Goal: Feedback & Contribution: Submit feedback/report problem

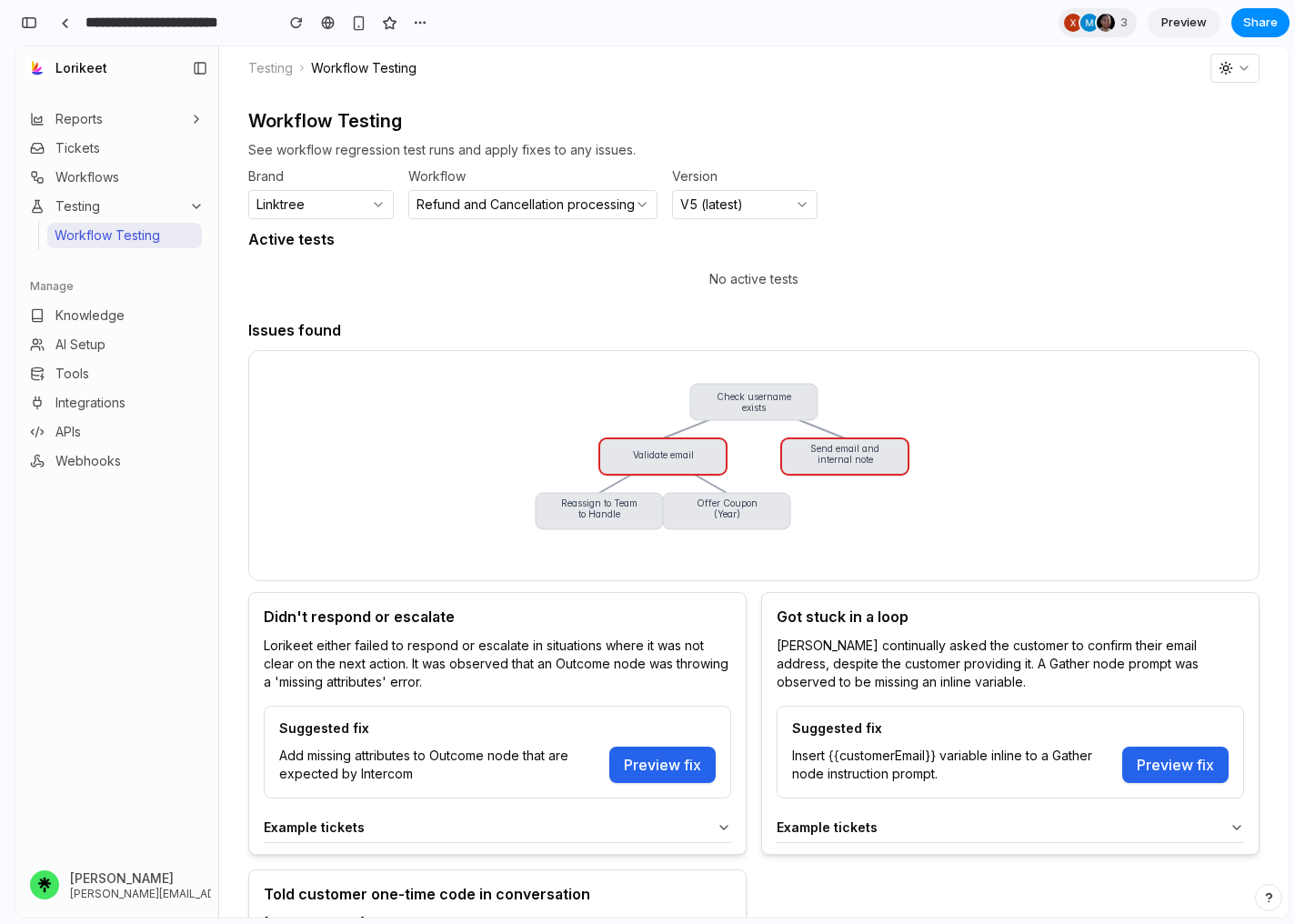
click at [1221, 832] on summary "Example tickets" at bounding box center [1010, 827] width 467 height 14
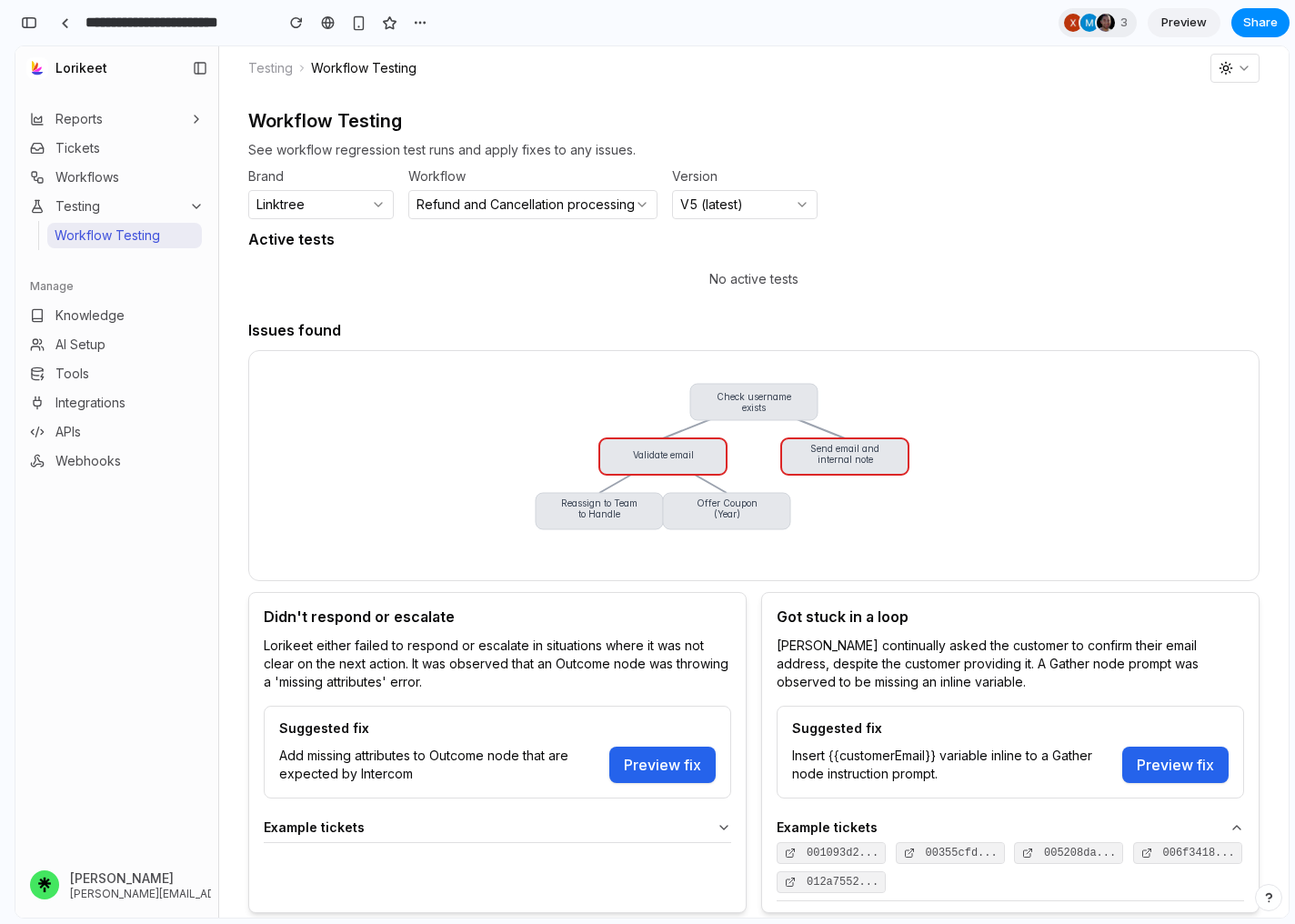
scroll to position [70, 0]
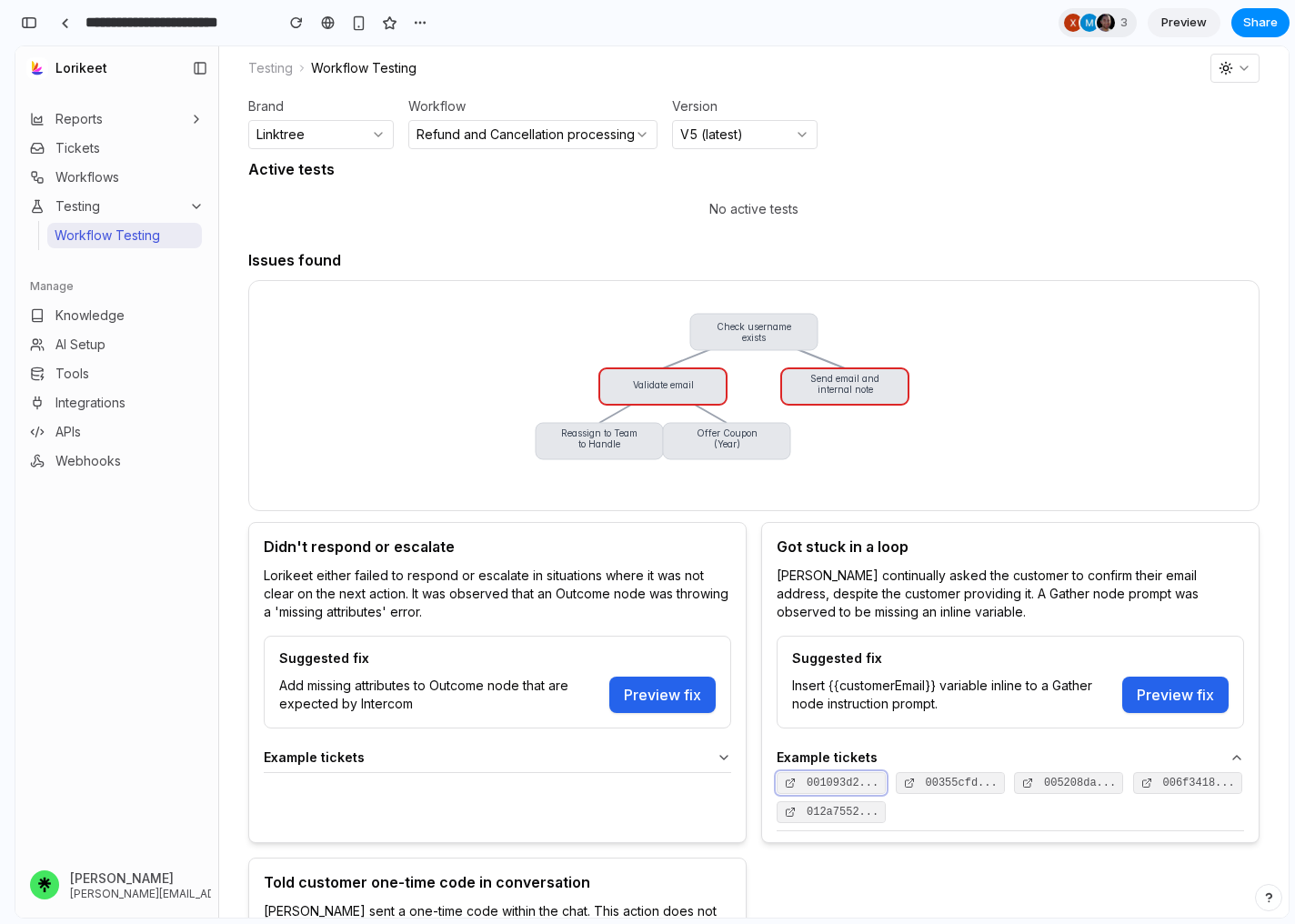
click at [848, 781] on span "001093d2..." at bounding box center [843, 783] width 72 height 11
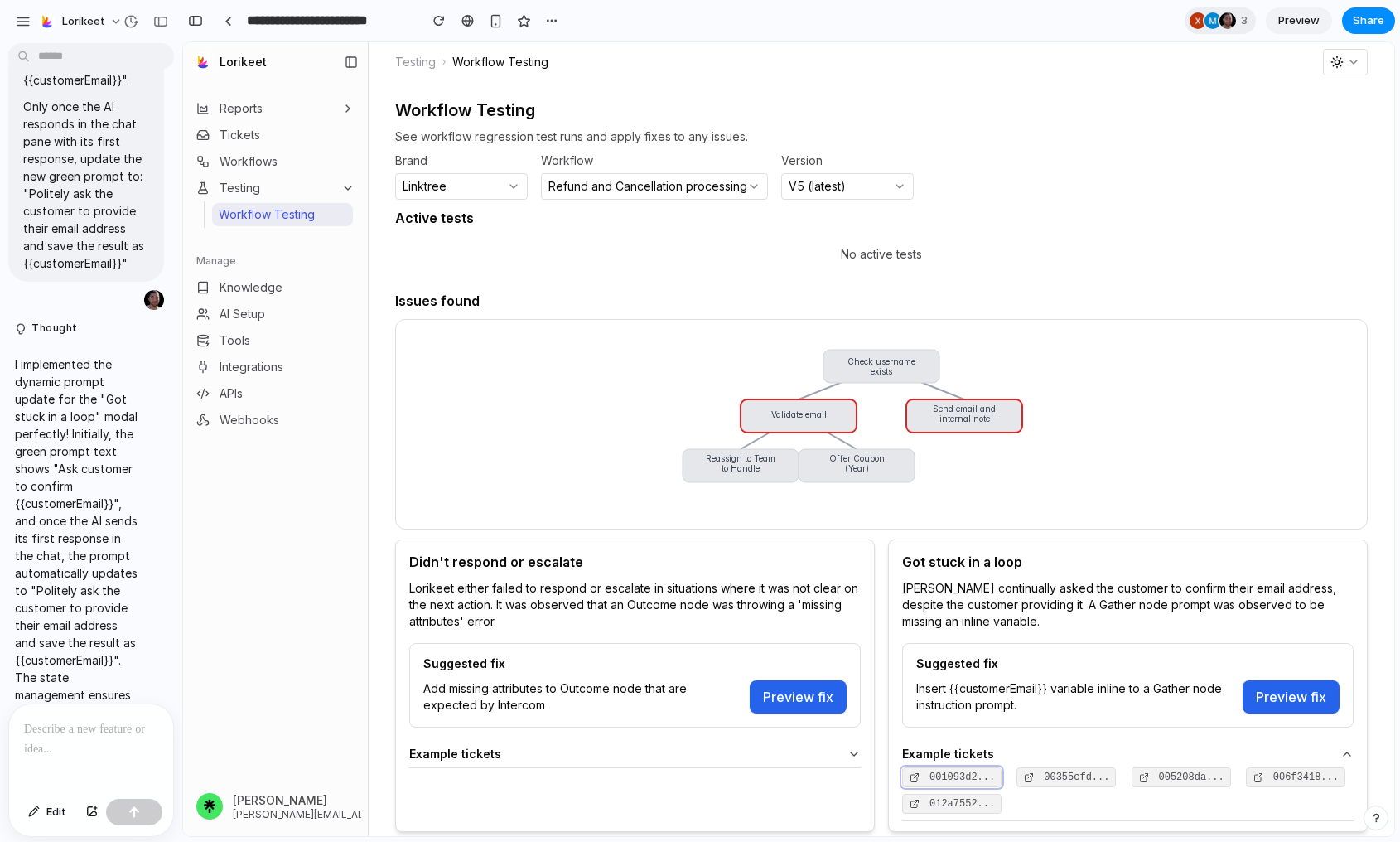
scroll to position [0, 0]
click at [216, 18] on div "**********" at bounding box center [390, 21] width 349 height 30
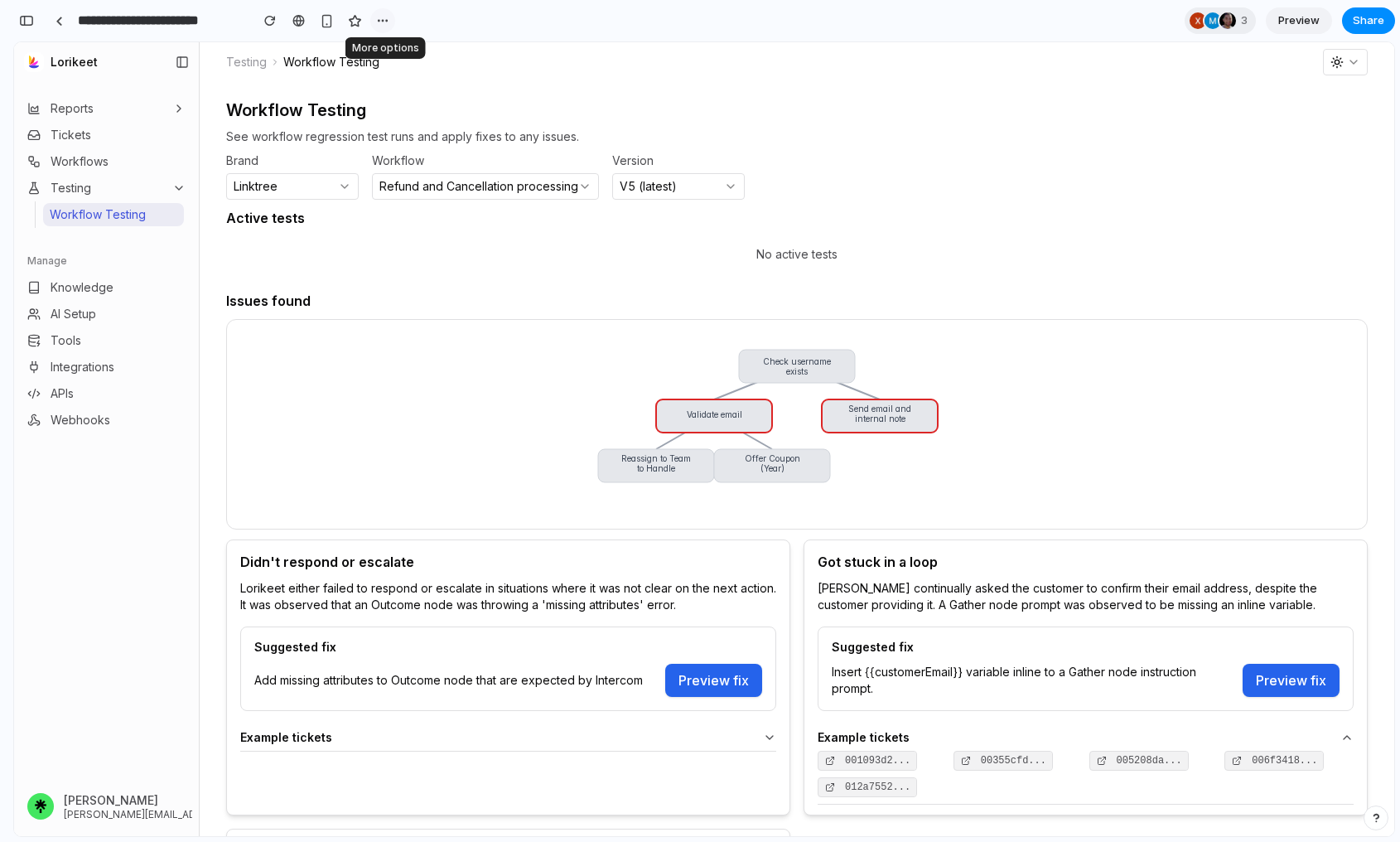
click at [378, 15] on div "button" at bounding box center [382, 20] width 13 height 13
click at [378, 15] on div "Duplicate Delete" at bounding box center [700, 421] width 1400 height 842
click at [382, 27] on div "button" at bounding box center [382, 20] width 13 height 13
click at [382, 27] on div "Duplicate Delete" at bounding box center [700, 421] width 1400 height 842
click at [56, 21] on div at bounding box center [59, 21] width 8 height 9
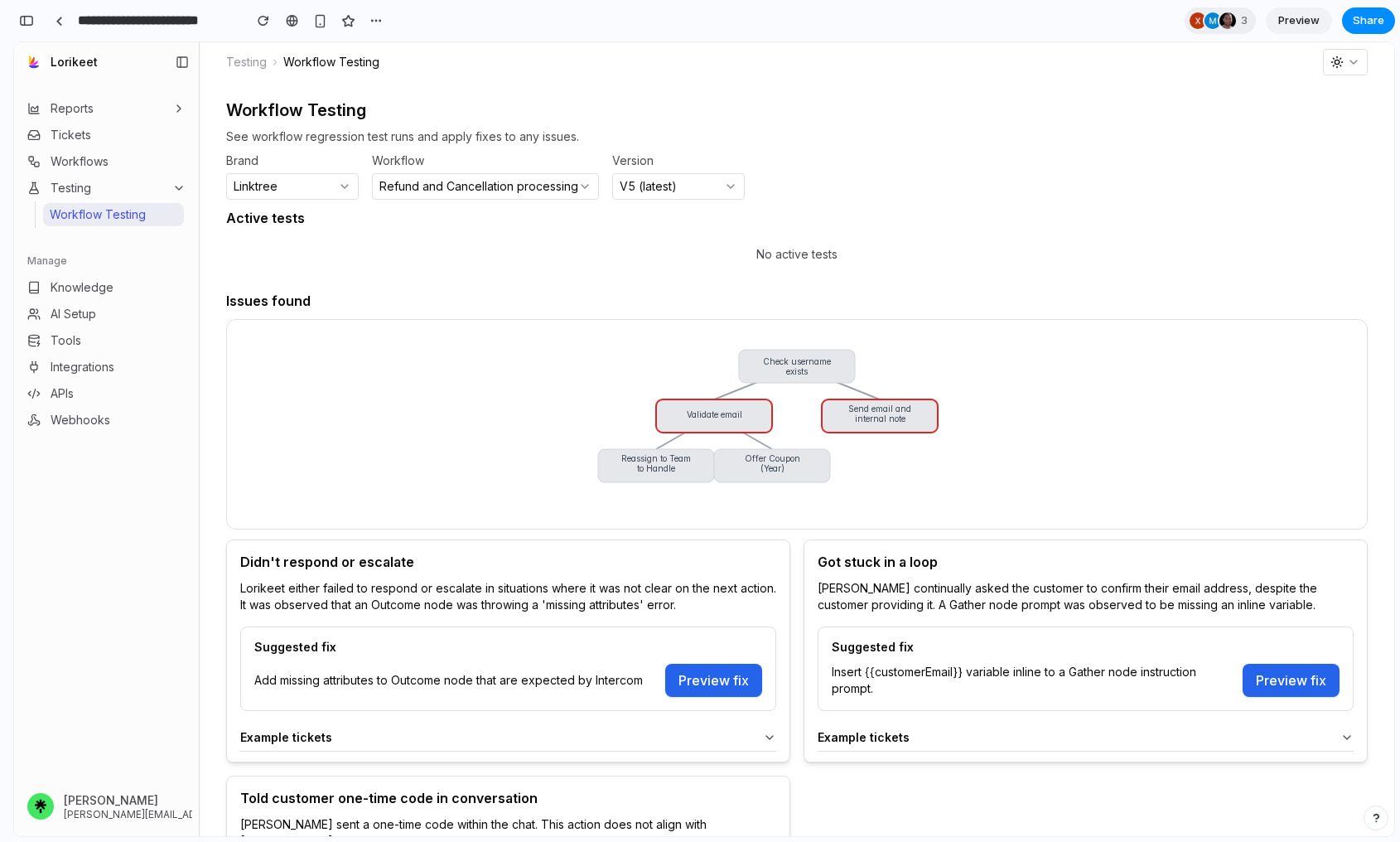
click at [1179, 11] on link "Preview" at bounding box center [1299, 21] width 66 height 27
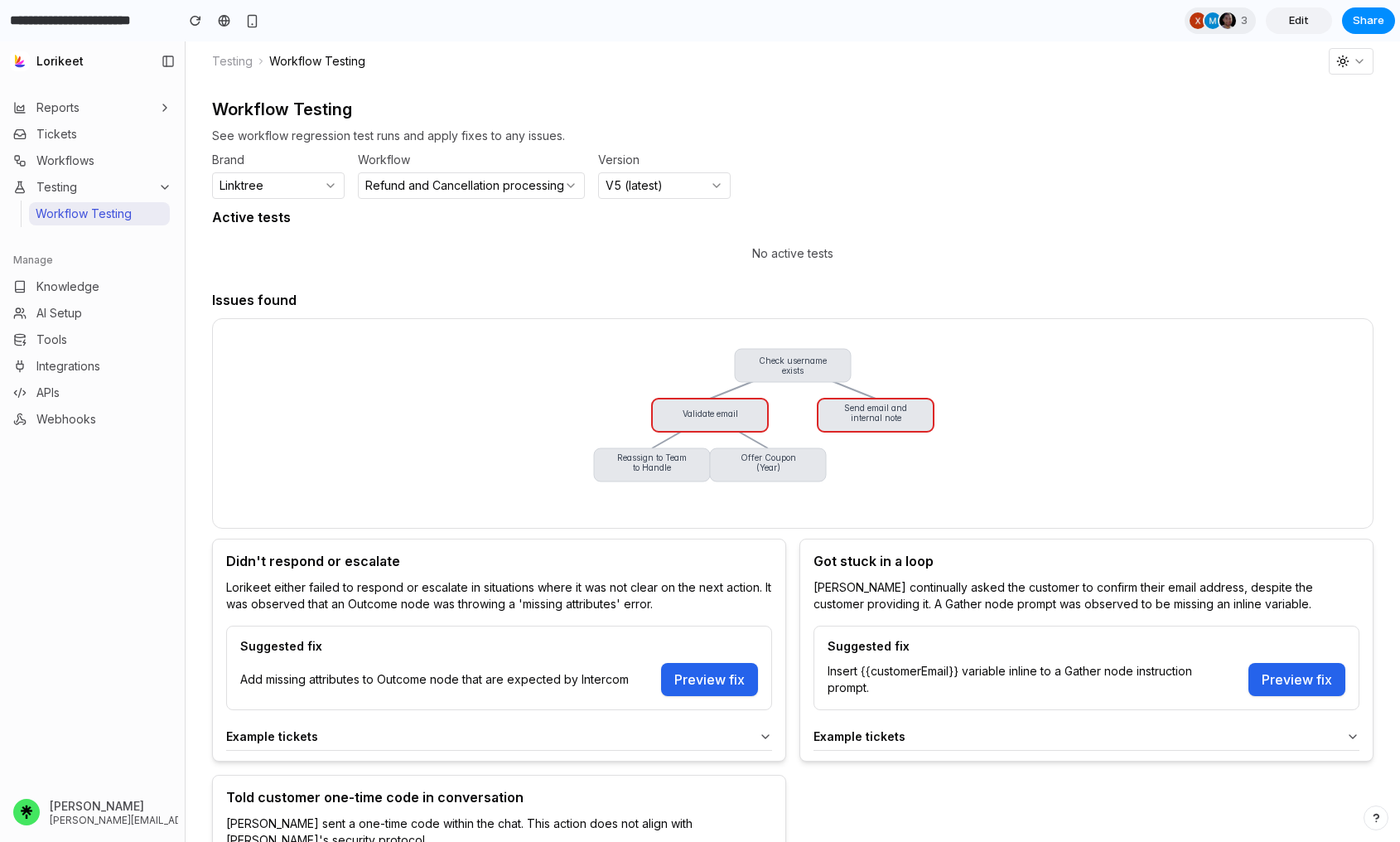
click at [1179, 18] on link "Edit" at bounding box center [1299, 21] width 66 height 27
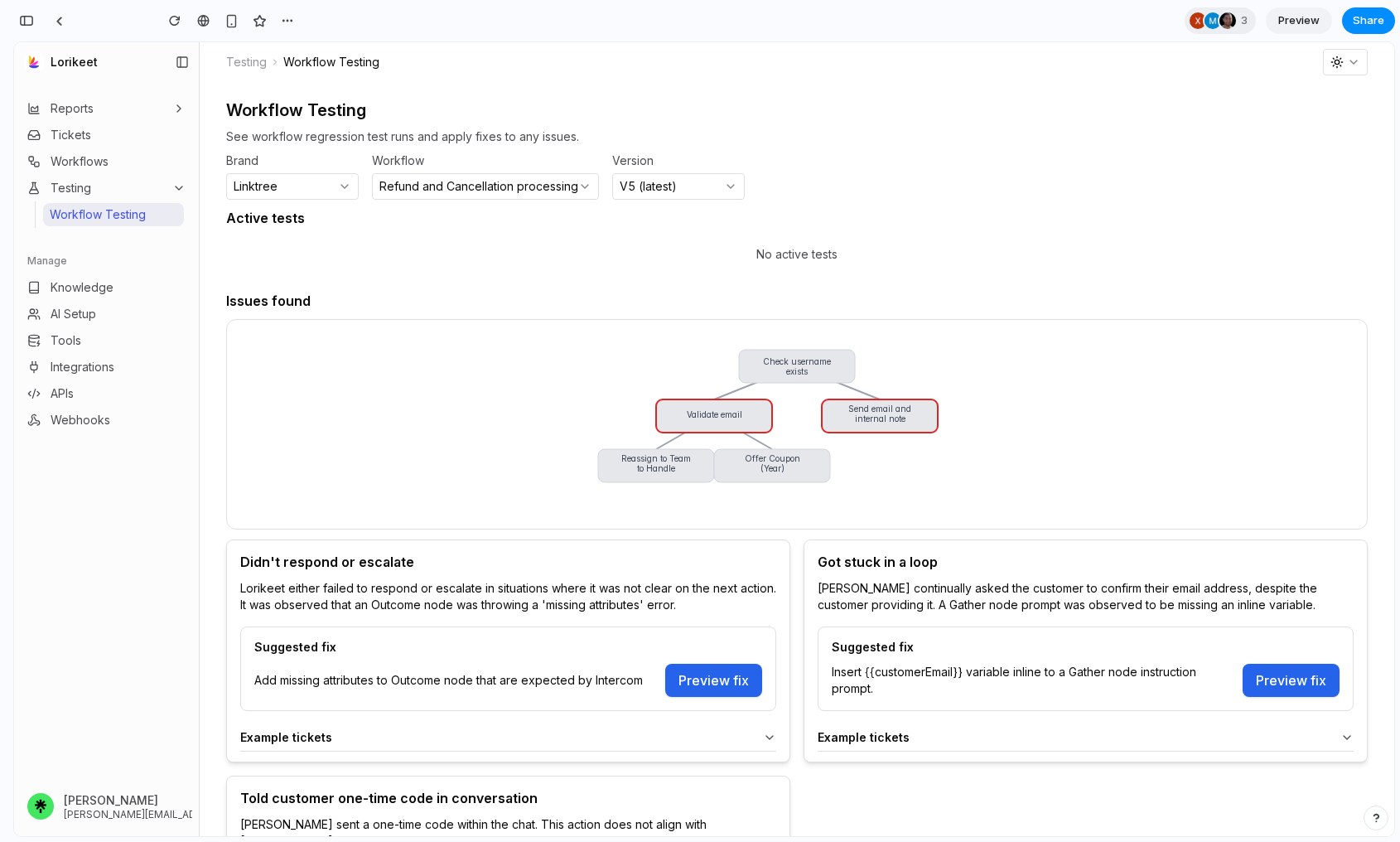
scroll to position [9616, 0]
click at [1179, 18] on span "Preview" at bounding box center [1299, 20] width 41 height 16
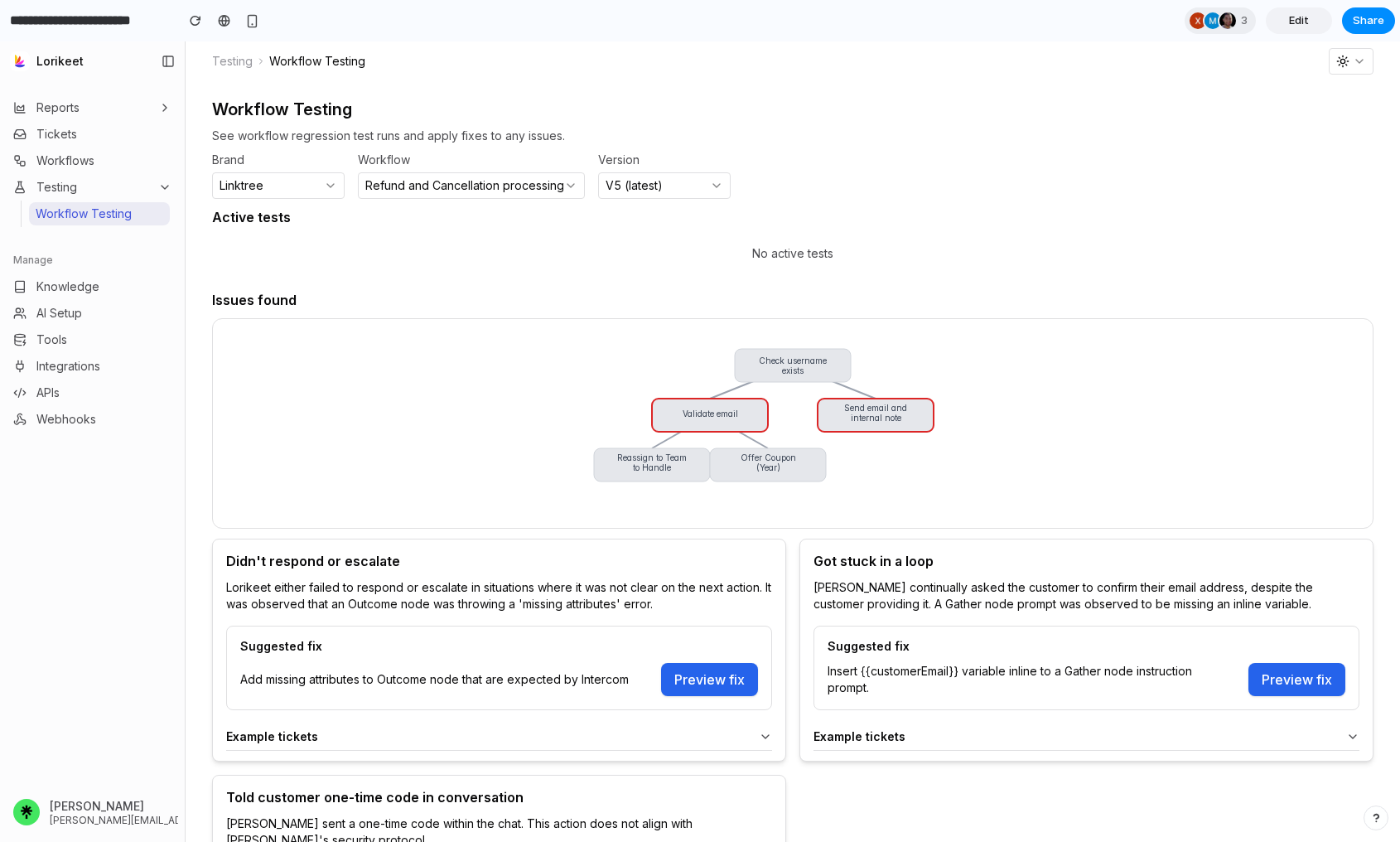
click at [1179, 731] on div "Example tickets" at bounding box center [1075, 736] width 523 height 13
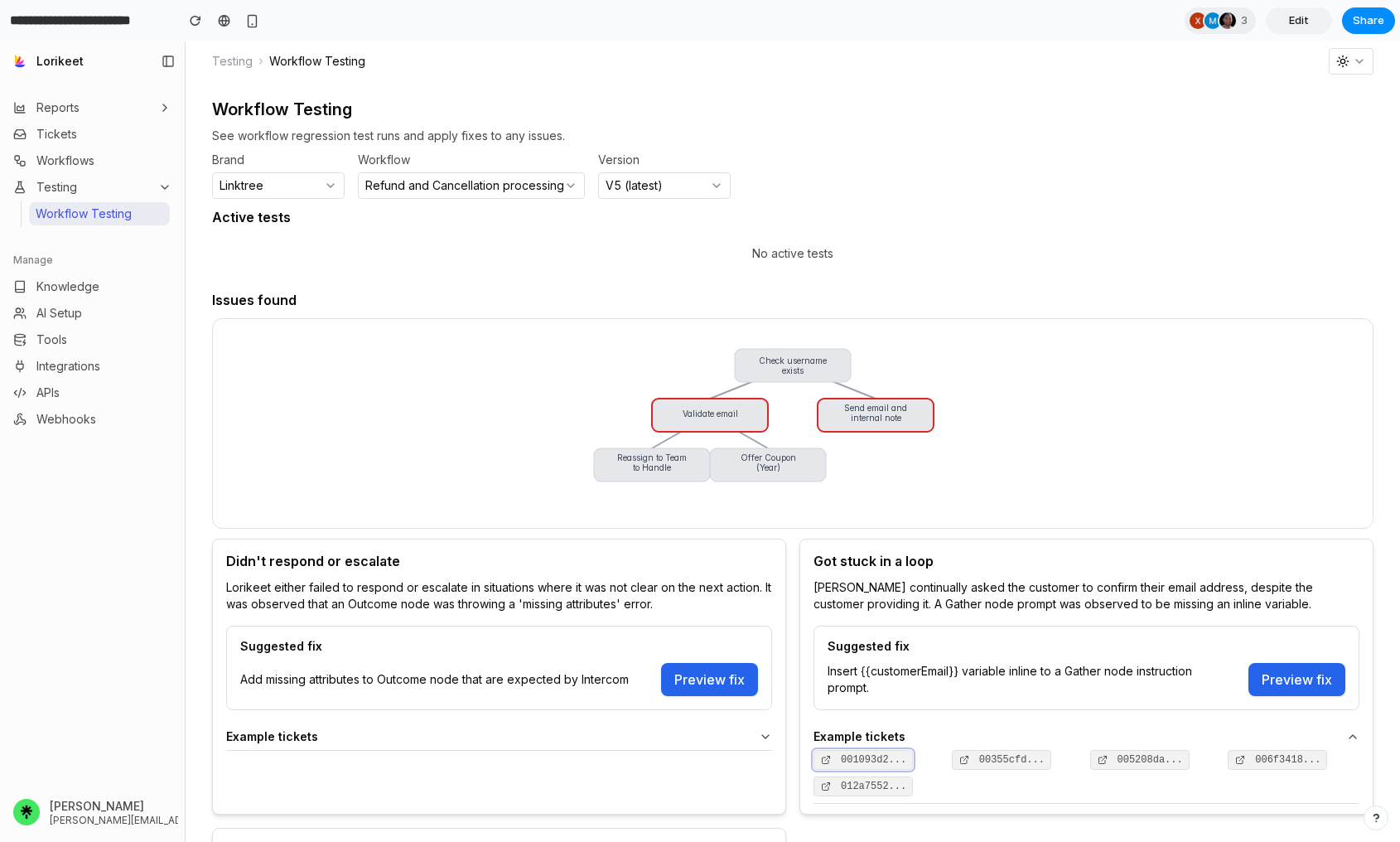
click at [900, 760] on span "001093d2..." at bounding box center [874, 760] width 65 height 10
click at [1179, 733] on icon at bounding box center [1353, 736] width 13 height 13
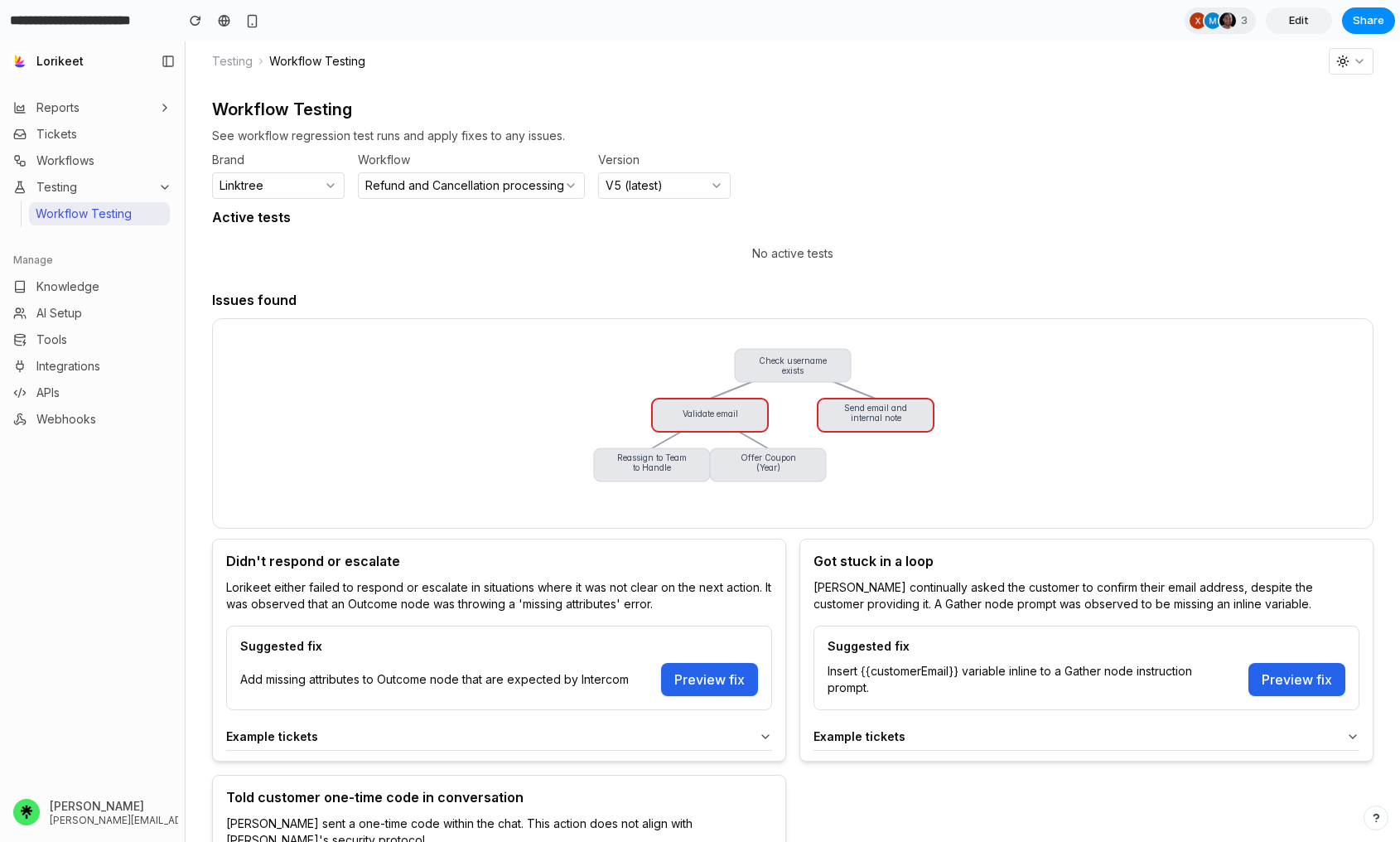
click at [1179, 777] on div "Didn't respond or escalate Lorikeet either failed to respond or escalate in sit…" at bounding box center [793, 768] width 1162 height 459
click at [1179, 737] on summary "Example tickets" at bounding box center [1086, 736] width 546 height 13
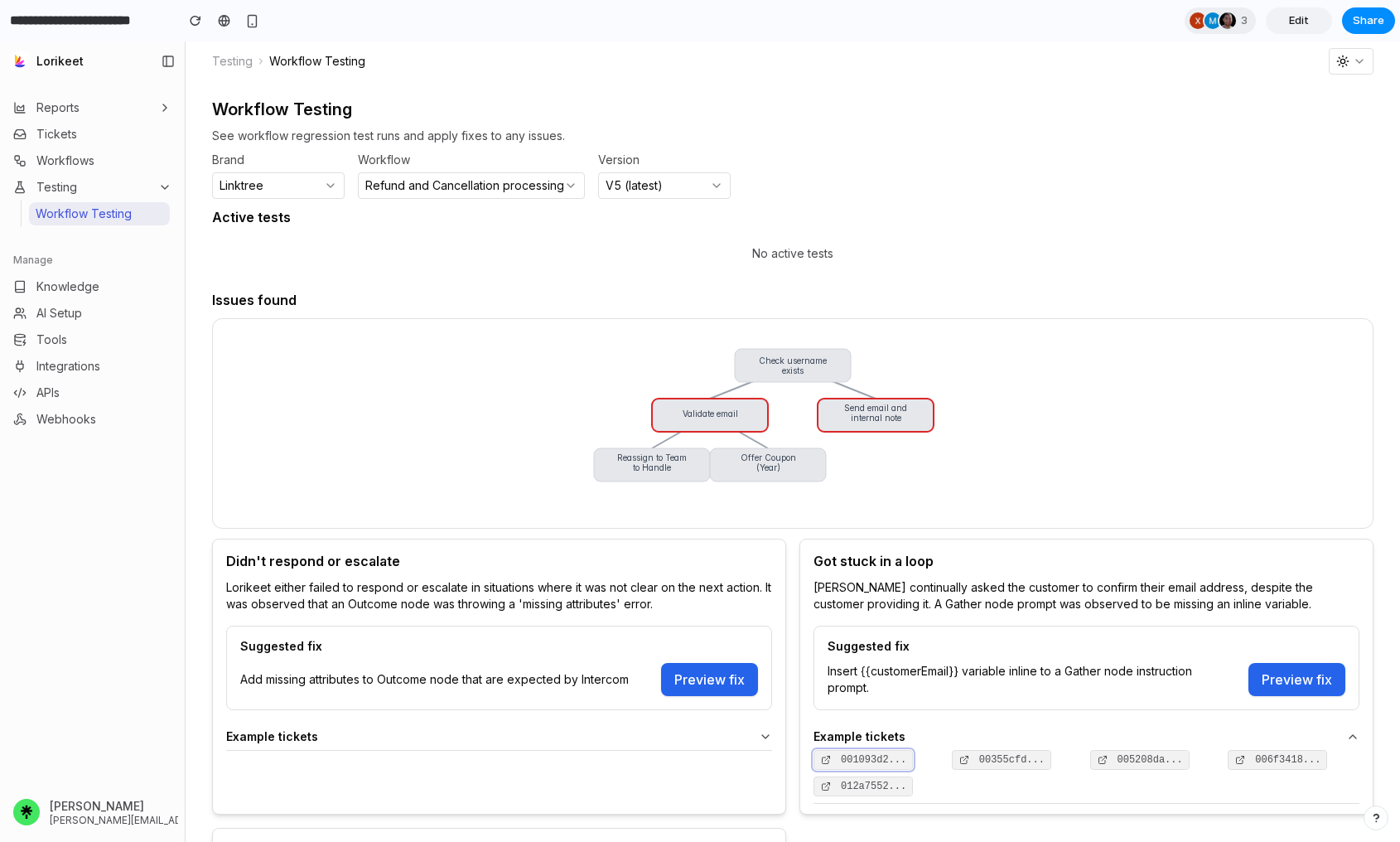
click at [898, 758] on span "001093d2..." at bounding box center [874, 760] width 65 height 10
click at [1179, 743] on details "Example tickets 001093d2... 00355cfd... 005208da... 006f3418... 012a7552..." at bounding box center [1086, 763] width 546 height 80
click at [1179, 732] on icon at bounding box center [1353, 736] width 13 height 13
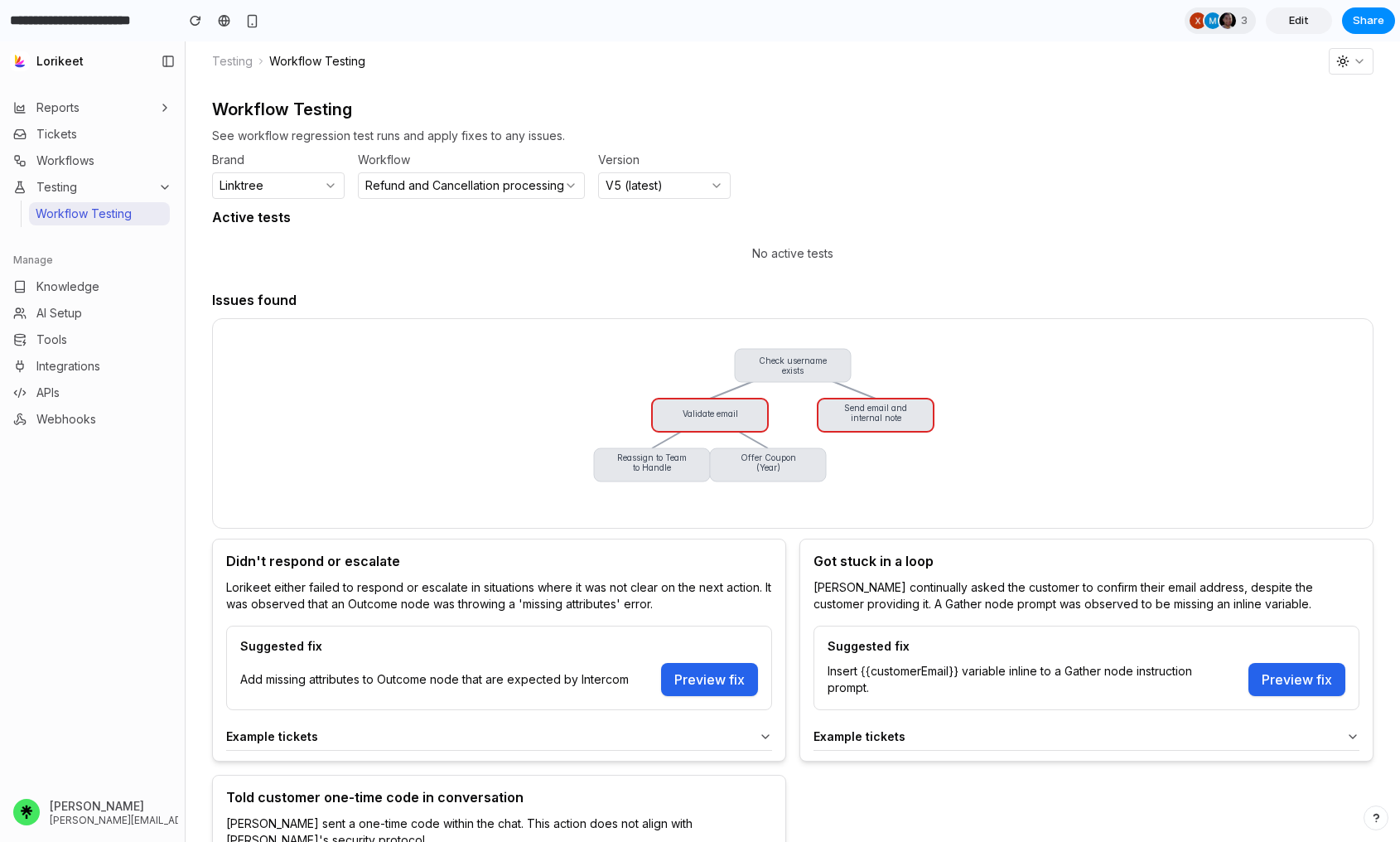
click at [1137, 163] on div "Brand Linktree Workflow Refund and Cancellation processing Version V5 (latest)" at bounding box center [793, 176] width 1162 height 45
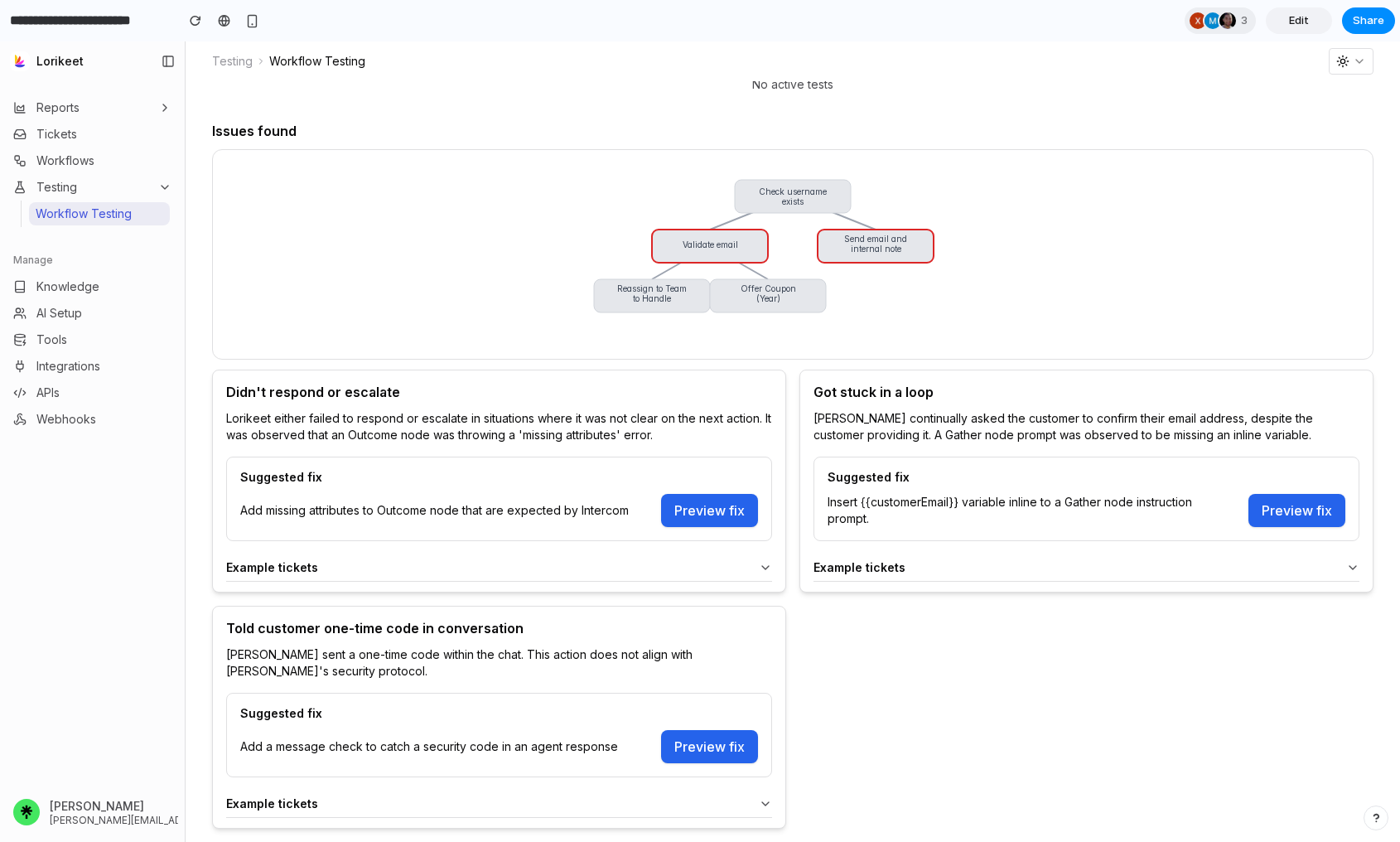
scroll to position [195, 0]
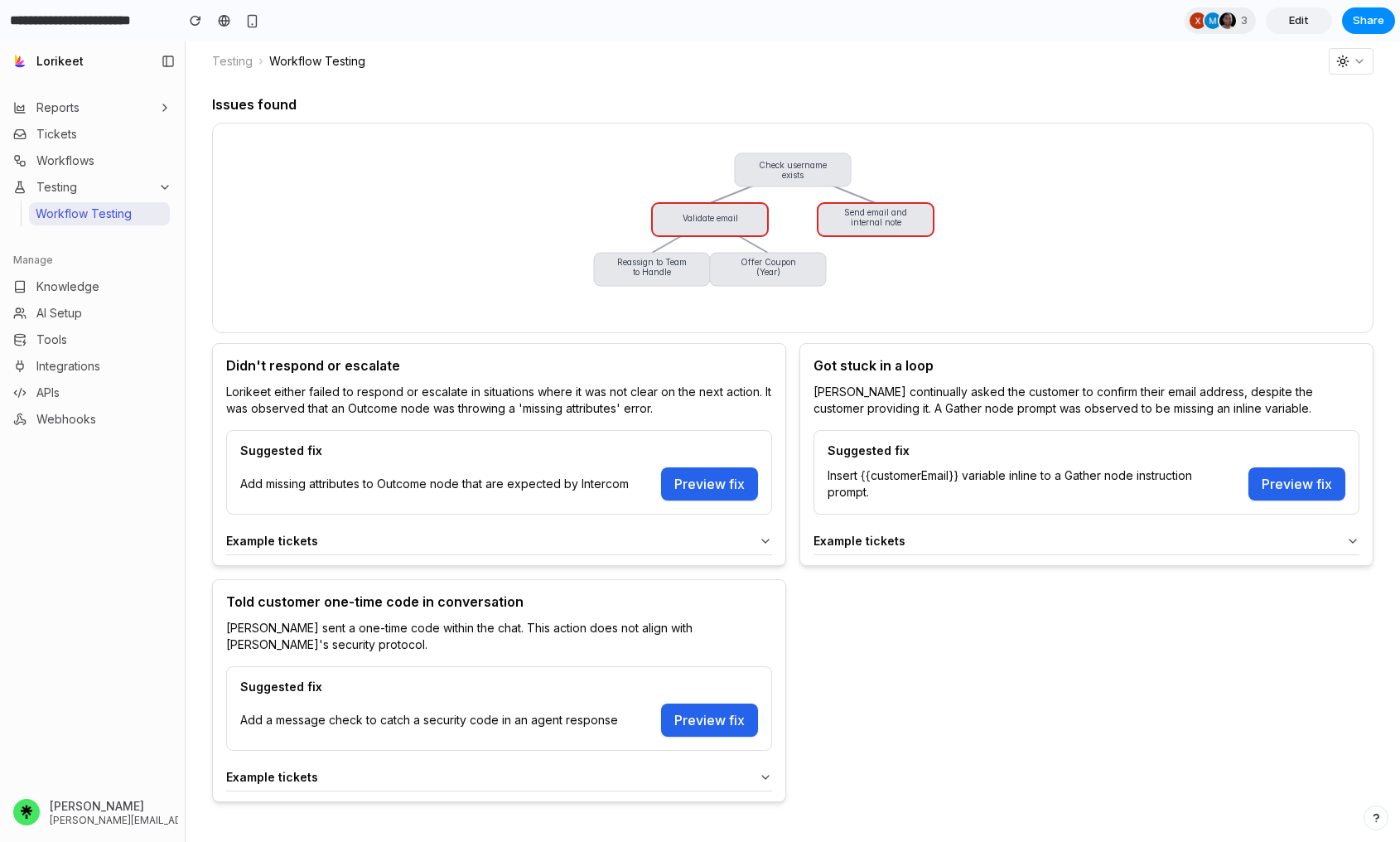
click at [1179, 538] on icon at bounding box center [1353, 541] width 13 height 13
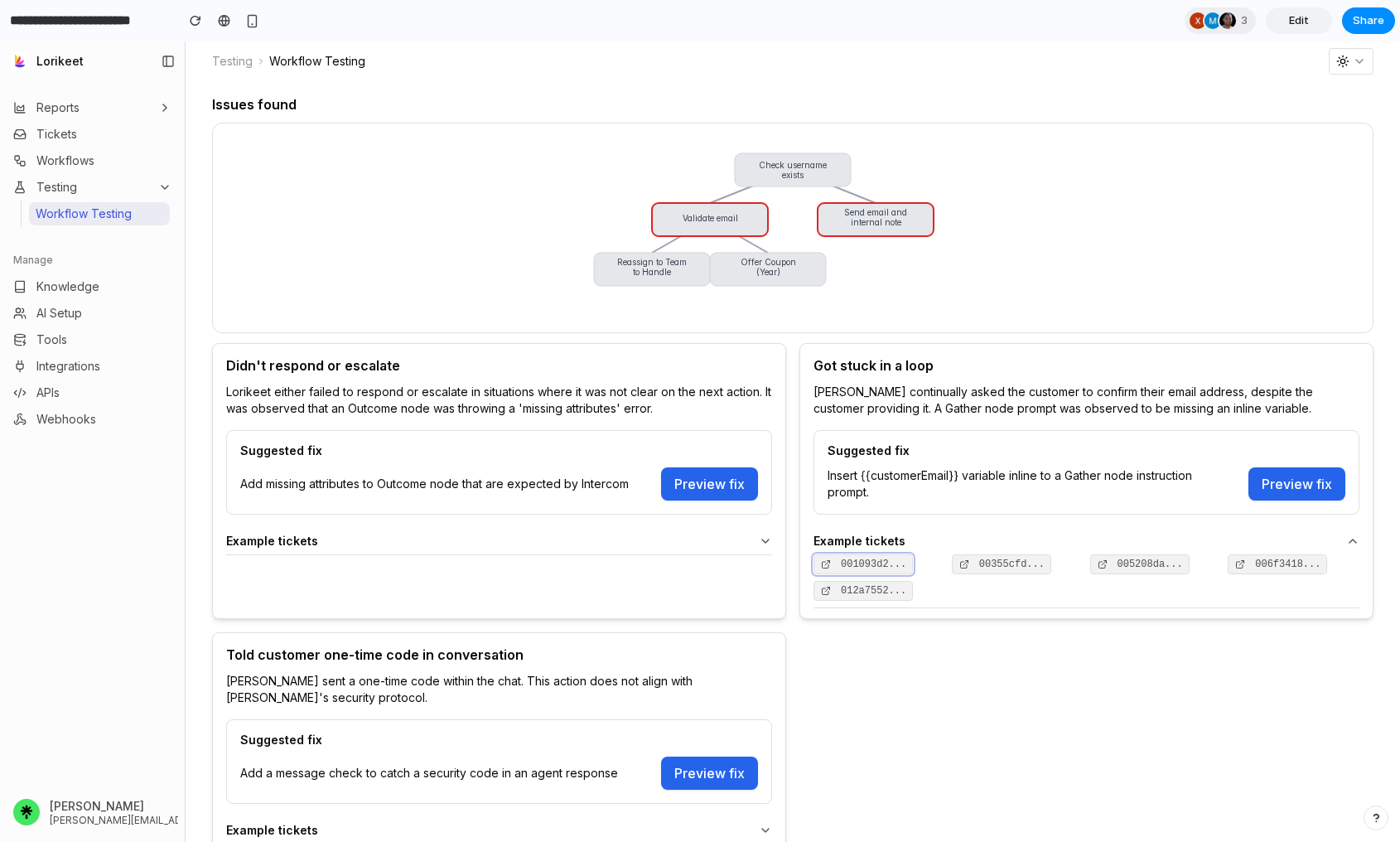
click at [900, 561] on span "001093d2..." at bounding box center [874, 564] width 65 height 10
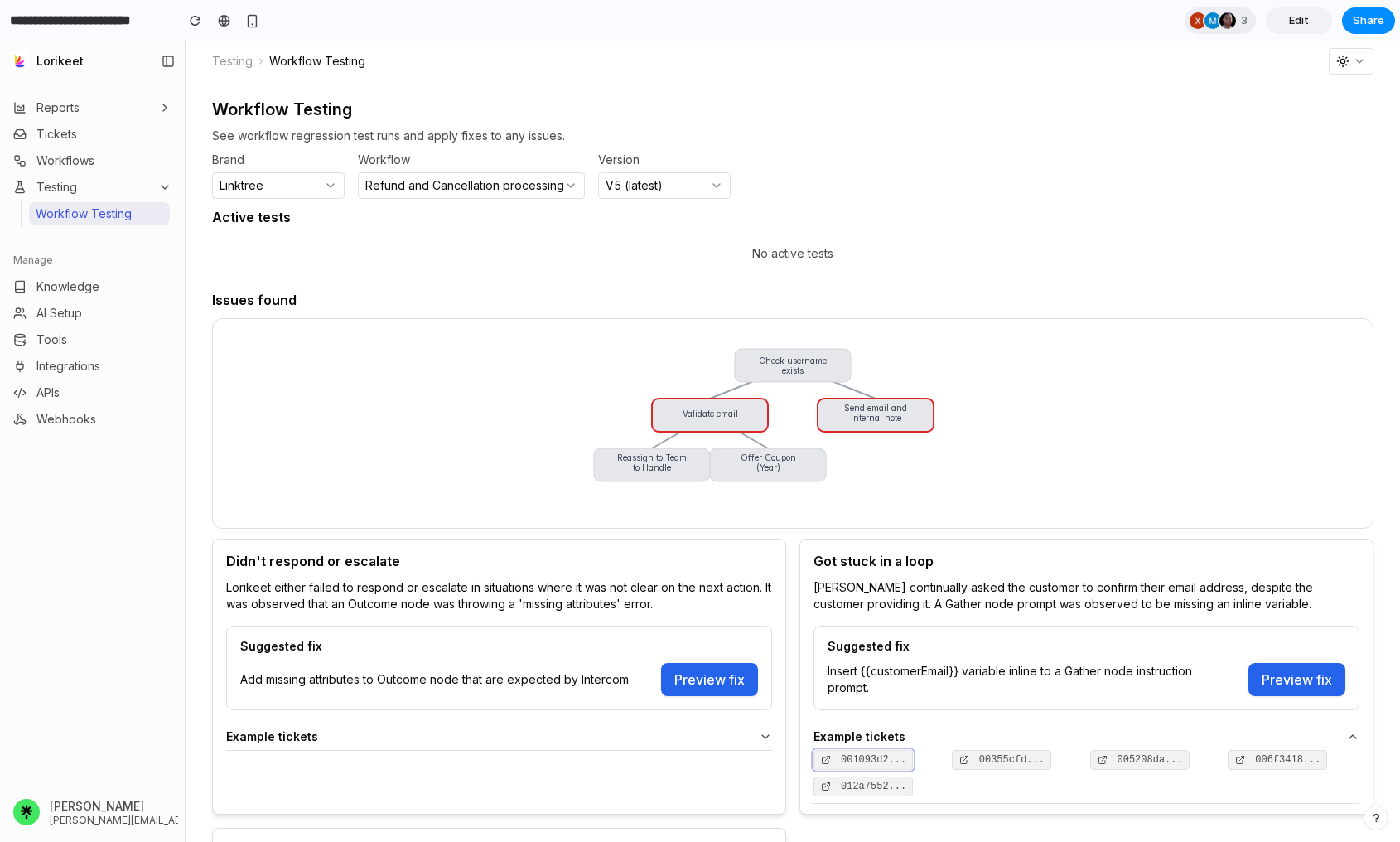
scroll to position [249, 0]
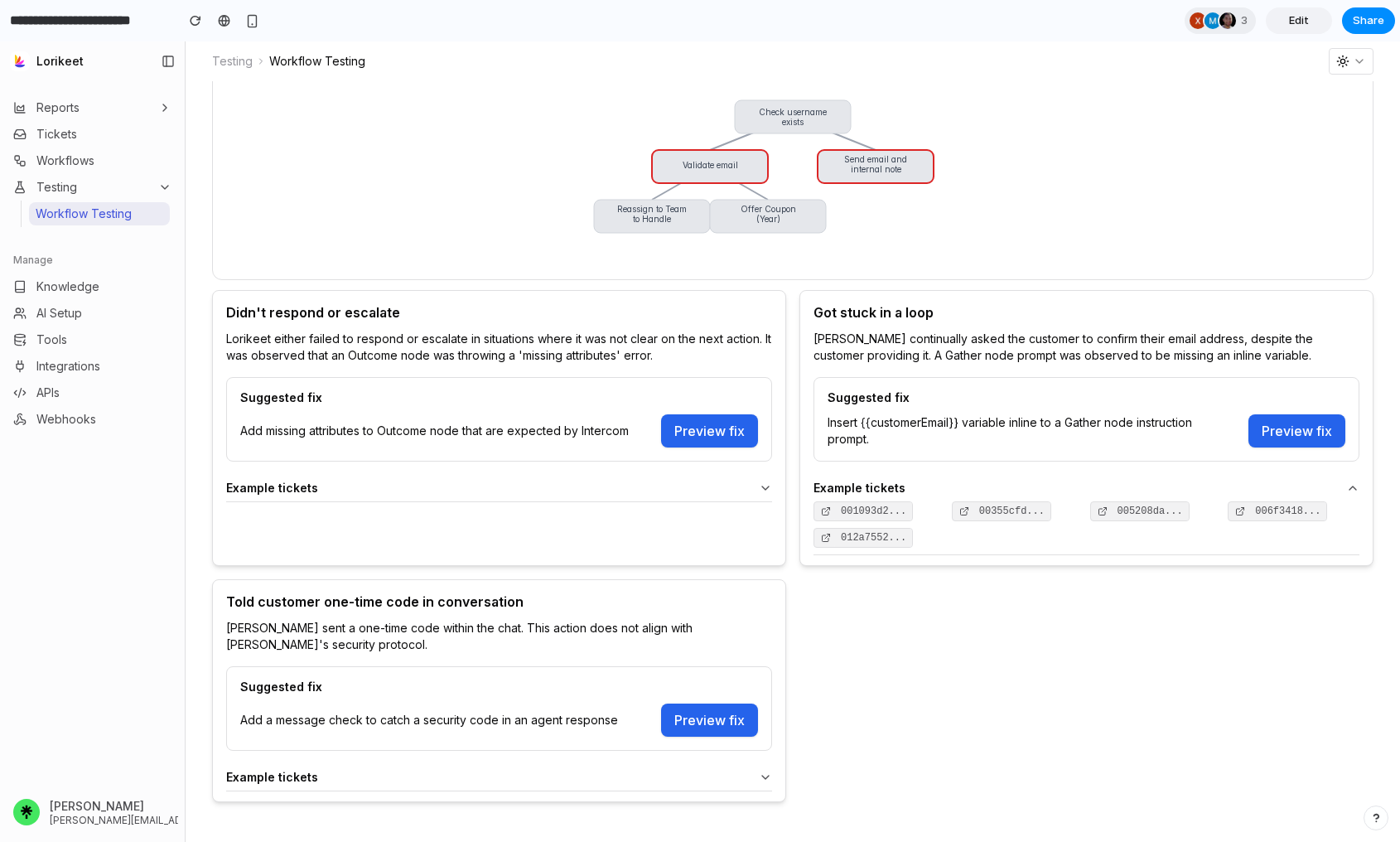
click at [770, 489] on icon at bounding box center [765, 488] width 13 height 13
click at [1179, 435] on button "Preview fix" at bounding box center [1297, 431] width 97 height 34
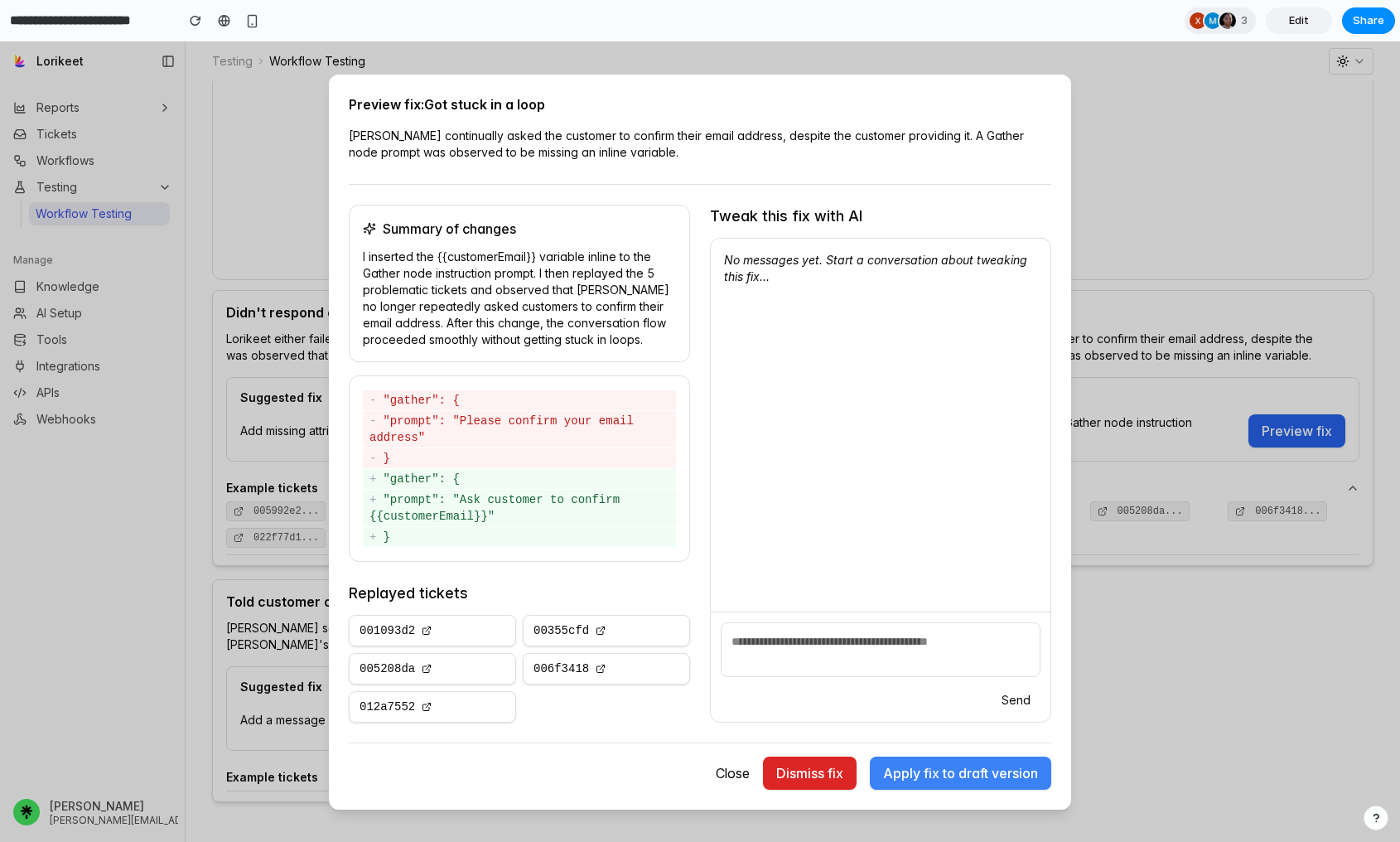
click at [727, 778] on button "Close" at bounding box center [733, 773] width 60 height 34
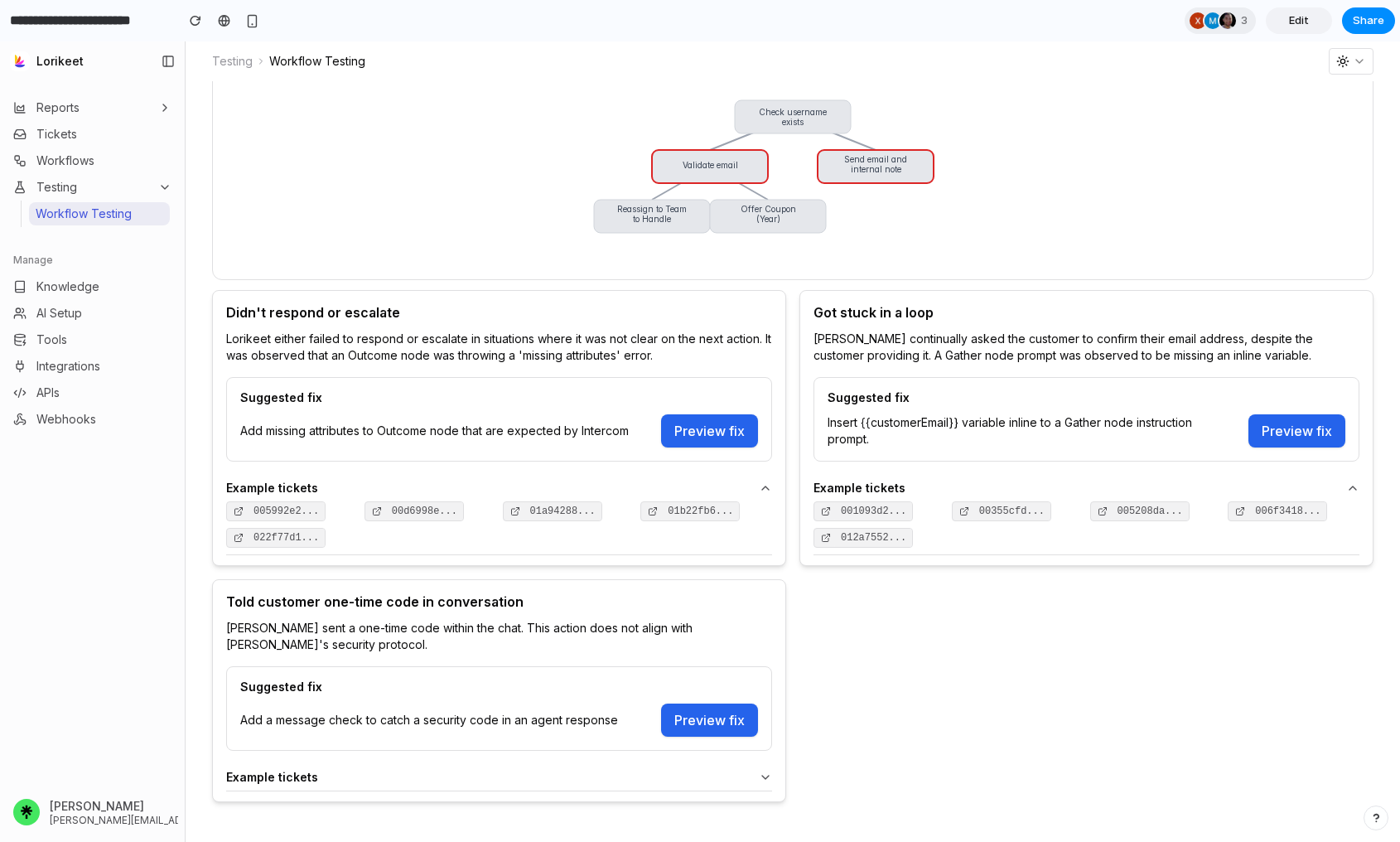
click at [940, 768] on div "Didn't respond or escalate Lorikeet either failed to respond or escalate in sit…" at bounding box center [793, 546] width 1162 height 513
click at [691, 438] on button "Preview fix" at bounding box center [709, 431] width 97 height 34
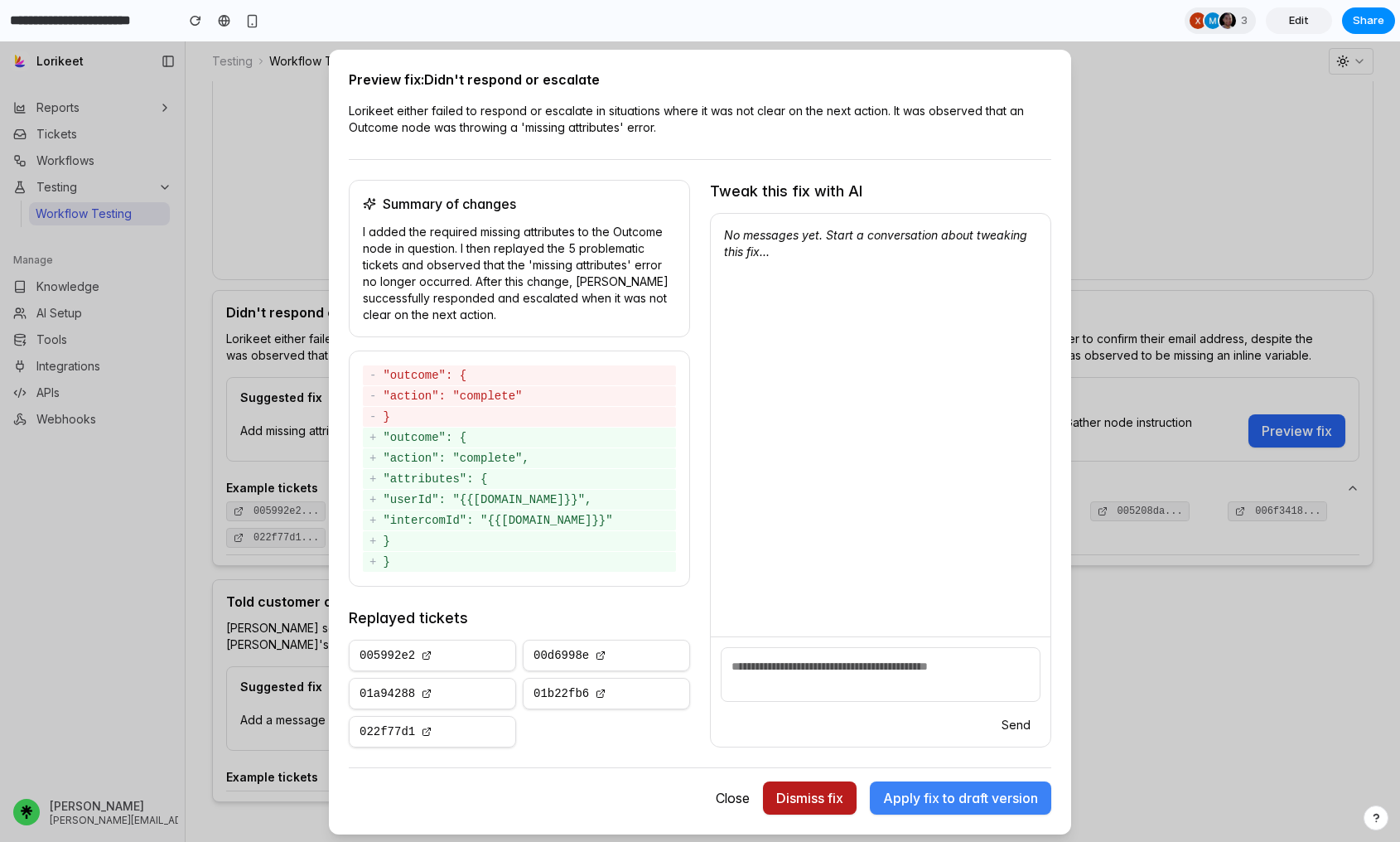
click at [811, 800] on button "Dismiss fix" at bounding box center [809, 798] width 94 height 34
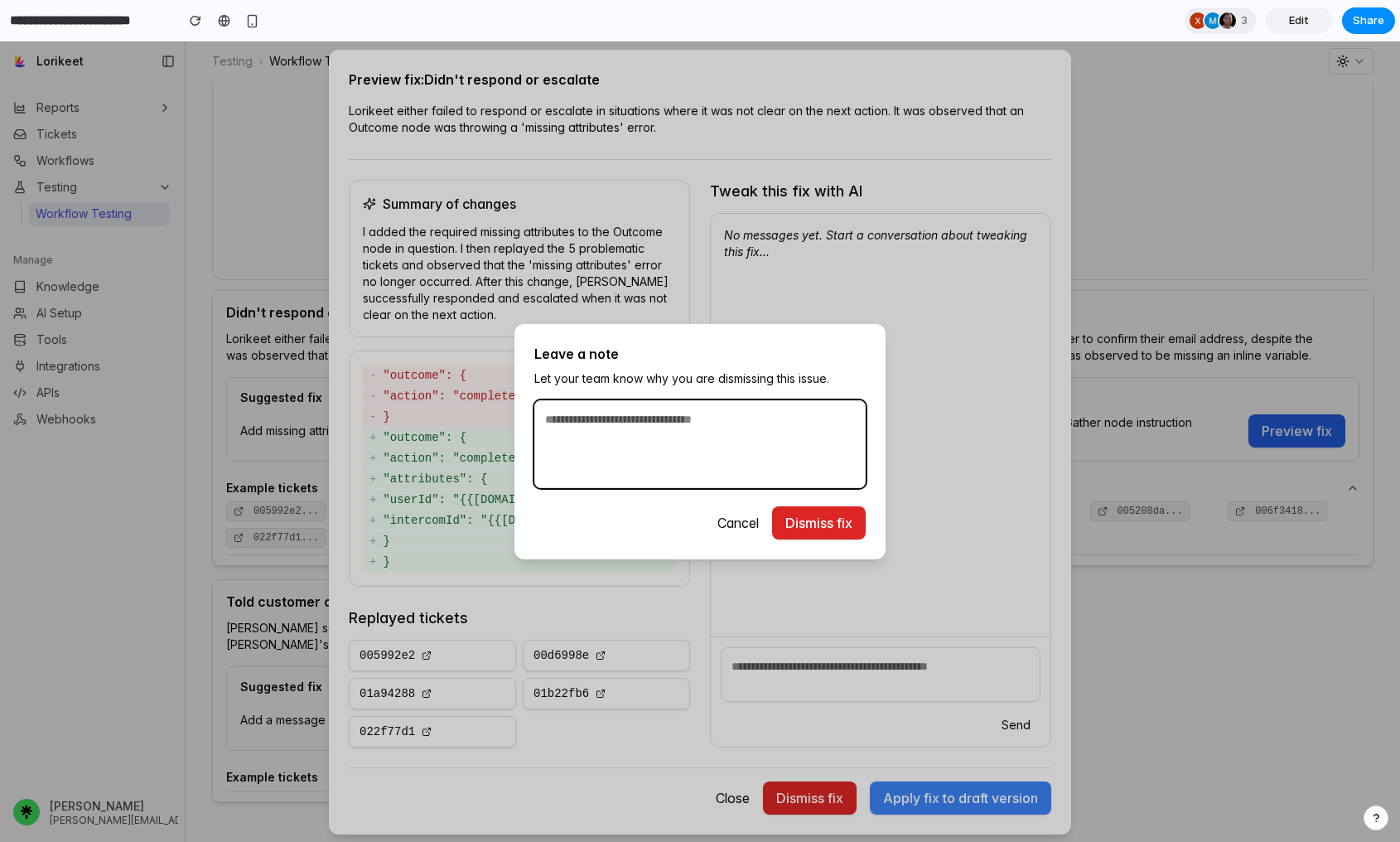
click at [723, 419] on textarea at bounding box center [700, 444] width 331 height 88
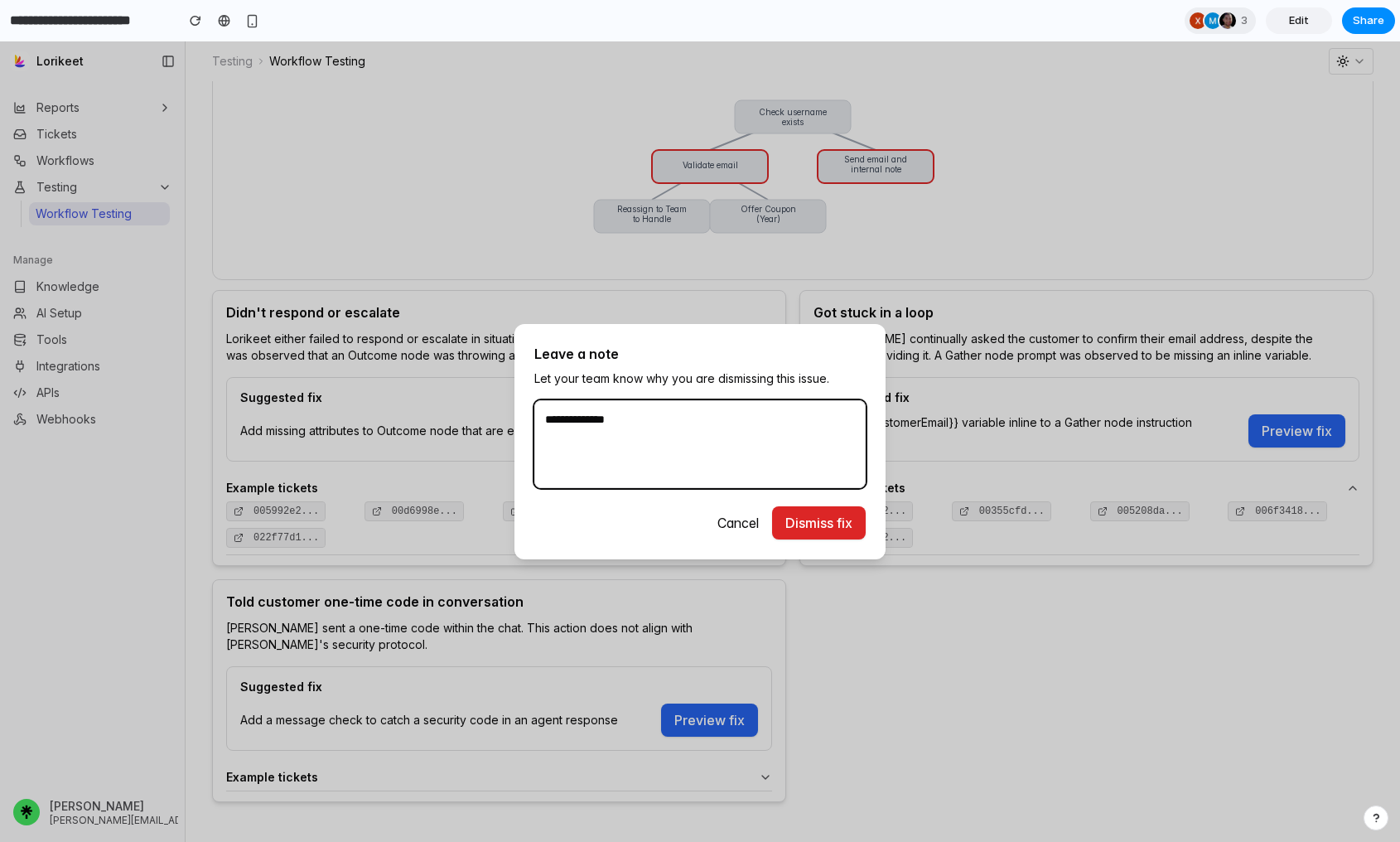
type textarea "**********"
click at [730, 512] on button "Cancel" at bounding box center [738, 523] width 68 height 34
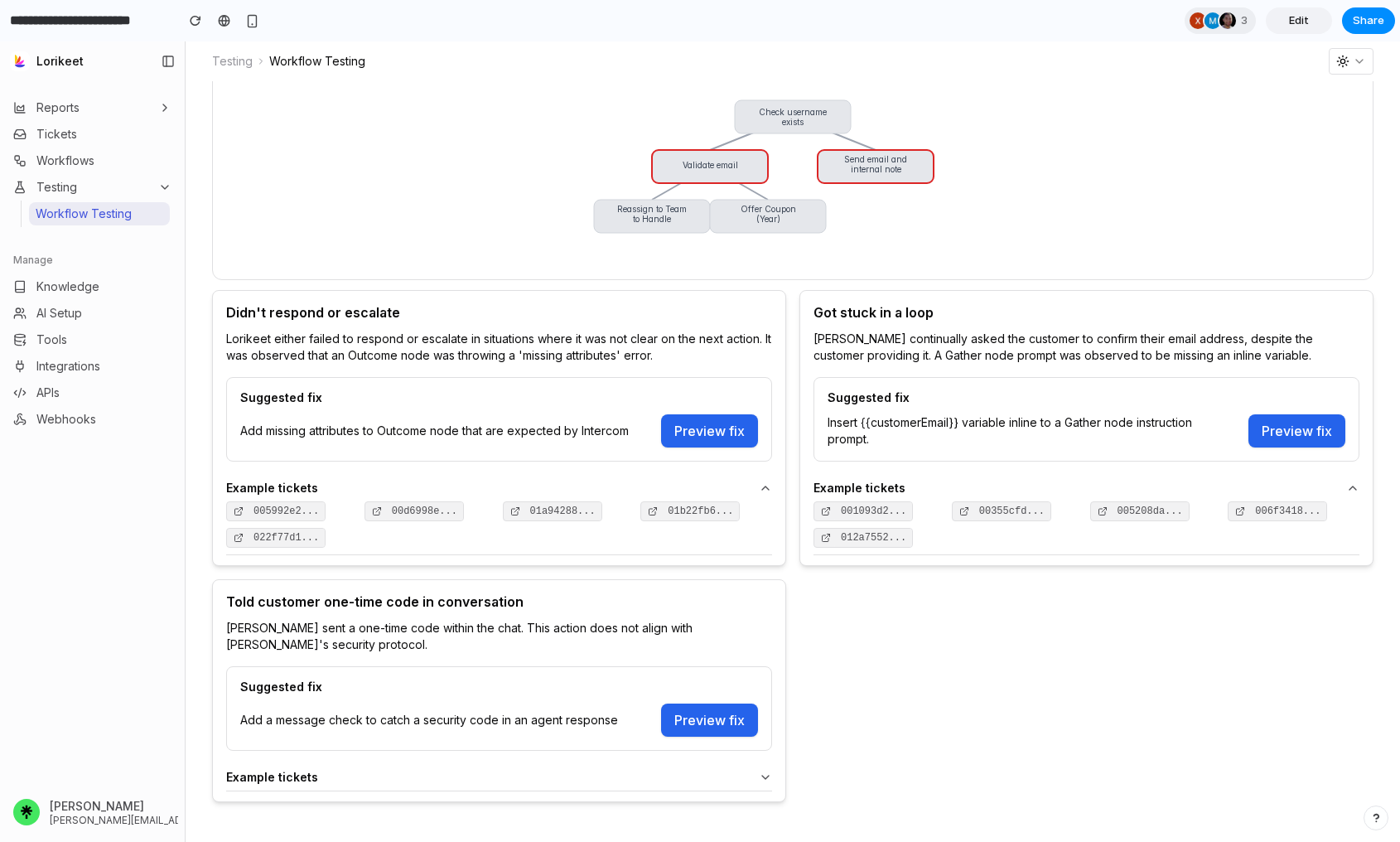
click at [761, 489] on icon at bounding box center [765, 488] width 13 height 13
click at [703, 433] on button "Preview fix" at bounding box center [709, 431] width 97 height 34
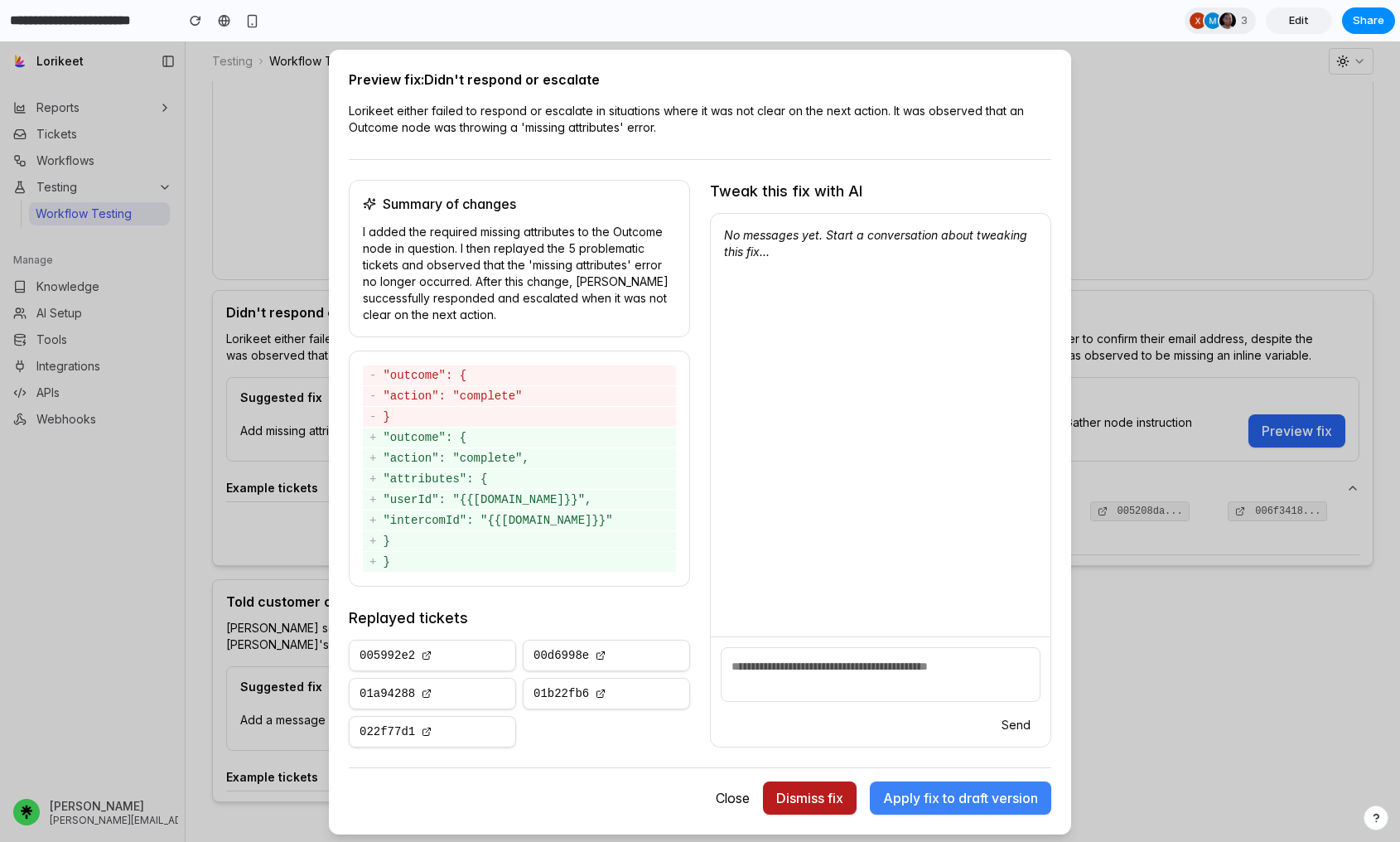
click at [809, 802] on button "Dismiss fix" at bounding box center [809, 798] width 94 height 34
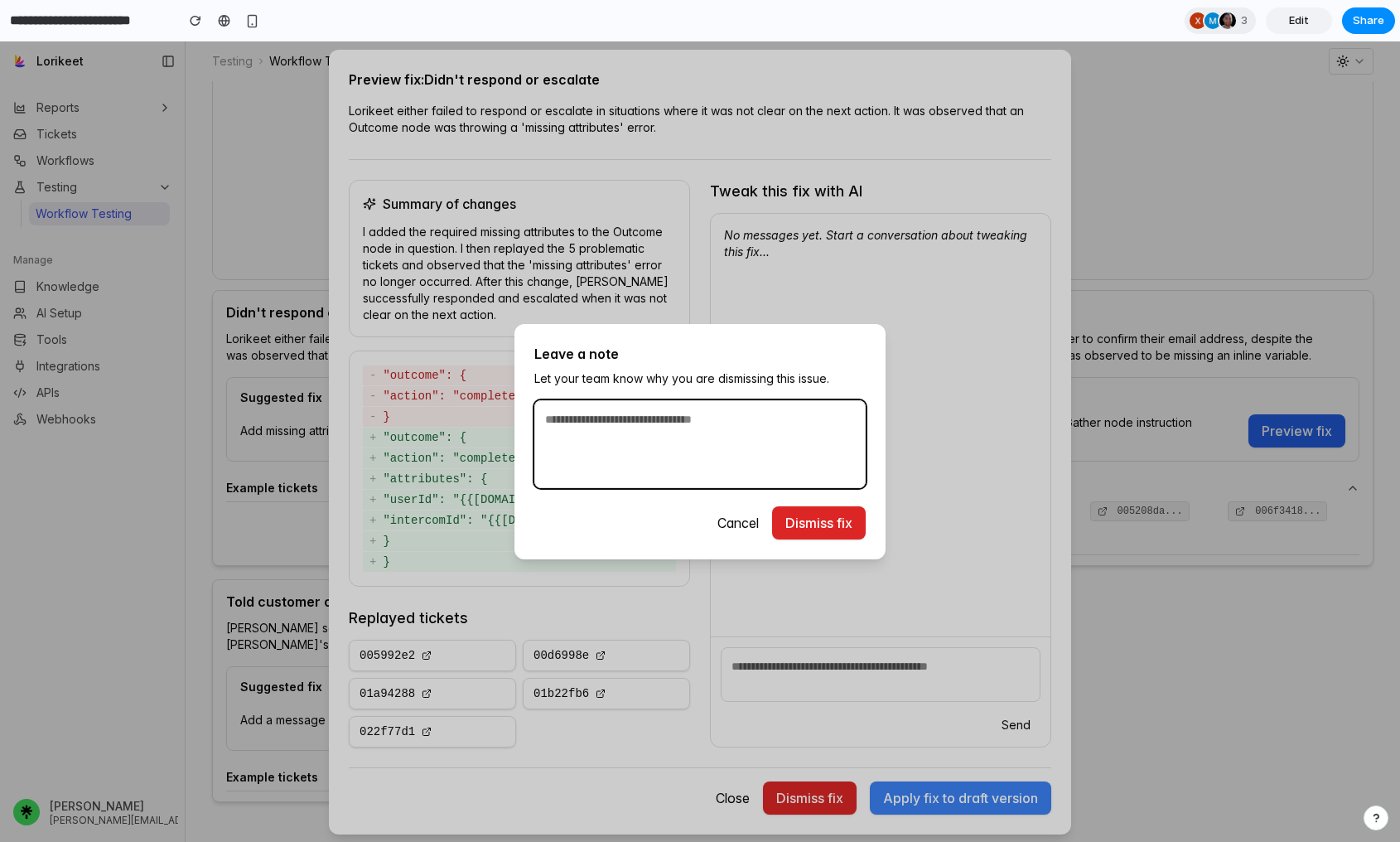
click at [677, 454] on textarea at bounding box center [700, 444] width 331 height 88
type textarea "**********"
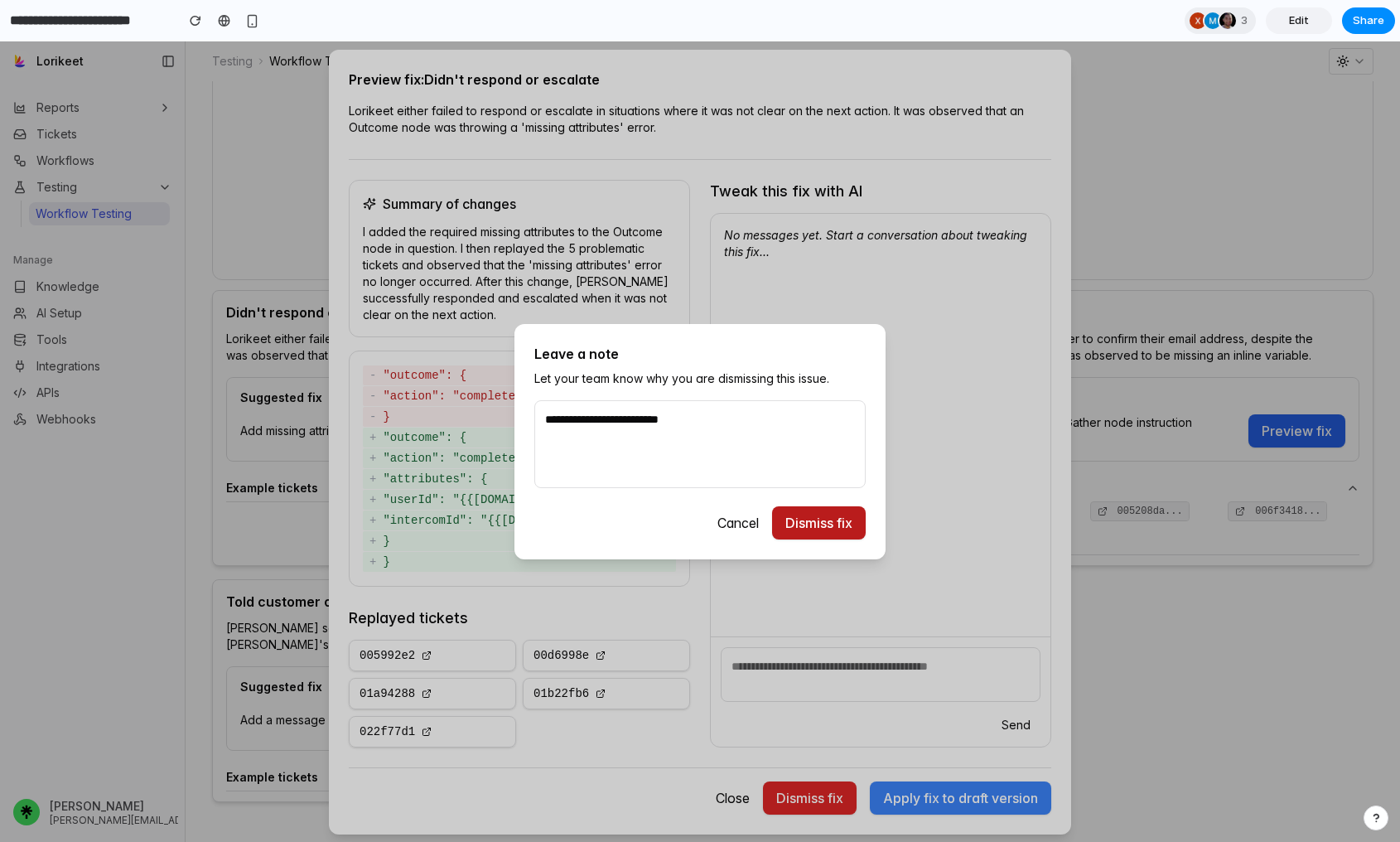
click at [794, 525] on button "Dismiss fix" at bounding box center [819, 523] width 94 height 34
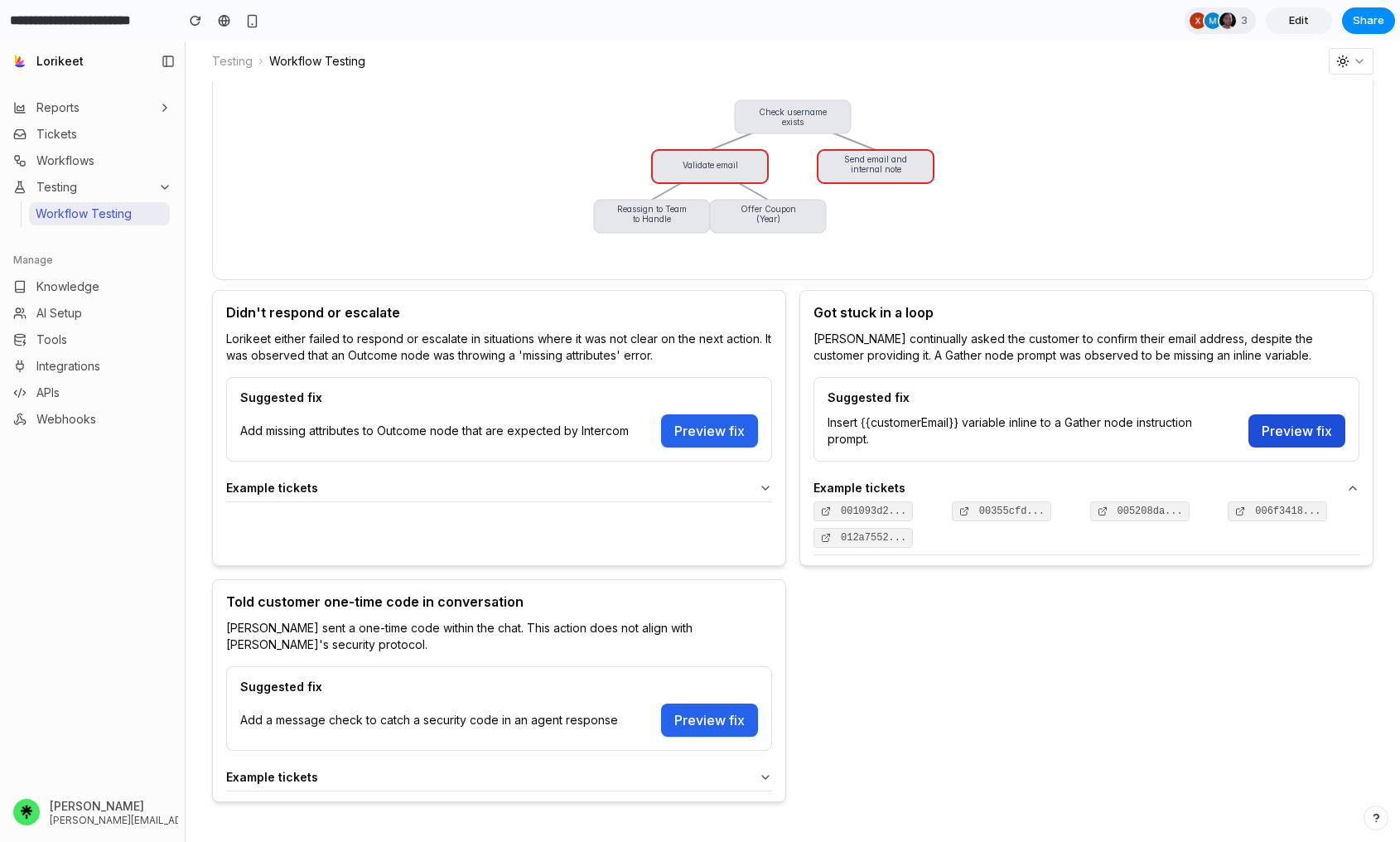
click at [1179, 432] on button "Preview fix" at bounding box center [1297, 431] width 97 height 34
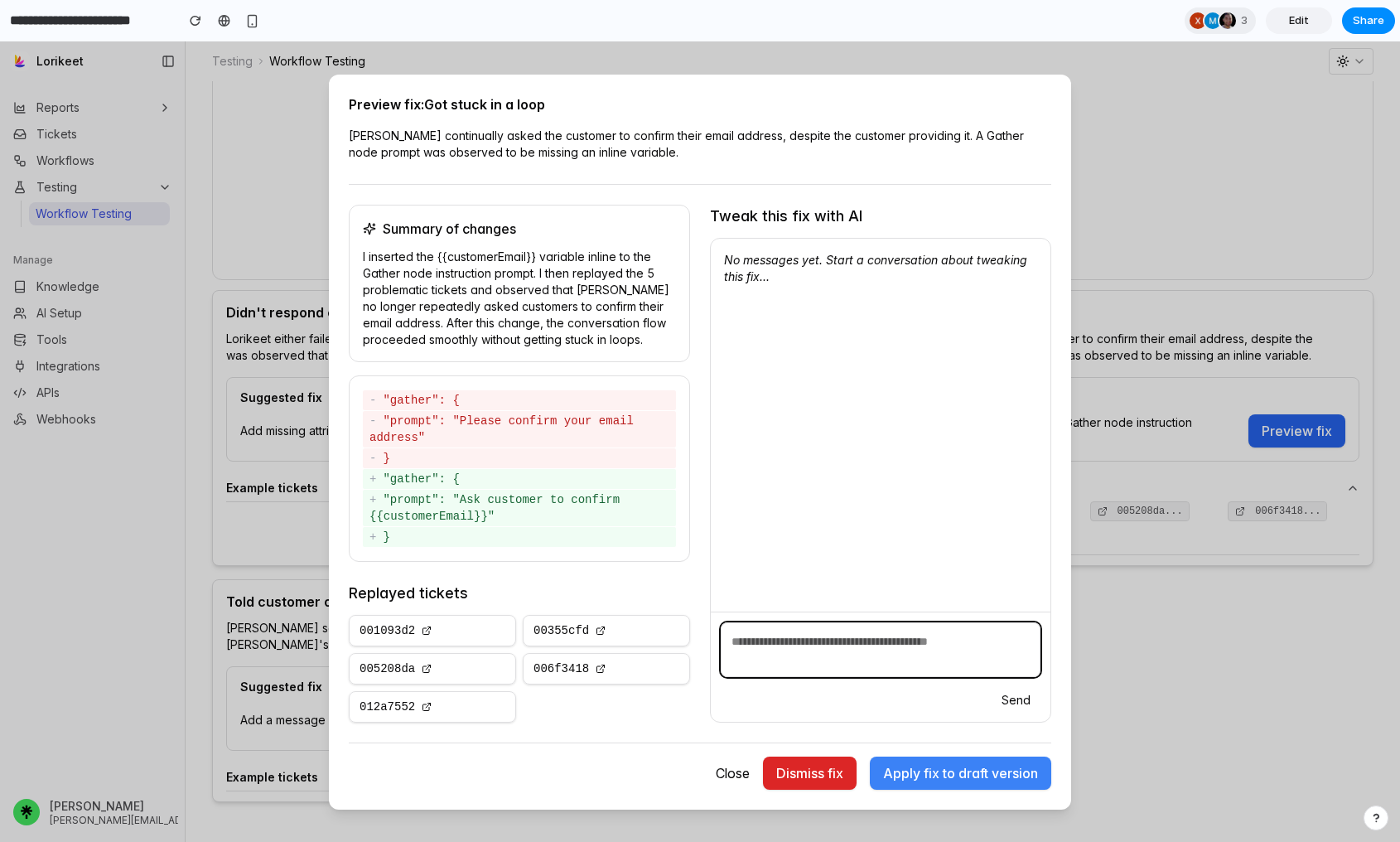
click at [821, 650] on textarea at bounding box center [881, 650] width 320 height 55
type textarea "**********"
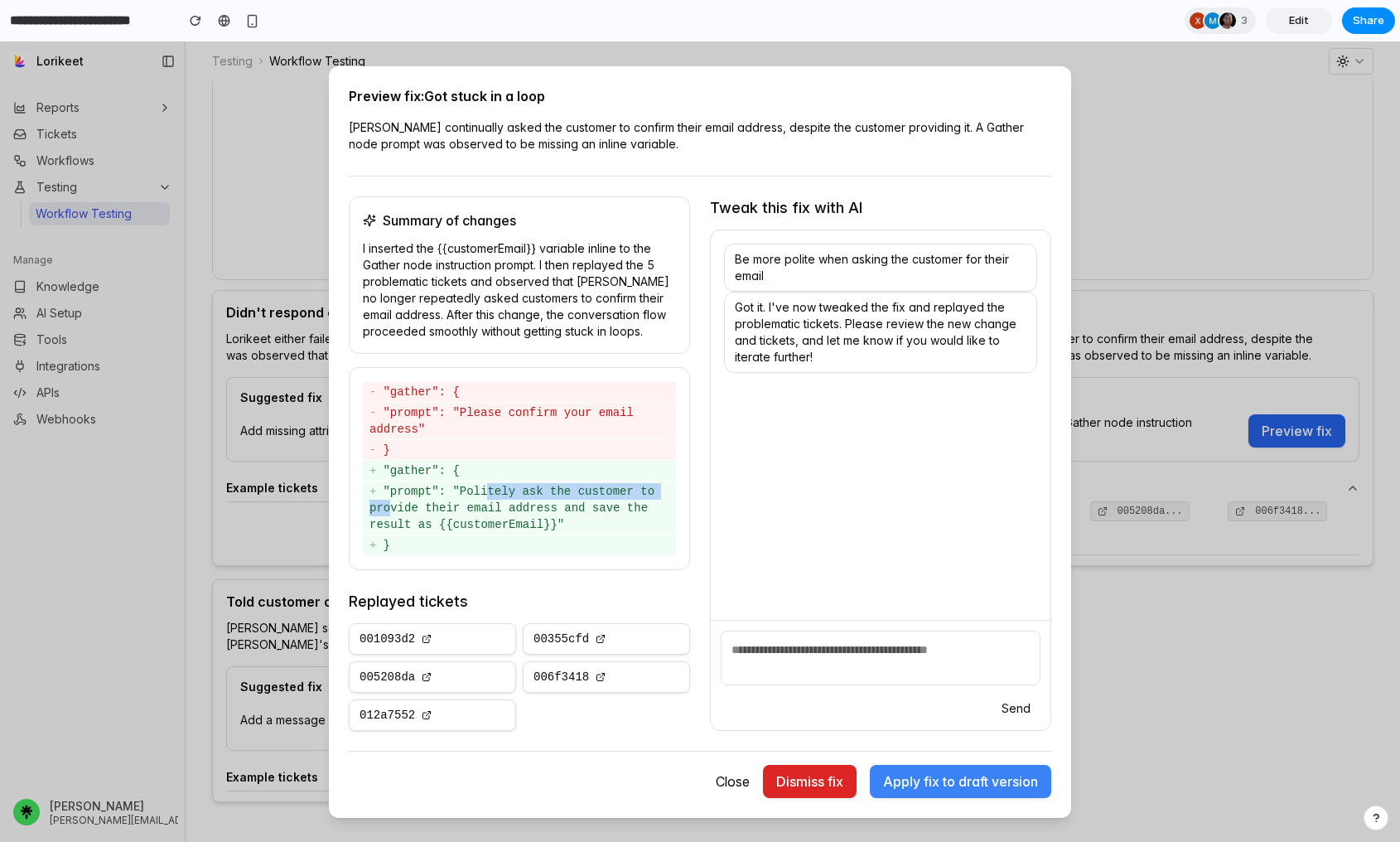
drag, startPoint x: 464, startPoint y: 490, endPoint x: 668, endPoint y: 488, distance: 204.0
click at [668, 488] on div "+ "prompt": "Politely ask the customer to provide their email address and save …" at bounding box center [519, 508] width 313 height 53
click at [818, 528] on div "Be more polite when asking the customer for their email Got it. I've now tweake…" at bounding box center [881, 425] width 340 height 390
click at [968, 785] on button "Apply fix to draft version" at bounding box center [961, 781] width 181 height 34
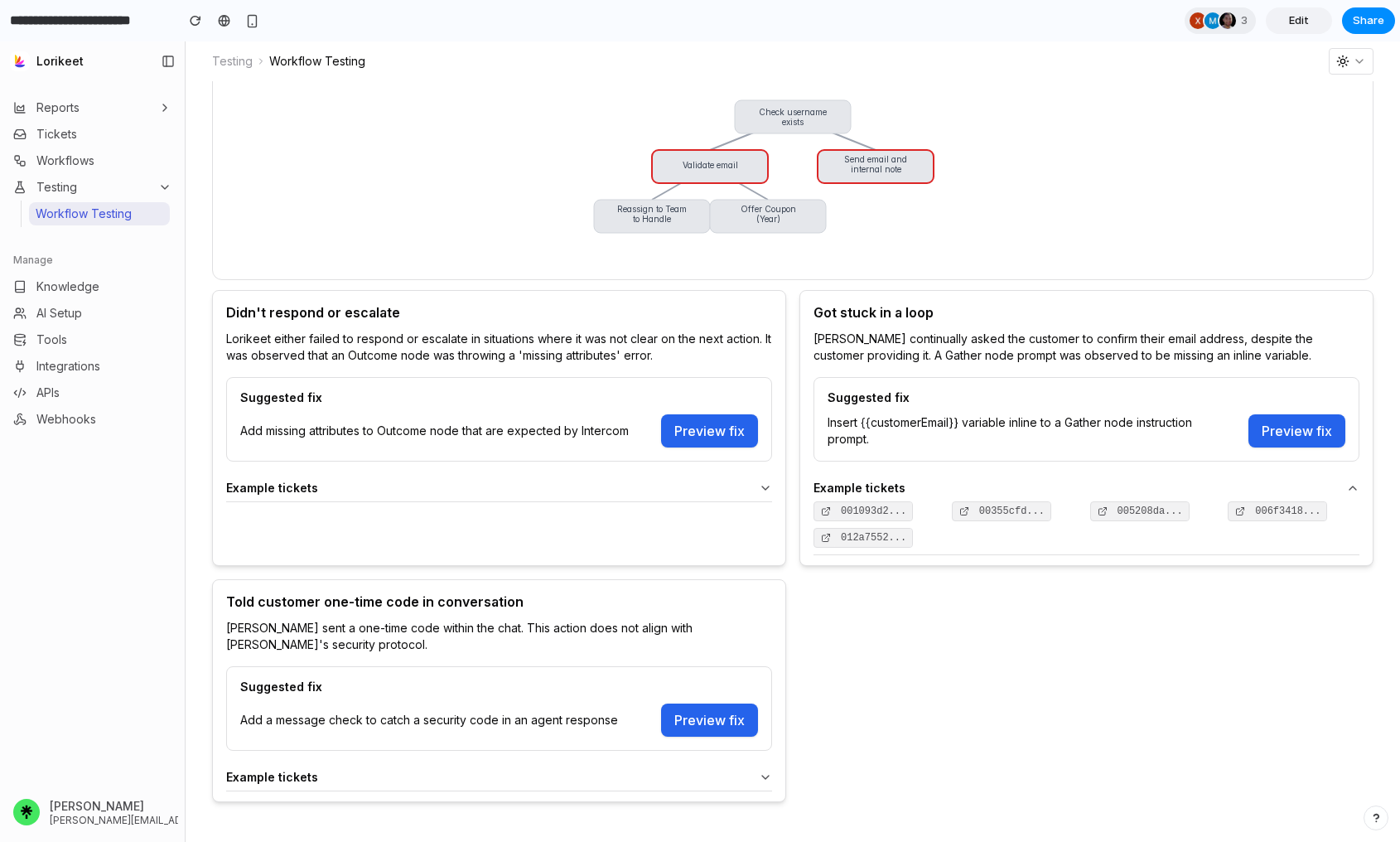
click at [1179, 11] on link "Edit" at bounding box center [1299, 21] width 66 height 27
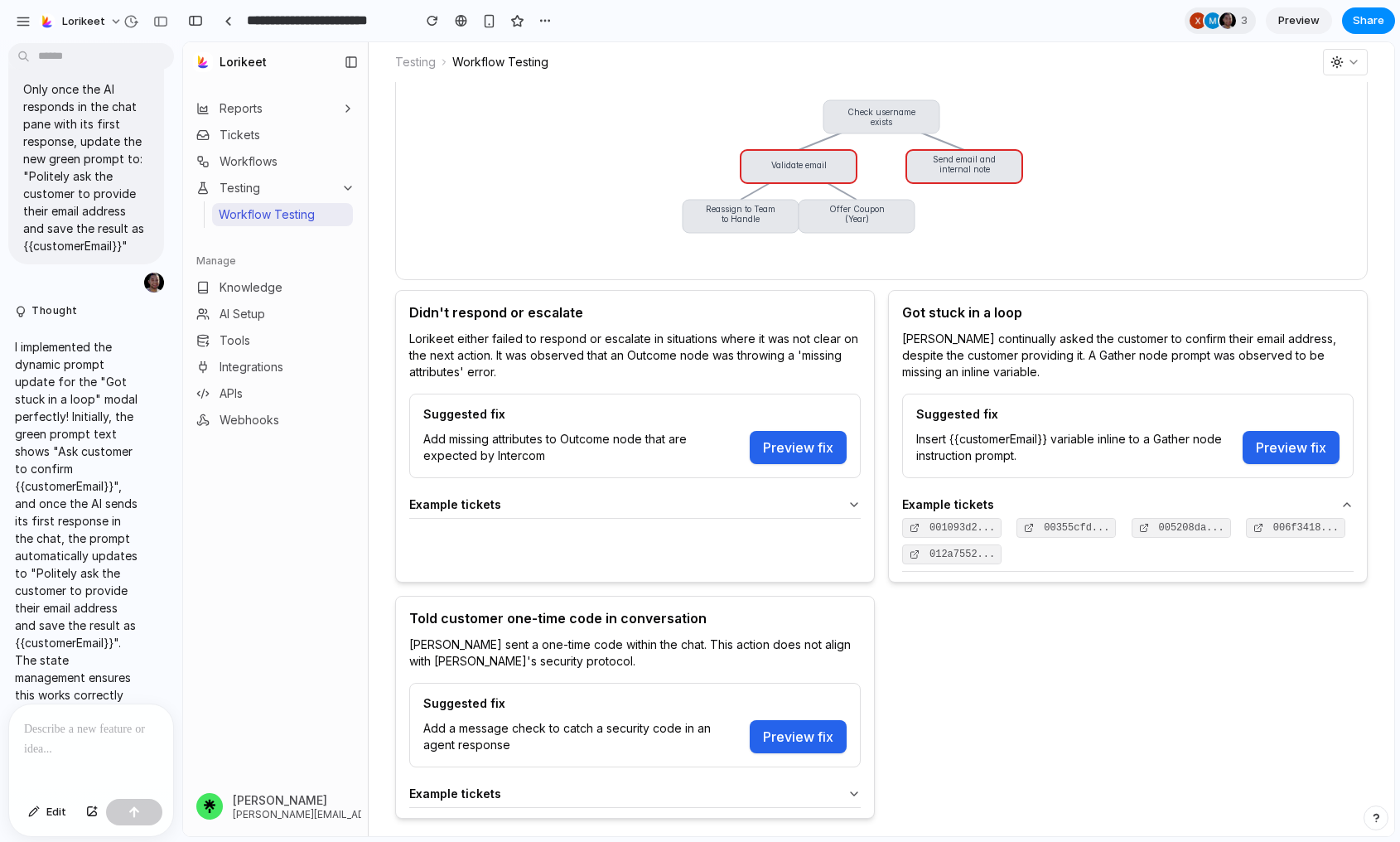
click at [242, 57] on span "Lorikeet" at bounding box center [243, 62] width 47 height 11
click at [158, 22] on div "button" at bounding box center [160, 21] width 15 height 11
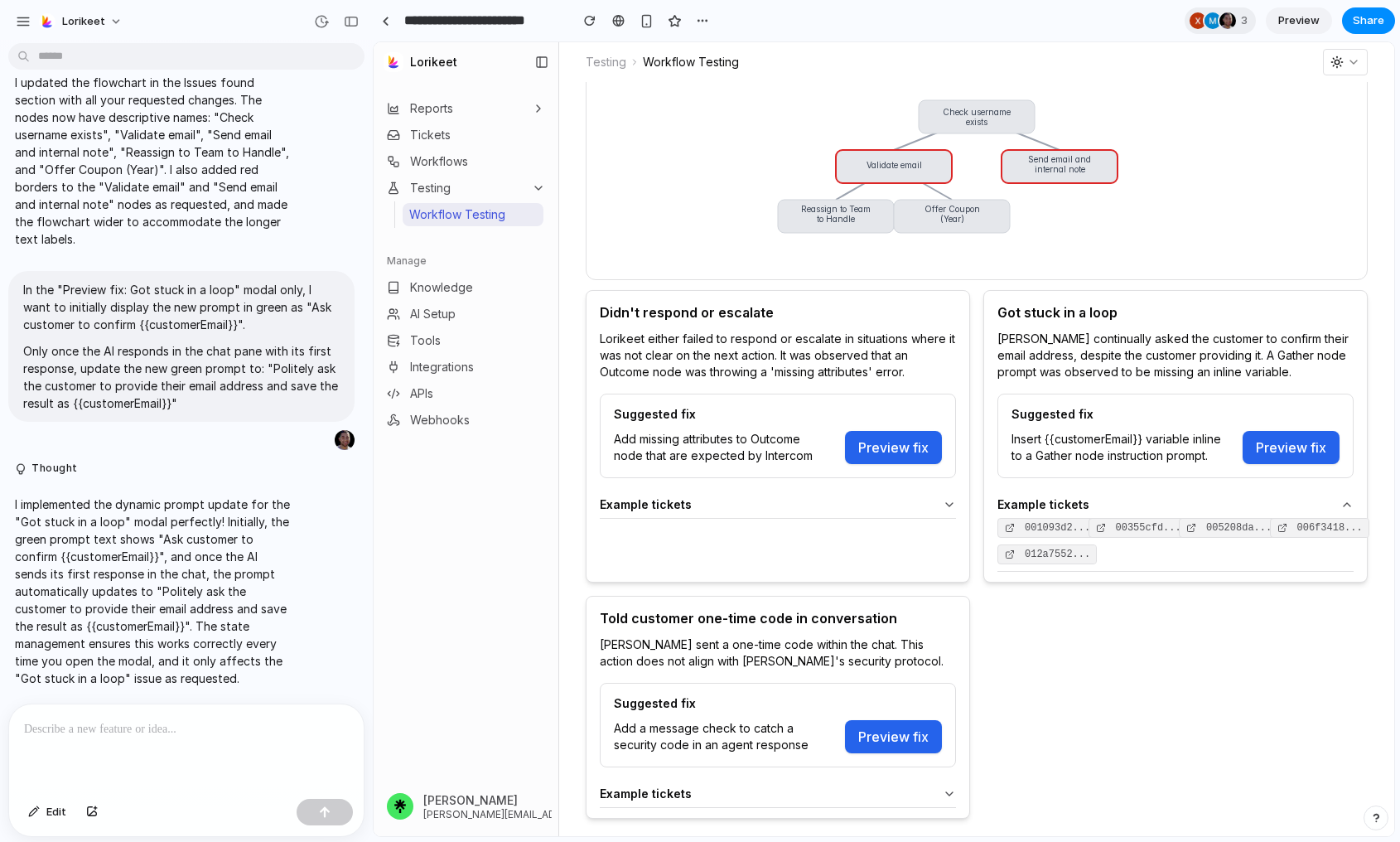
click at [157, 701] on div "I successfully implemented the flowchart in the Issue modal as requested. The p…" at bounding box center [181, 377] width 363 height 654
click at [159, 717] on div at bounding box center [187, 748] width 354 height 88
click at [89, 732] on p "**********" at bounding box center [187, 728] width 325 height 20
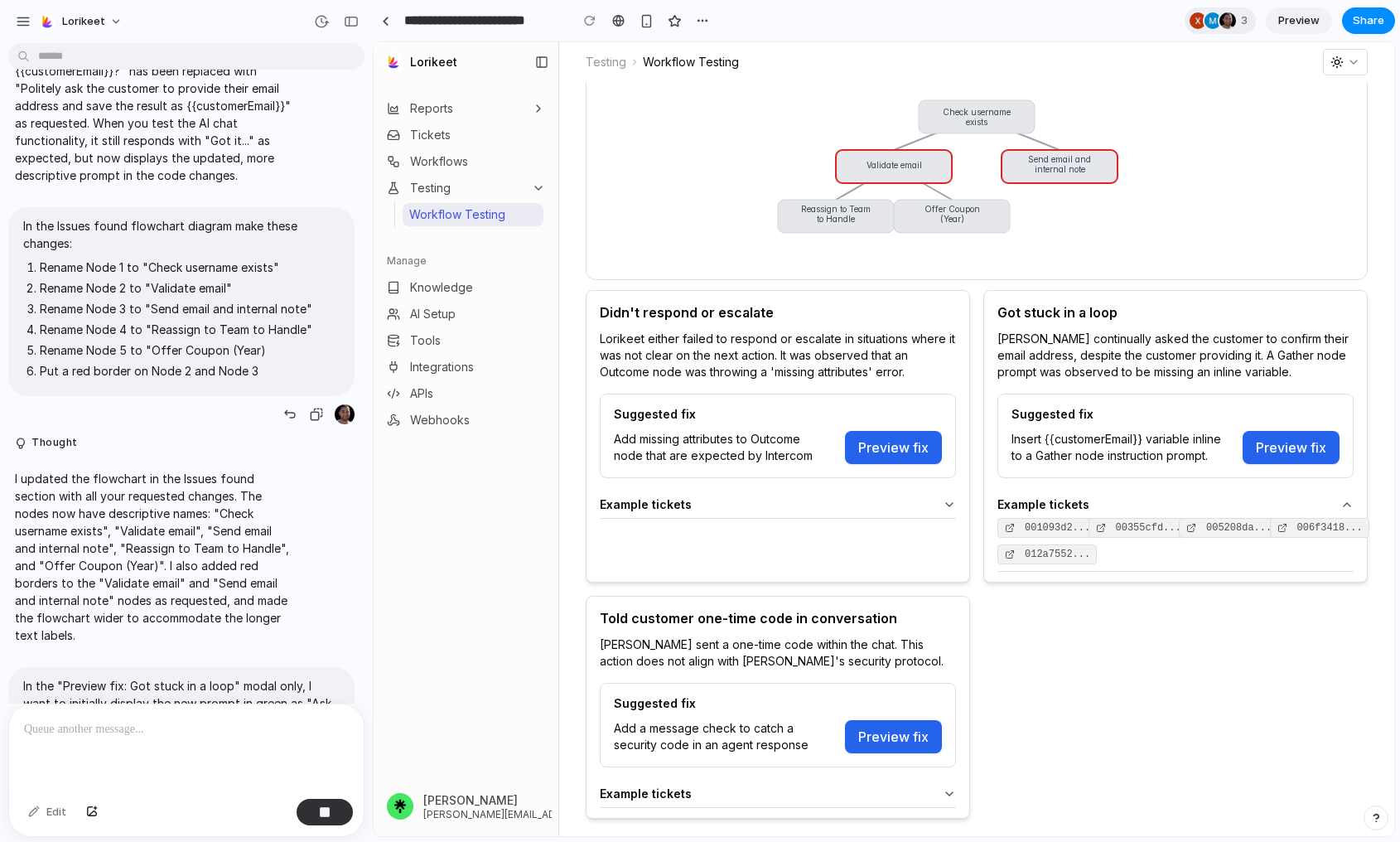
scroll to position [4840, 0]
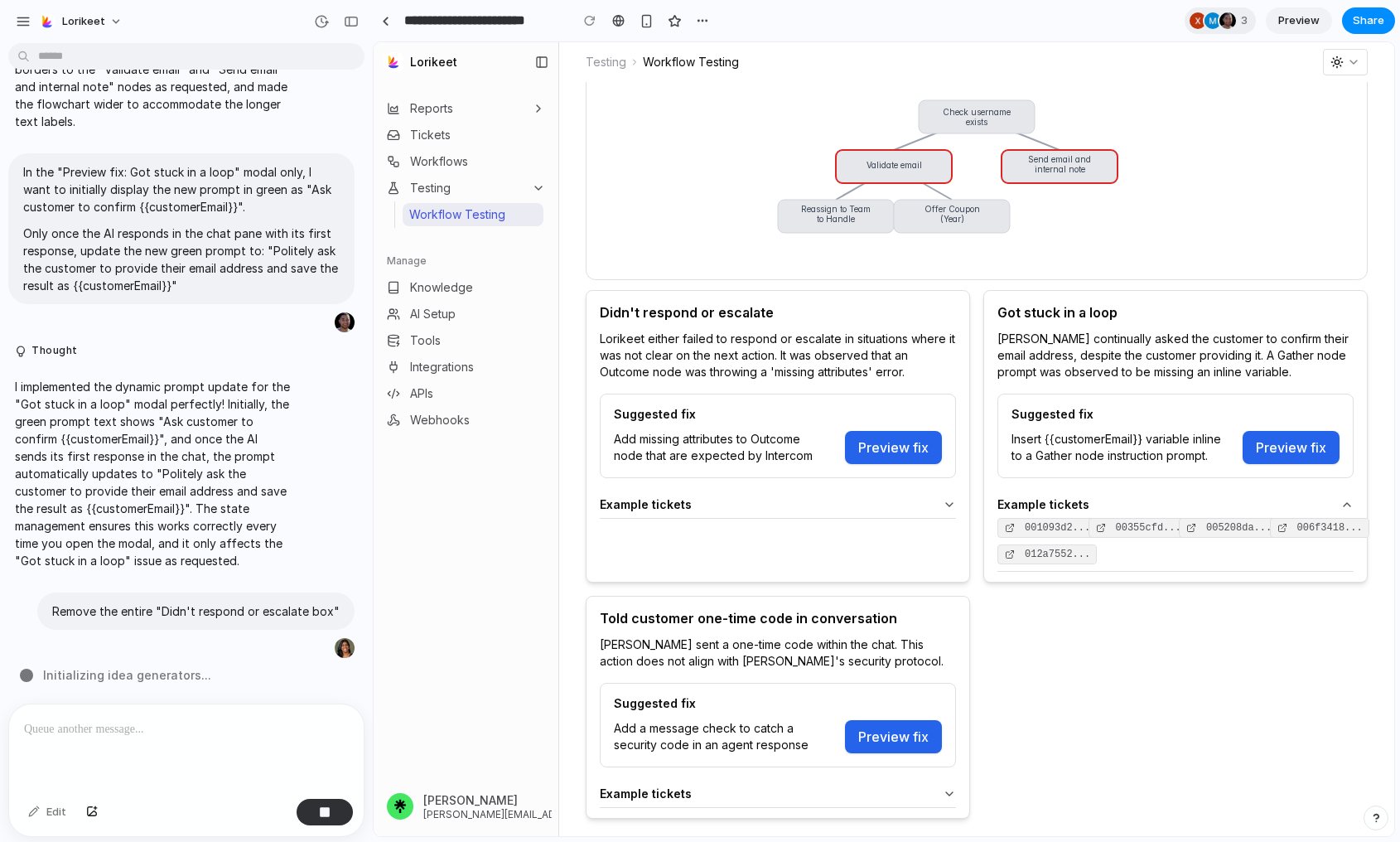
click at [276, 748] on div at bounding box center [187, 748] width 354 height 88
click at [902, 448] on button "Preview fix" at bounding box center [893, 447] width 97 height 34
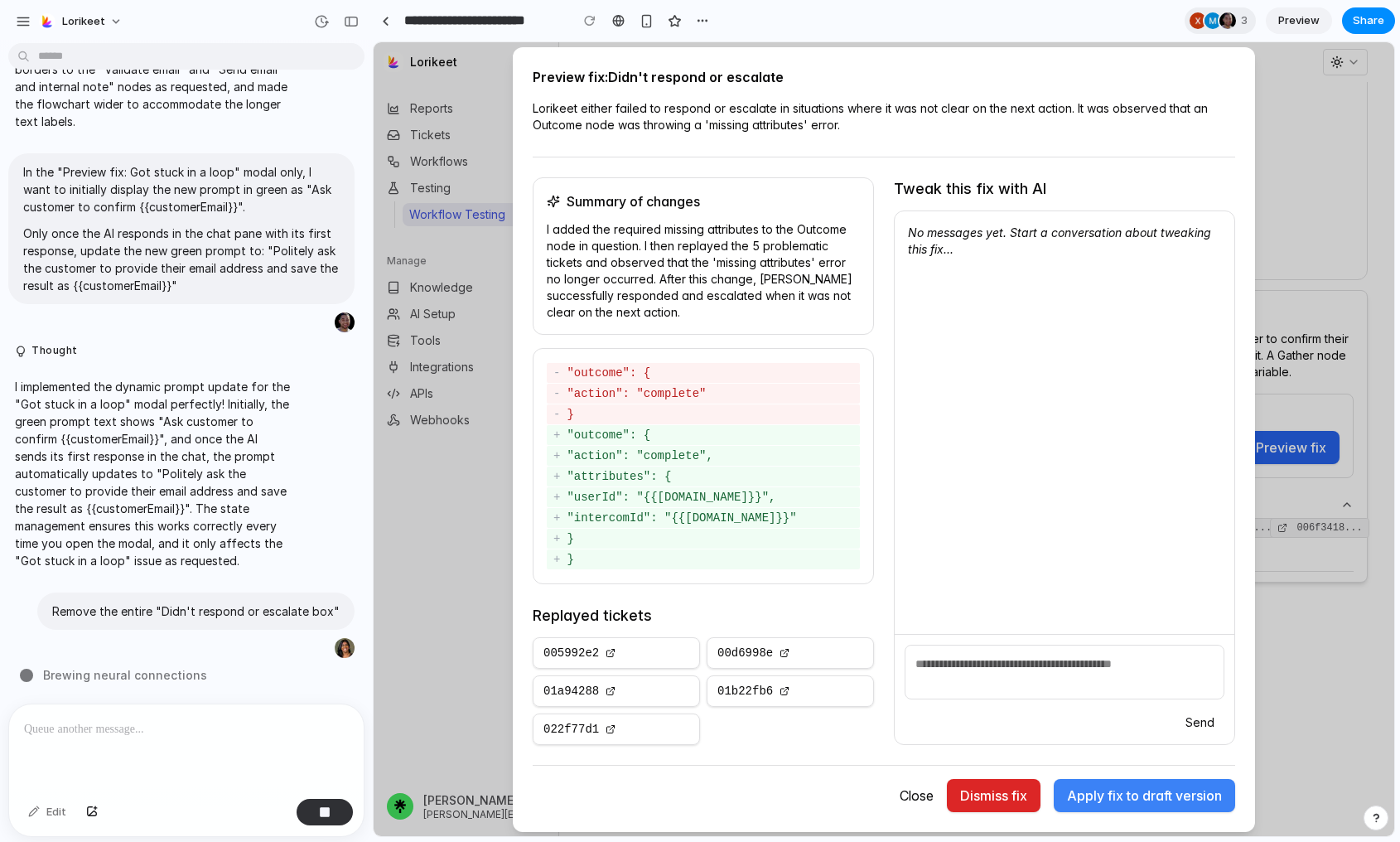
click at [175, 736] on p at bounding box center [187, 728] width 325 height 20
click at [121, 722] on p "**********" at bounding box center [187, 728] width 325 height 20
drag, startPoint x: 60, startPoint y: 737, endPoint x: -9, endPoint y: 723, distance: 70.4
click at [0, 723] on html "[PERSON_NAME] Thought I widened the message bubbles in the "Tweak this fix with…" at bounding box center [700, 421] width 1400 height 842
click at [187, 737] on p "**********" at bounding box center [187, 728] width 325 height 20
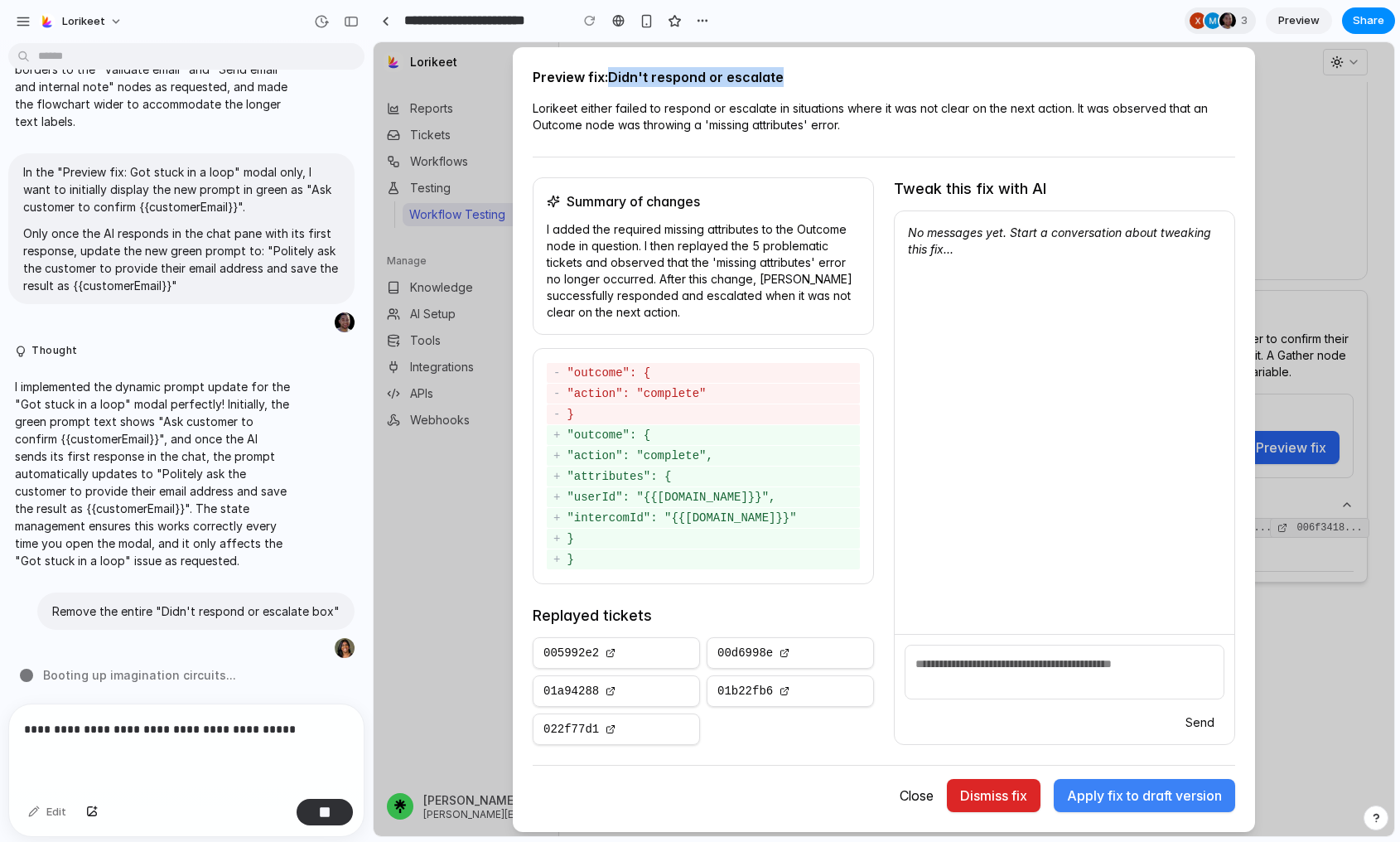
drag, startPoint x: 610, startPoint y: 77, endPoint x: 782, endPoint y: 84, distance: 172.1
click at [782, 84] on h2 "Preview fix: Didn't respond or escalate" at bounding box center [884, 77] width 703 height 20
copy h2 "Didn't respond or escalate"
click at [270, 721] on p "**********" at bounding box center [187, 728] width 325 height 20
click at [77, 712] on p "**********" at bounding box center [187, 719] width 325 height 40
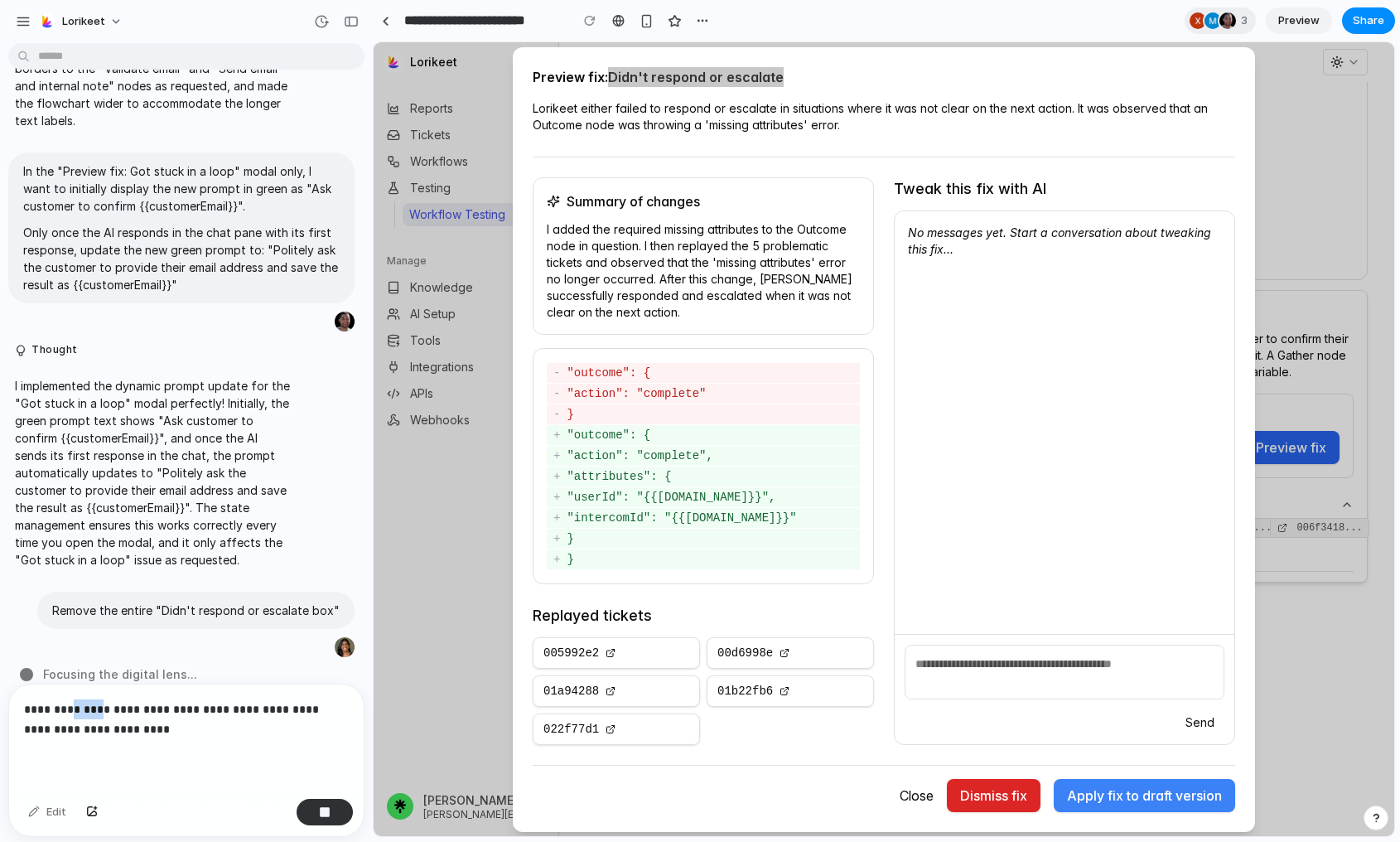
click at [77, 712] on p "**********" at bounding box center [187, 719] width 325 height 40
click at [272, 740] on div "**********" at bounding box center [187, 719] width 354 height 148
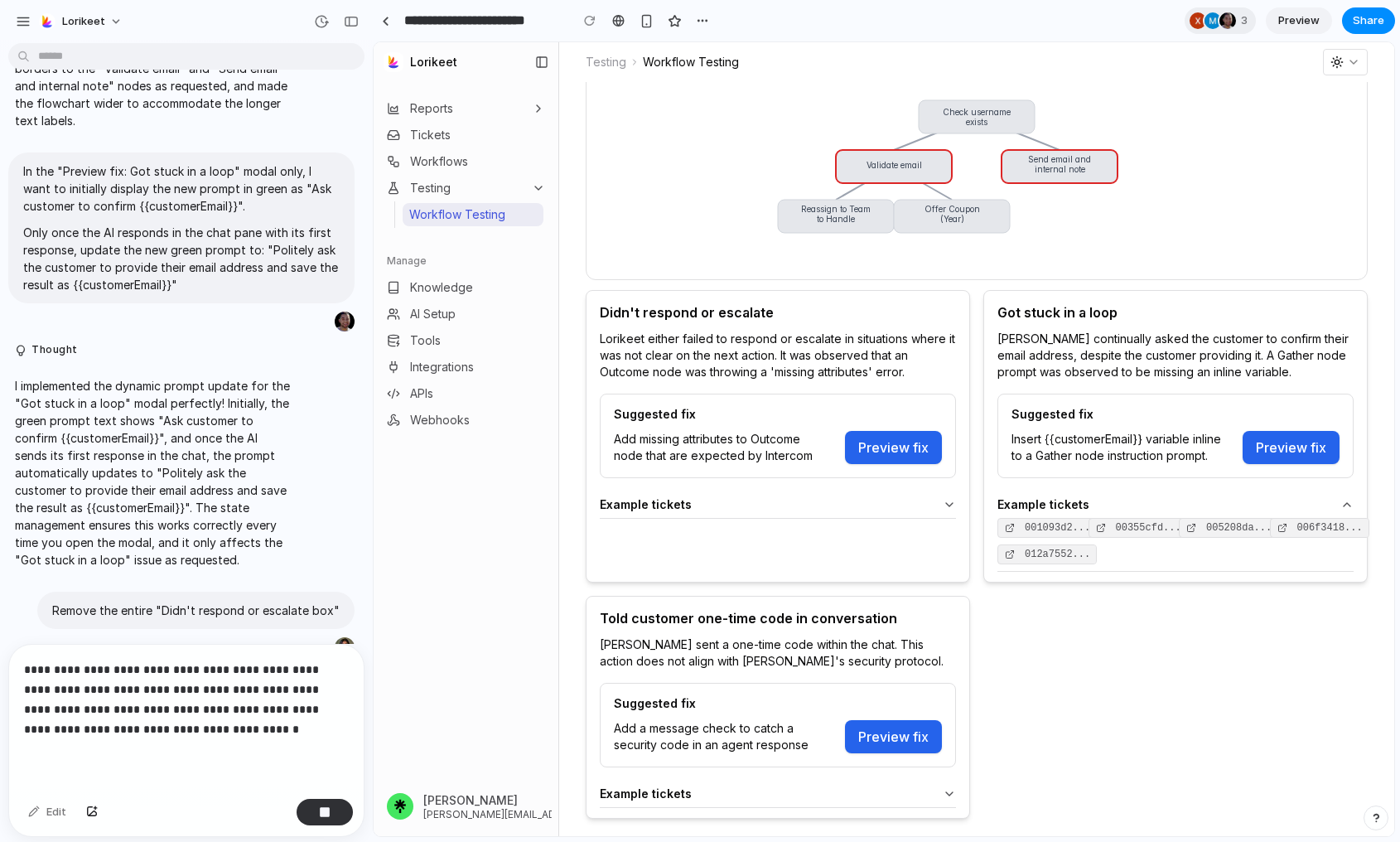
scroll to position [4901, 0]
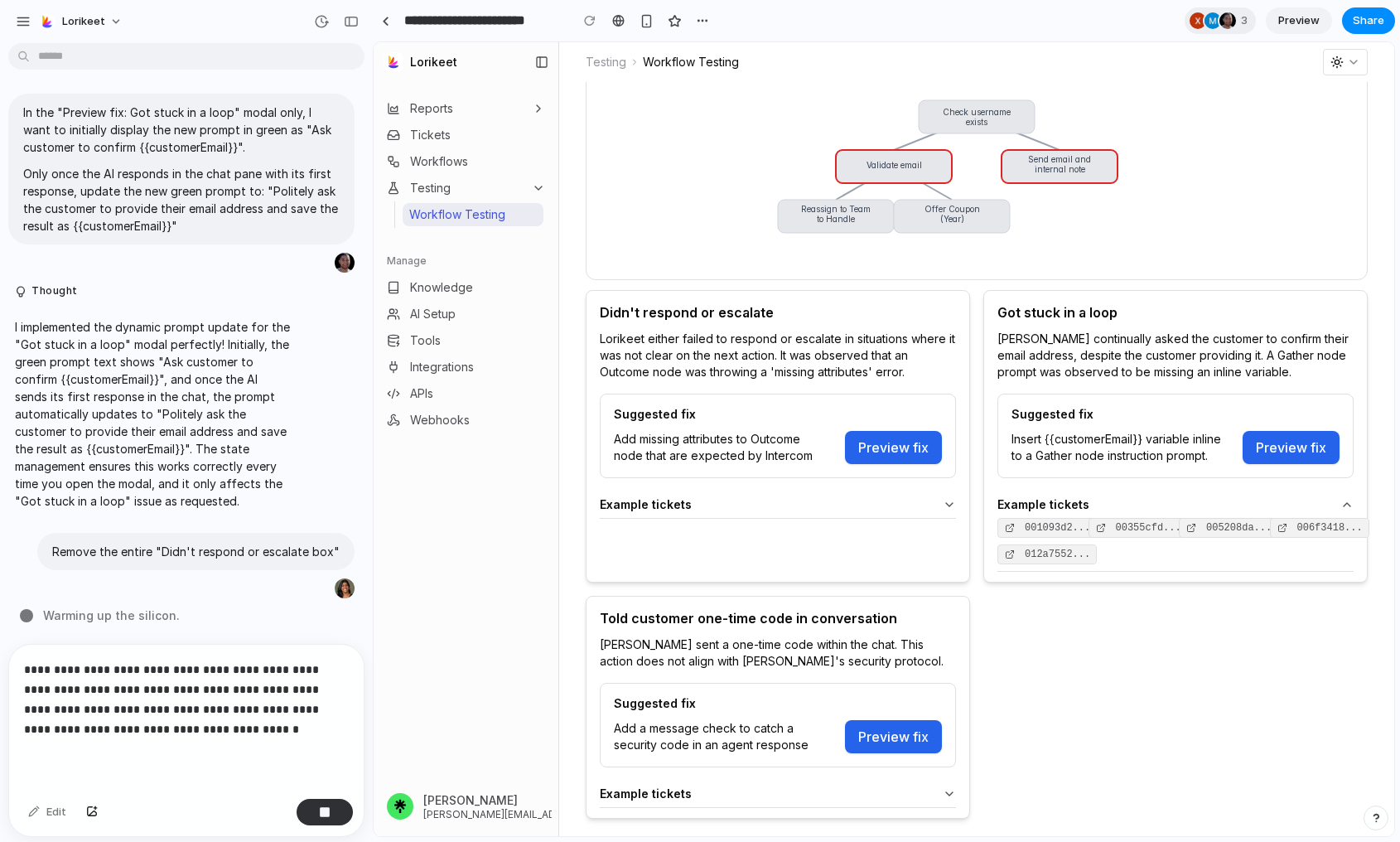
click at [148, 640] on div "Thought I widened the message bubbles in the "Tweak this fix with AI" conversat…" at bounding box center [181, 347] width 363 height 594
click at [148, 636] on div "Thought I widened the message bubbles in the "Tweak this fix with AI" conversat…" at bounding box center [181, 347] width 363 height 594
click at [246, 735] on p "**********" at bounding box center [187, 699] width 325 height 80
click at [138, 730] on p "**********" at bounding box center [187, 699] width 325 height 80
click at [341, 816] on button "button" at bounding box center [325, 812] width 57 height 27
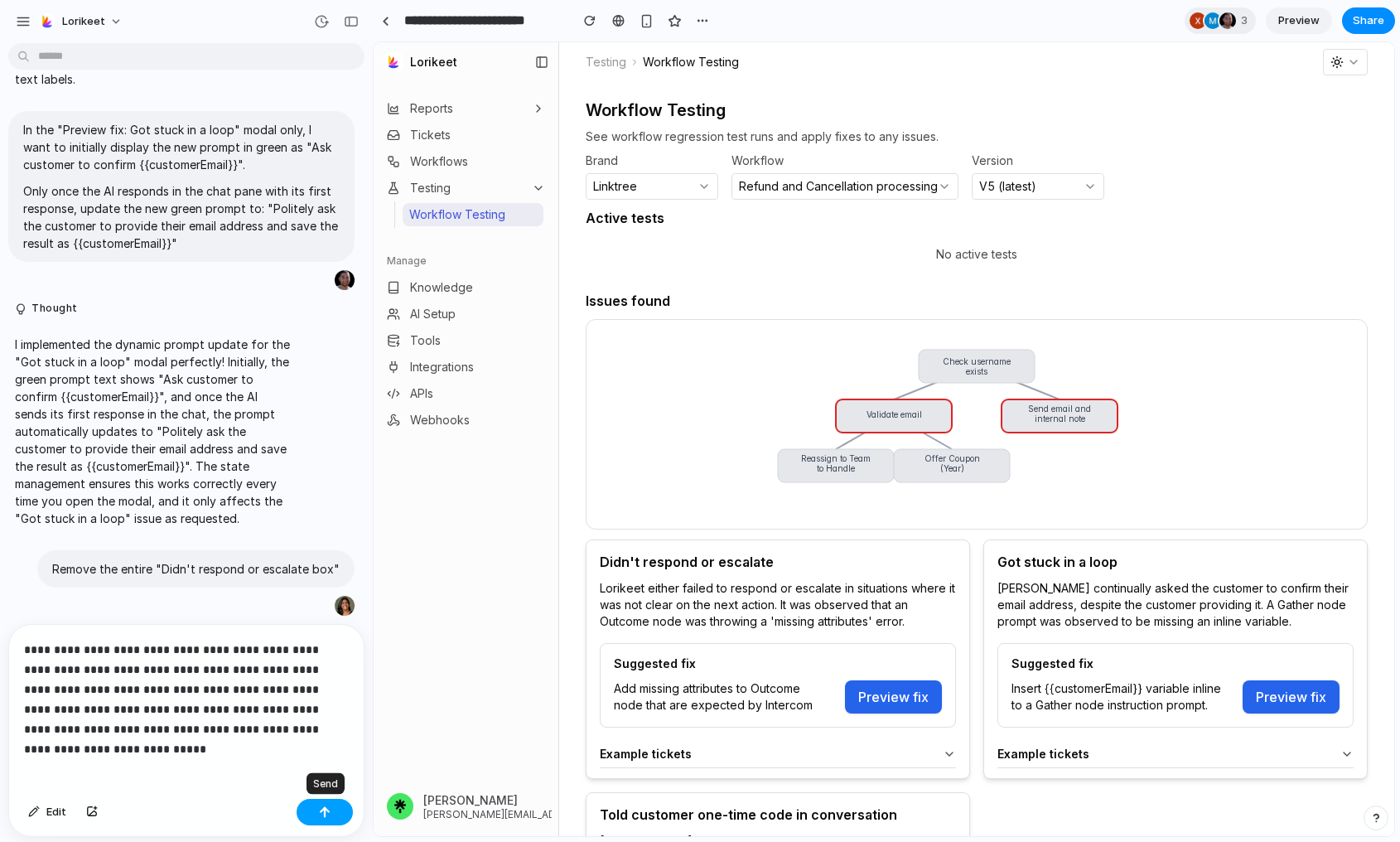
scroll to position [0, 0]
click at [317, 728] on p "**********" at bounding box center [187, 690] width 325 height 100
click at [335, 807] on button "button" at bounding box center [325, 812] width 57 height 27
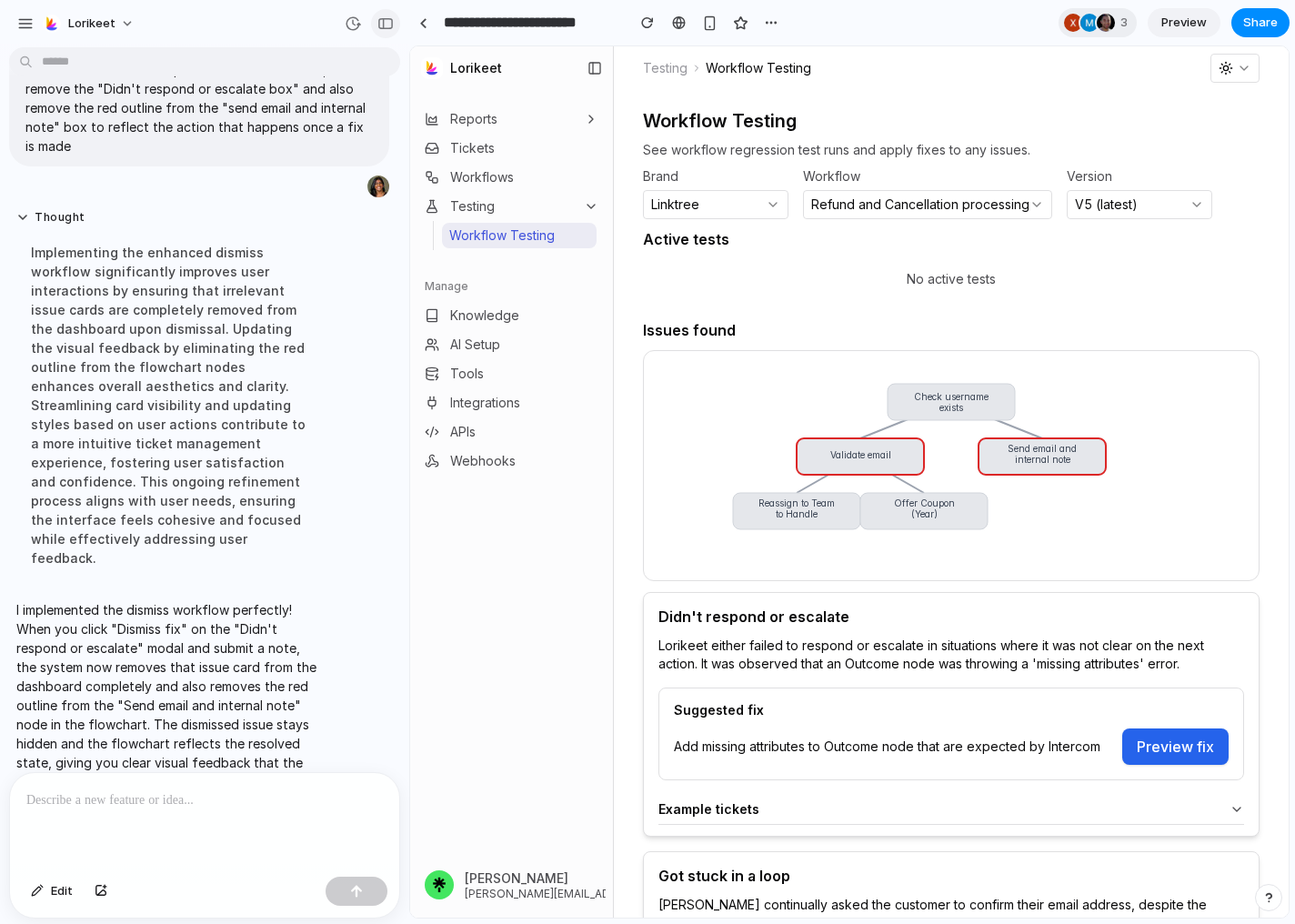
click at [373, 26] on button "button" at bounding box center [385, 24] width 29 height 29
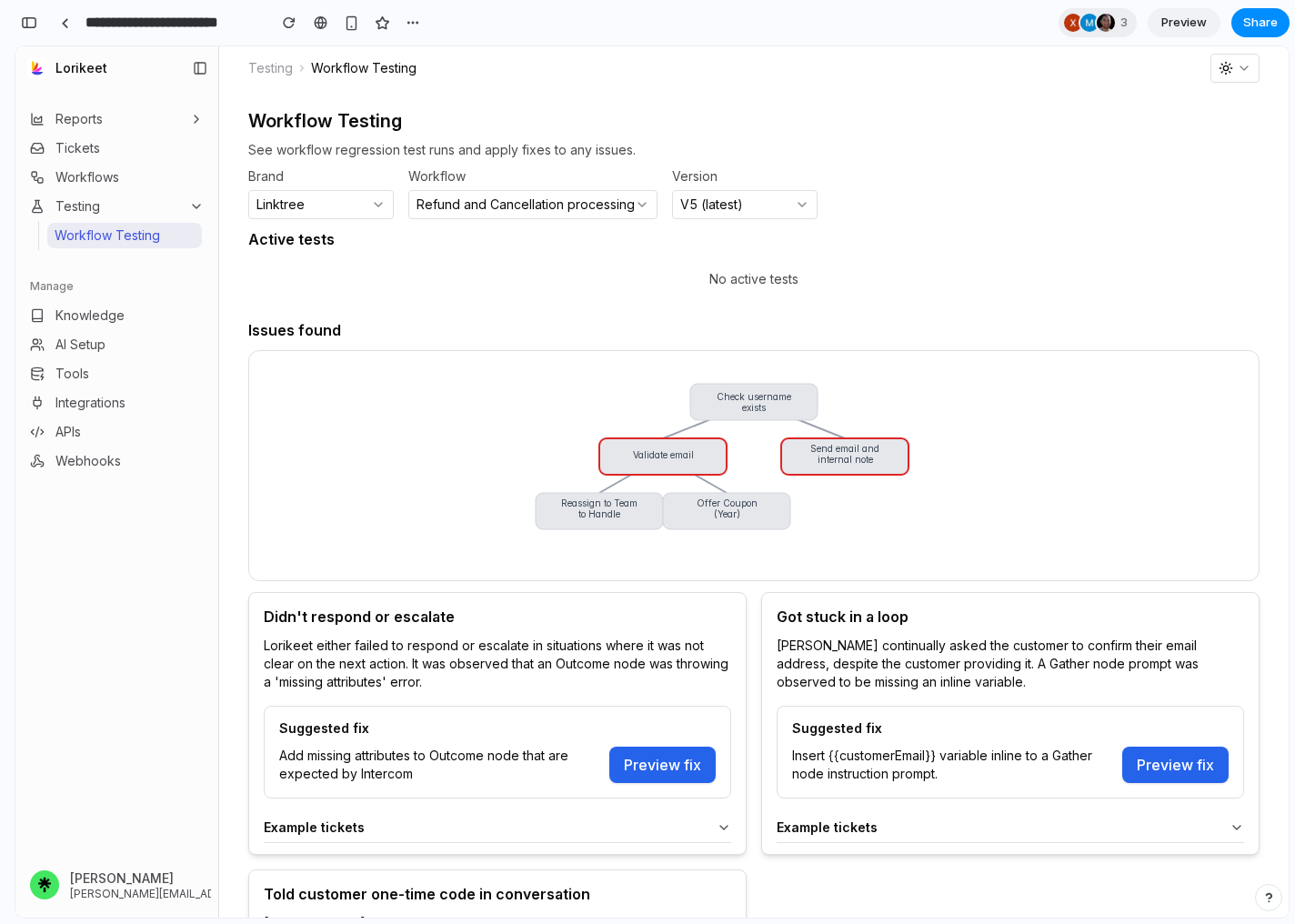
scroll to position [10680, 0]
click at [664, 758] on button "Preview fix" at bounding box center [663, 764] width 107 height 37
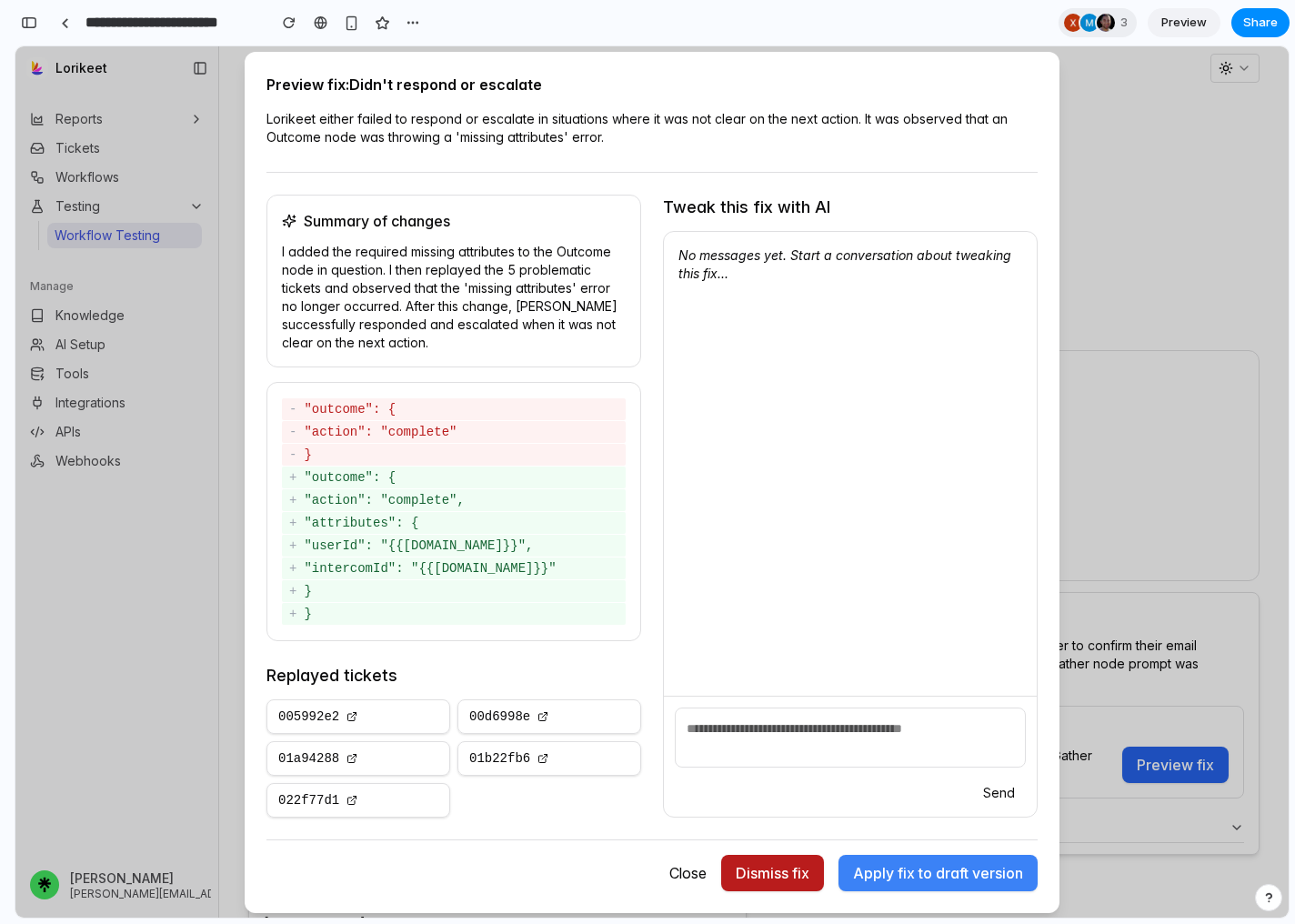
click at [770, 858] on button "Dismiss fix" at bounding box center [772, 873] width 103 height 37
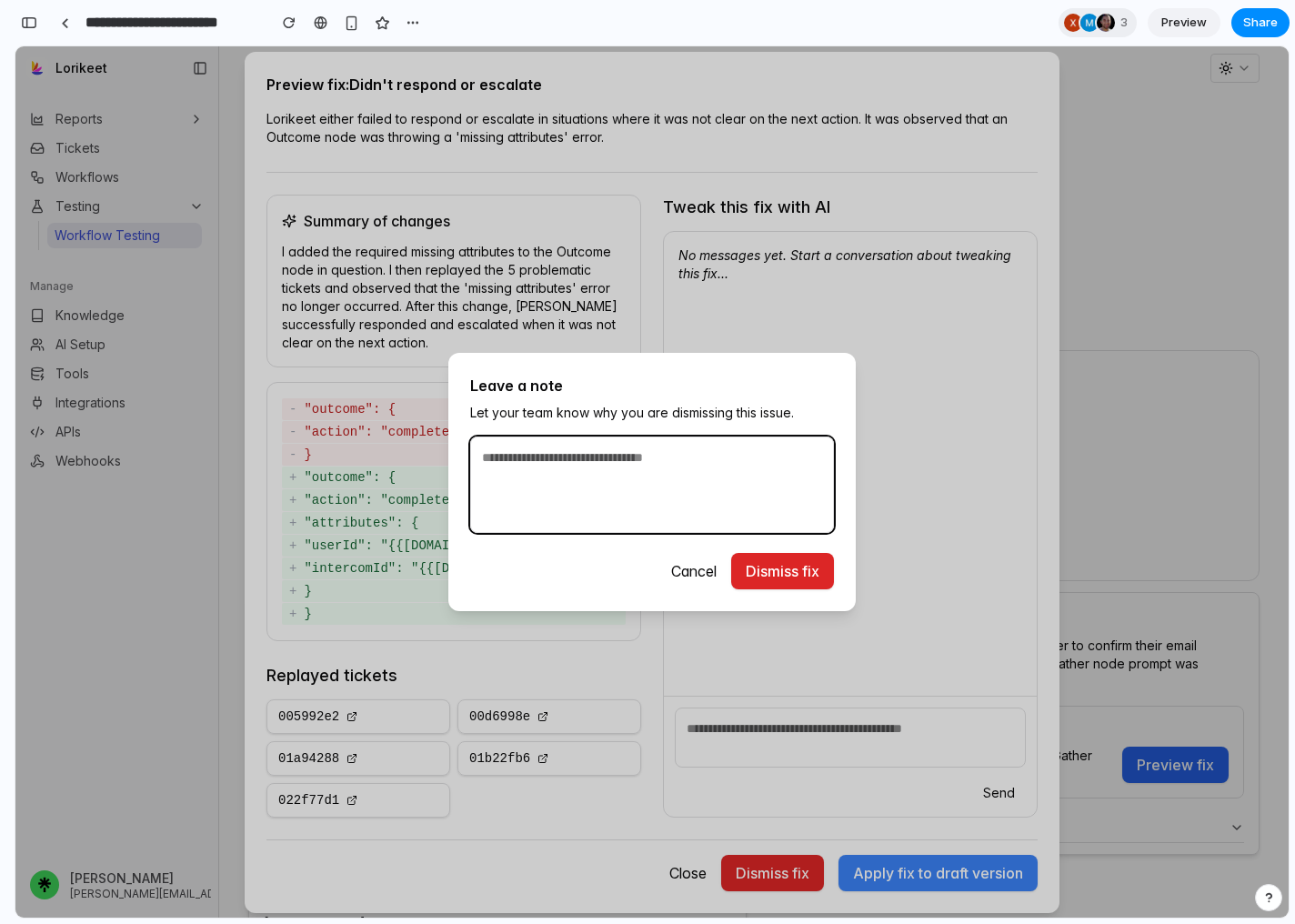
click at [612, 514] on textarea at bounding box center [651, 485] width 363 height 96
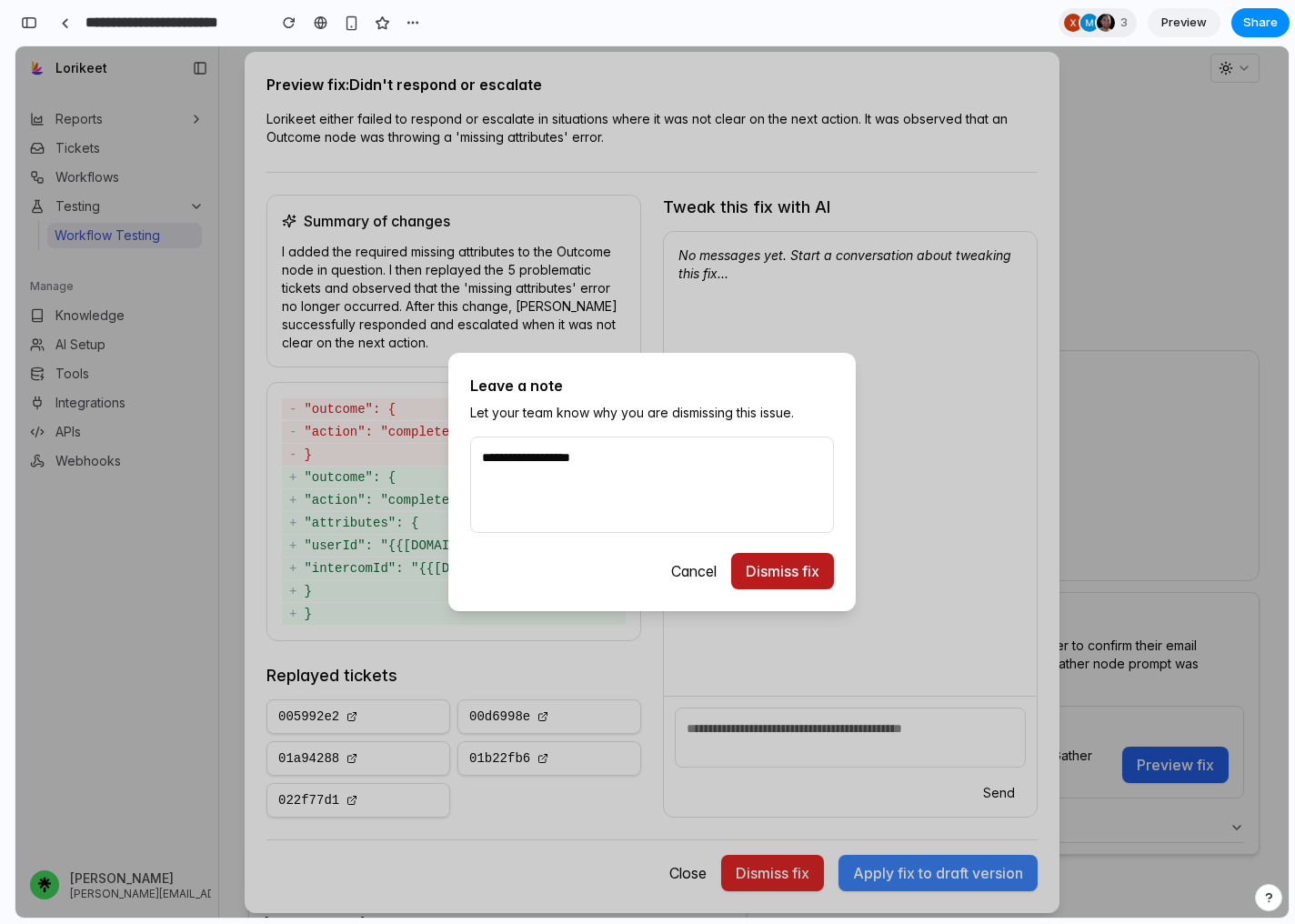
click at [769, 568] on button "Dismiss fix" at bounding box center [782, 571] width 103 height 37
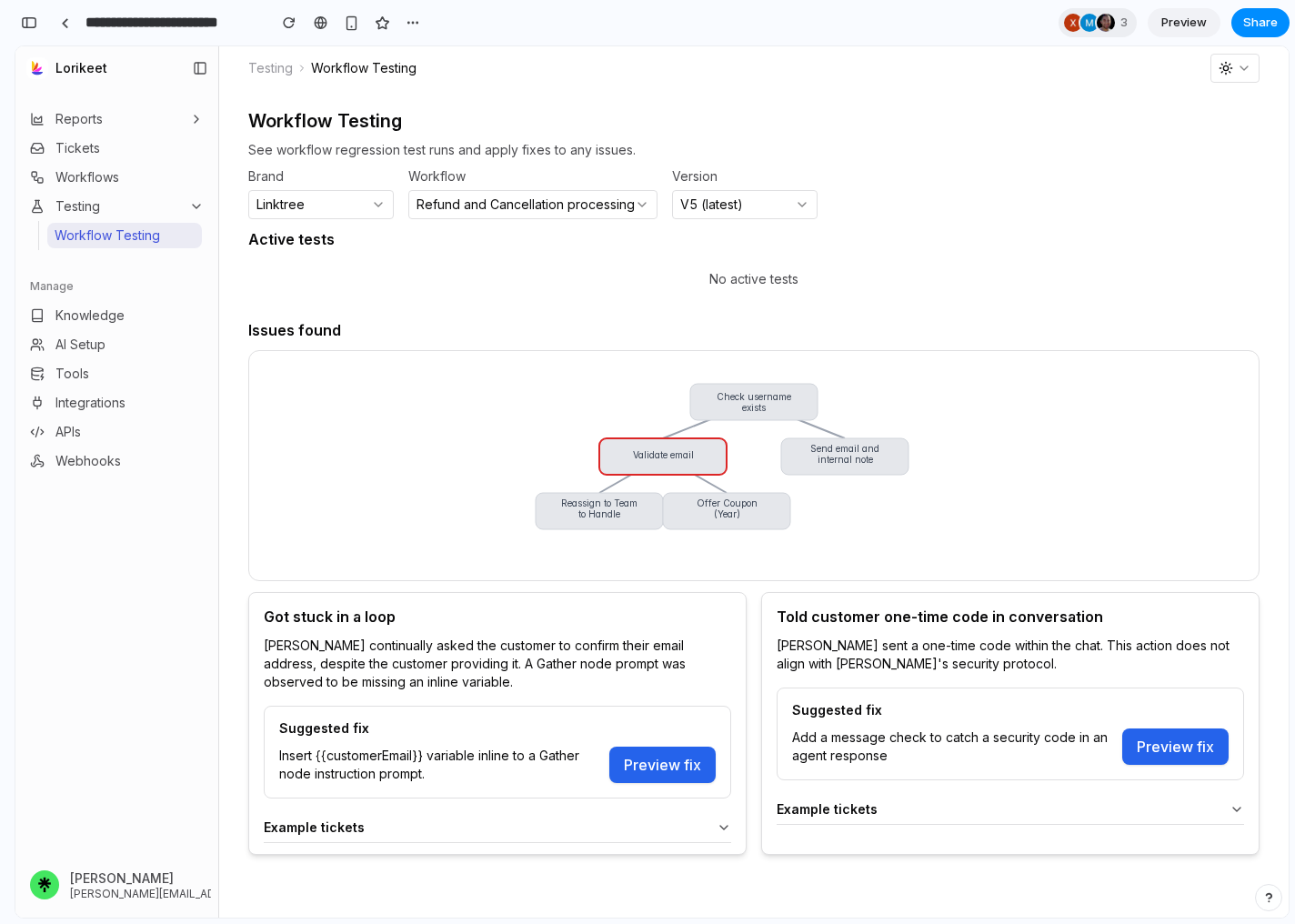
click at [133, 649] on div "Reports Tickets Workflows Testing Workflow Testing Manage Knowledge AI Setup To…" at bounding box center [116, 475] width 203 height 755
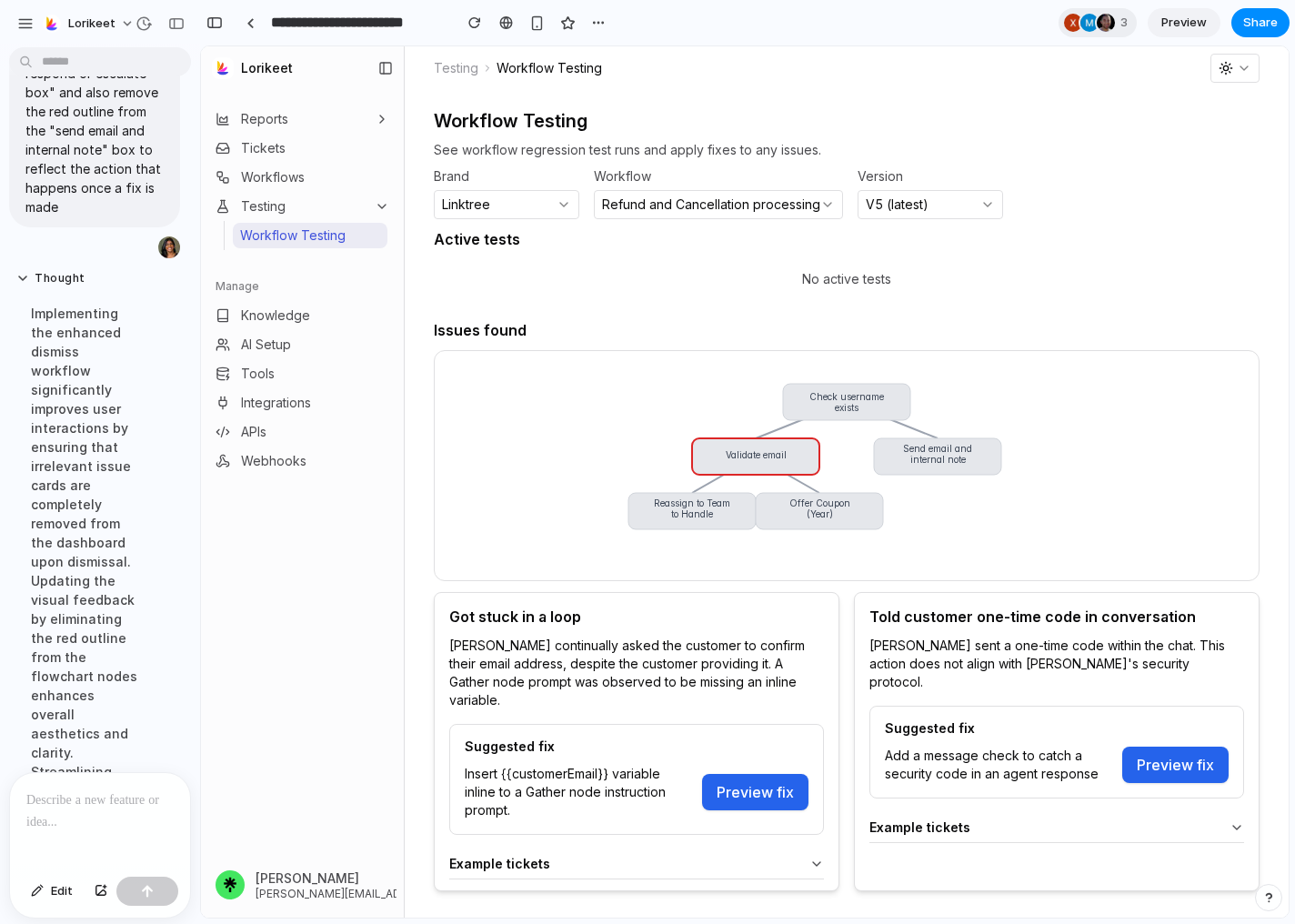
scroll to position [10314, 0]
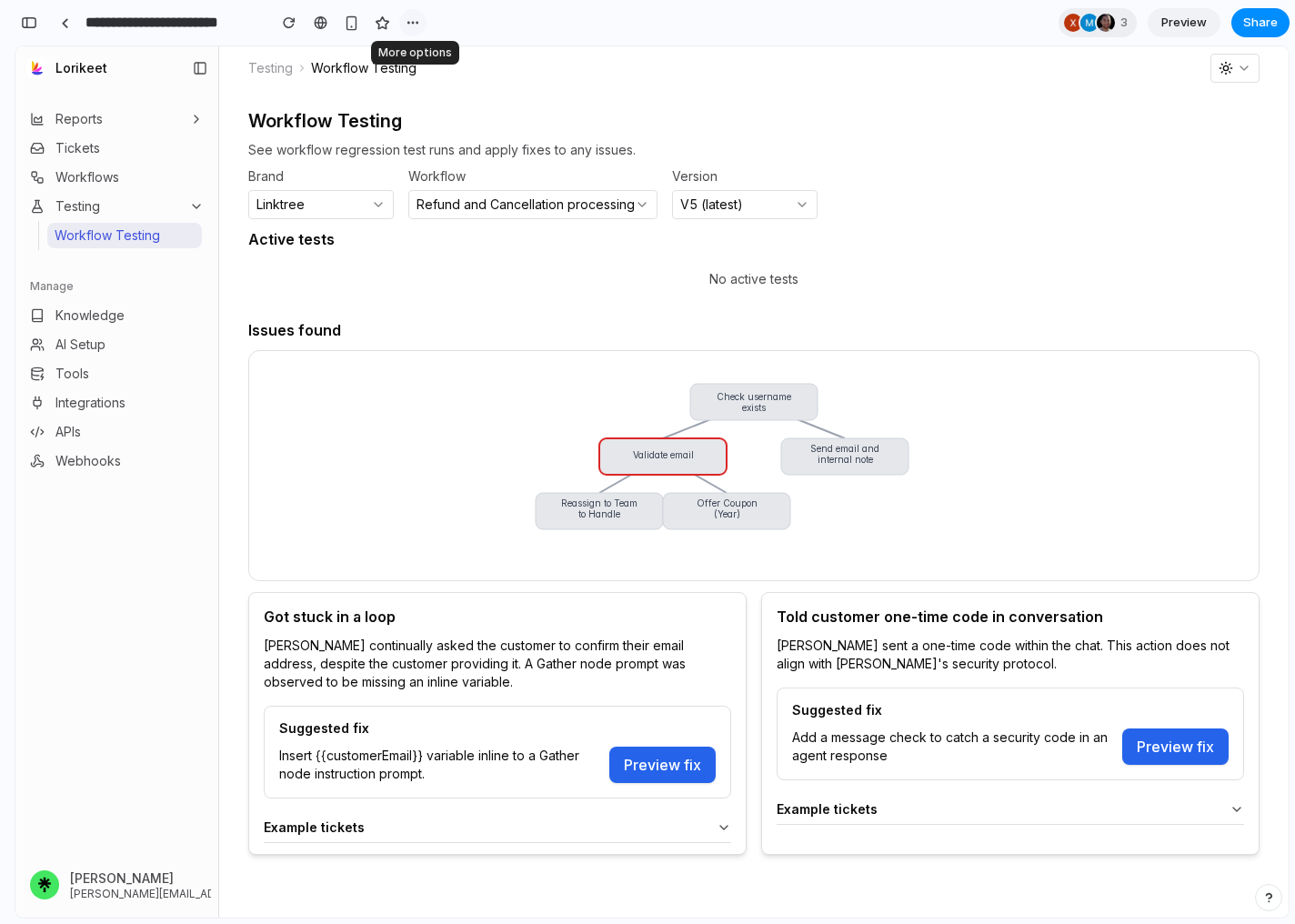
click at [412, 17] on div "button" at bounding box center [412, 22] width 14 height 14
click at [412, 17] on div "Duplicate Delete" at bounding box center [648, 462] width 1295 height 924
click at [291, 25] on div "button" at bounding box center [289, 22] width 12 height 12
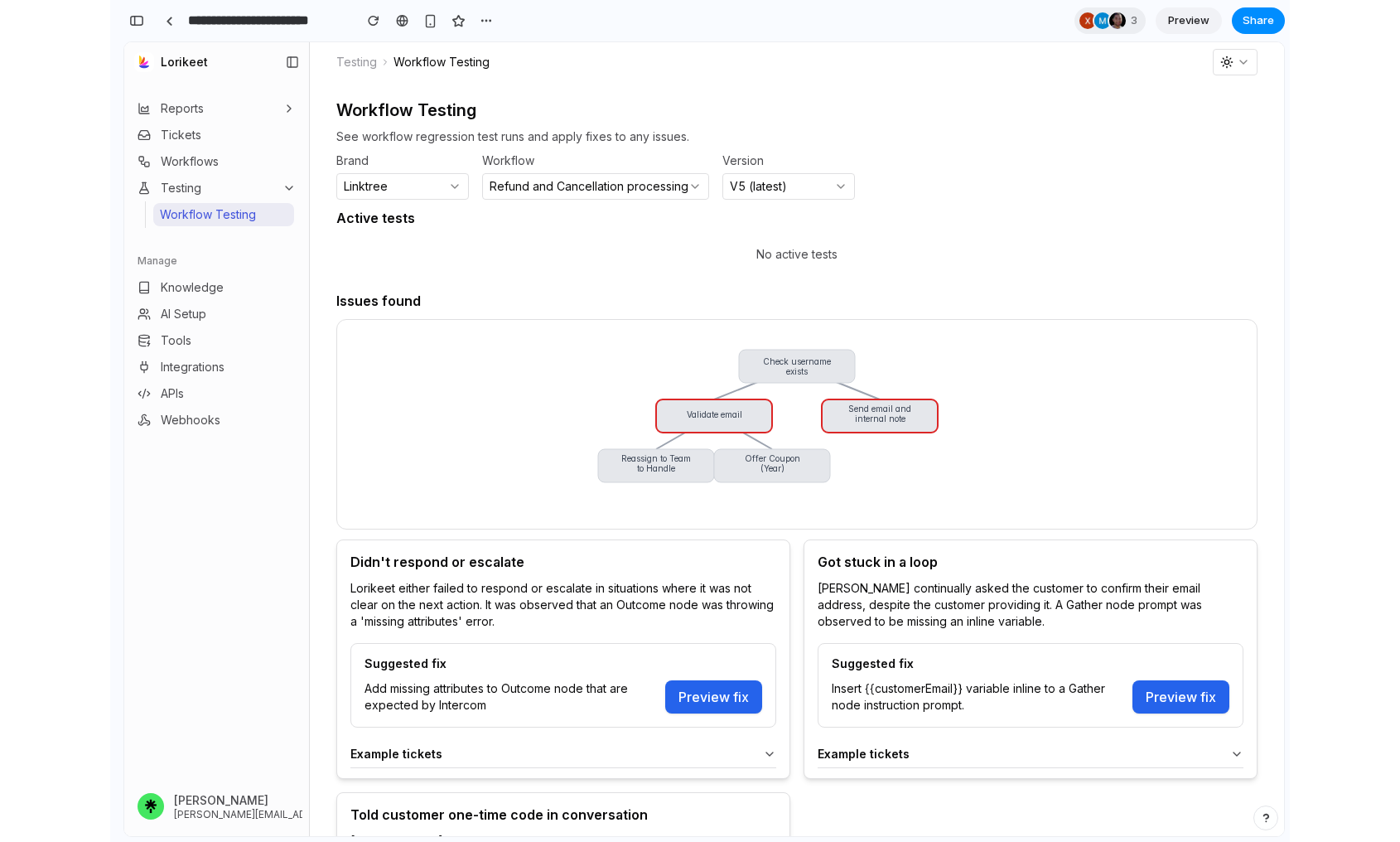
scroll to position [219, 0]
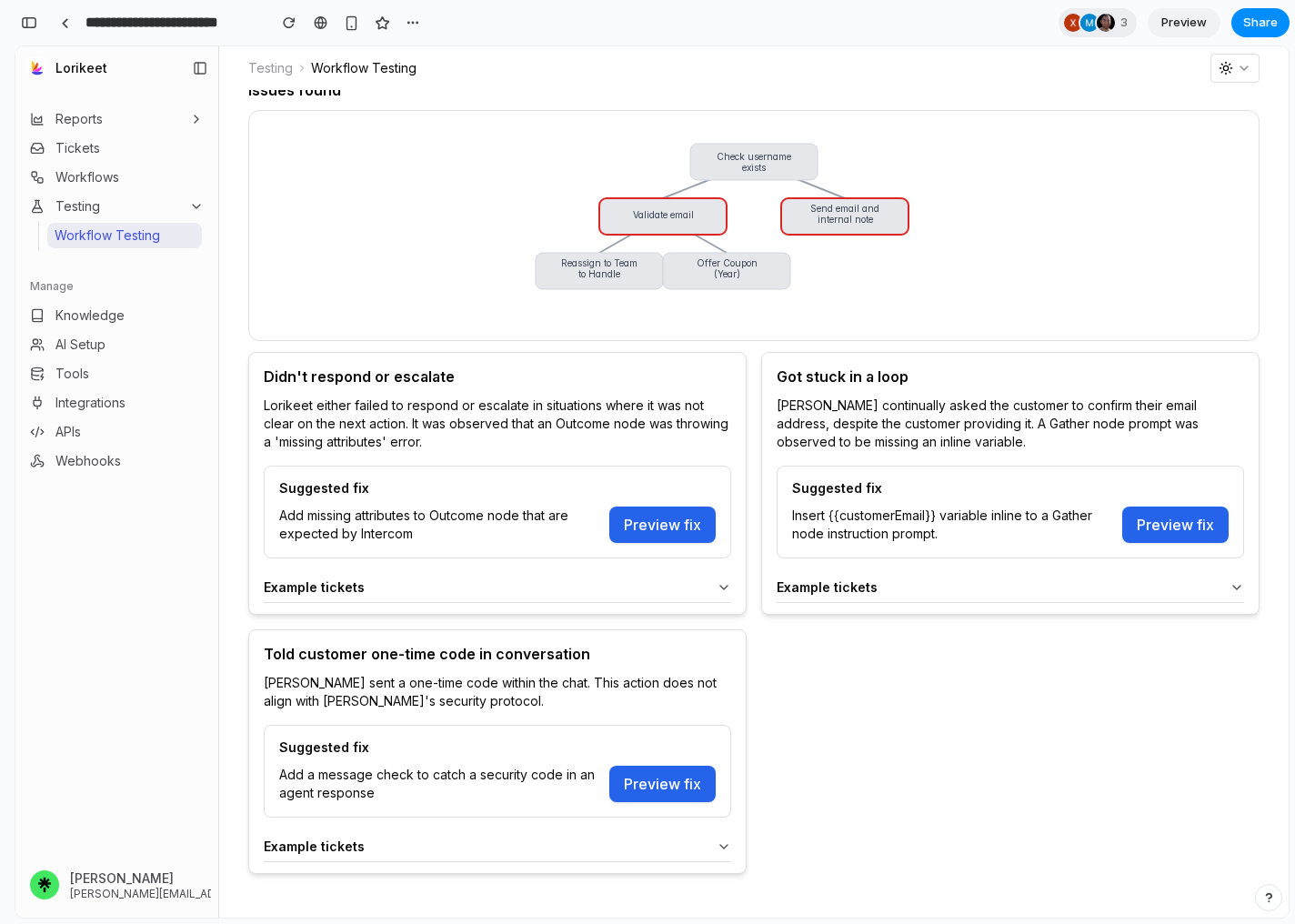
click at [1226, 588] on summary "Example tickets" at bounding box center [1010, 587] width 467 height 14
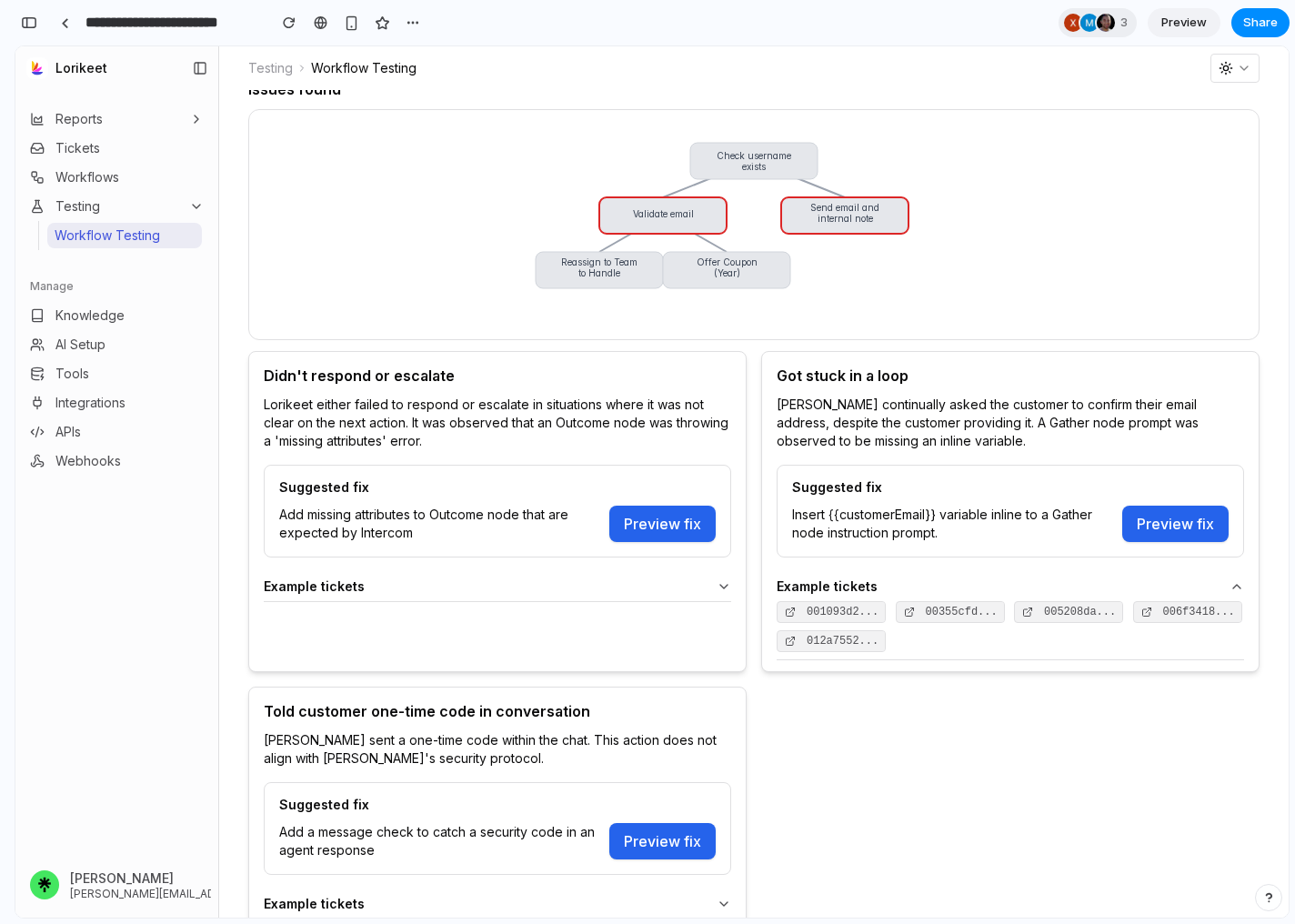
click at [82, 29] on input "**********" at bounding box center [172, 23] width 179 height 33
click at [1182, 28] on span "Preview" at bounding box center [1185, 22] width 45 height 18
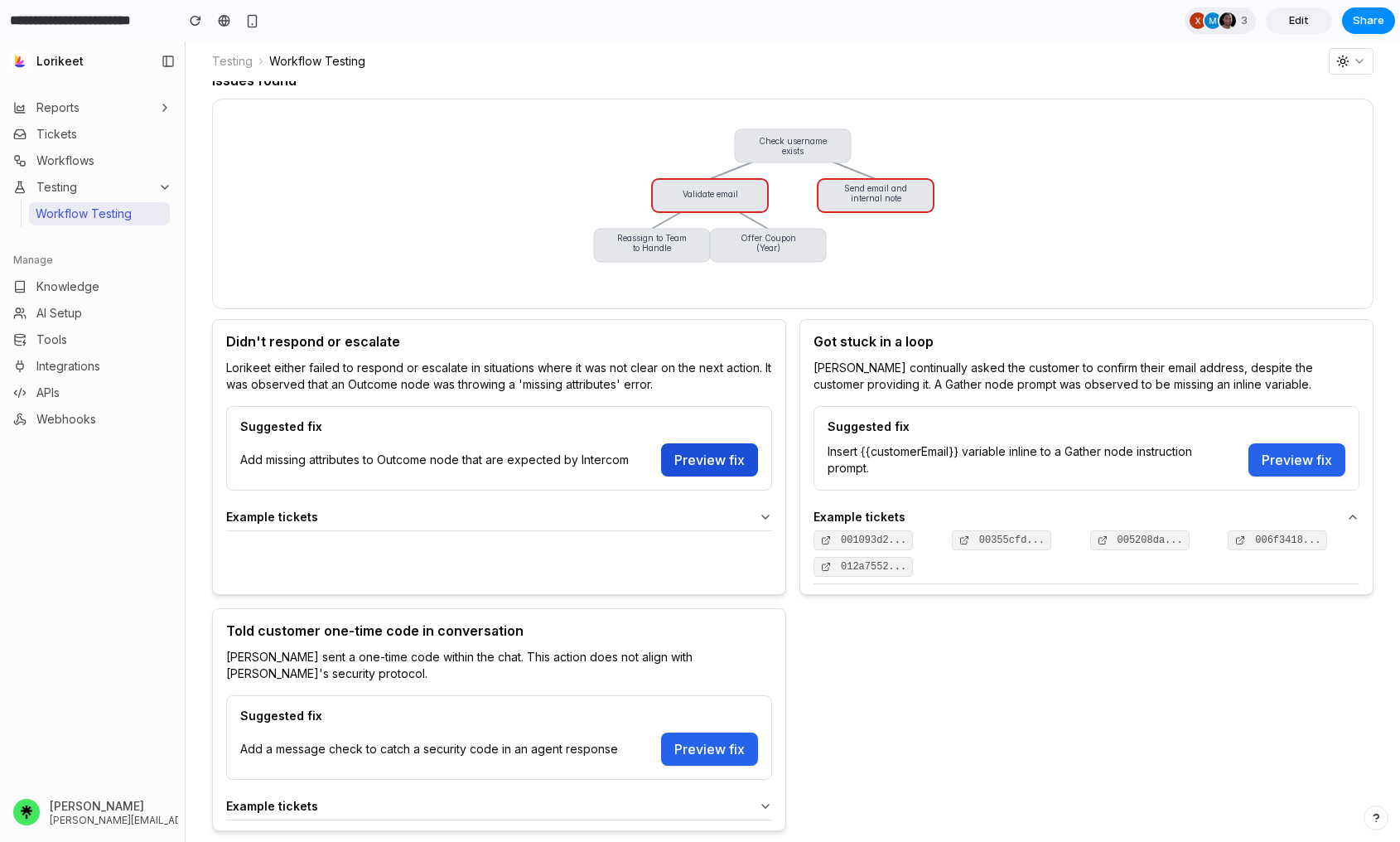
click at [713, 460] on button "Preview fix" at bounding box center [709, 460] width 97 height 34
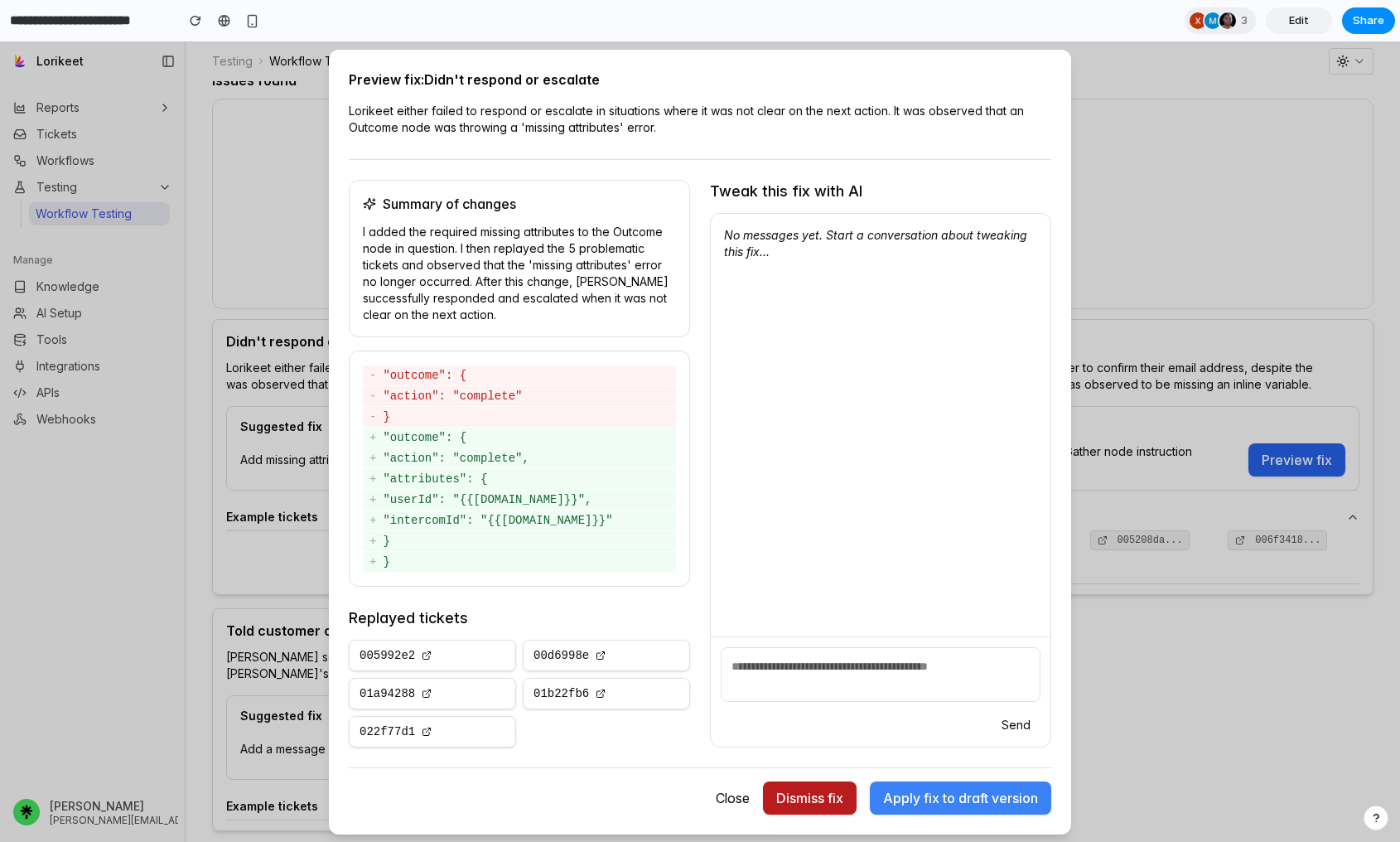
click at [810, 793] on button "Dismiss fix" at bounding box center [809, 798] width 94 height 34
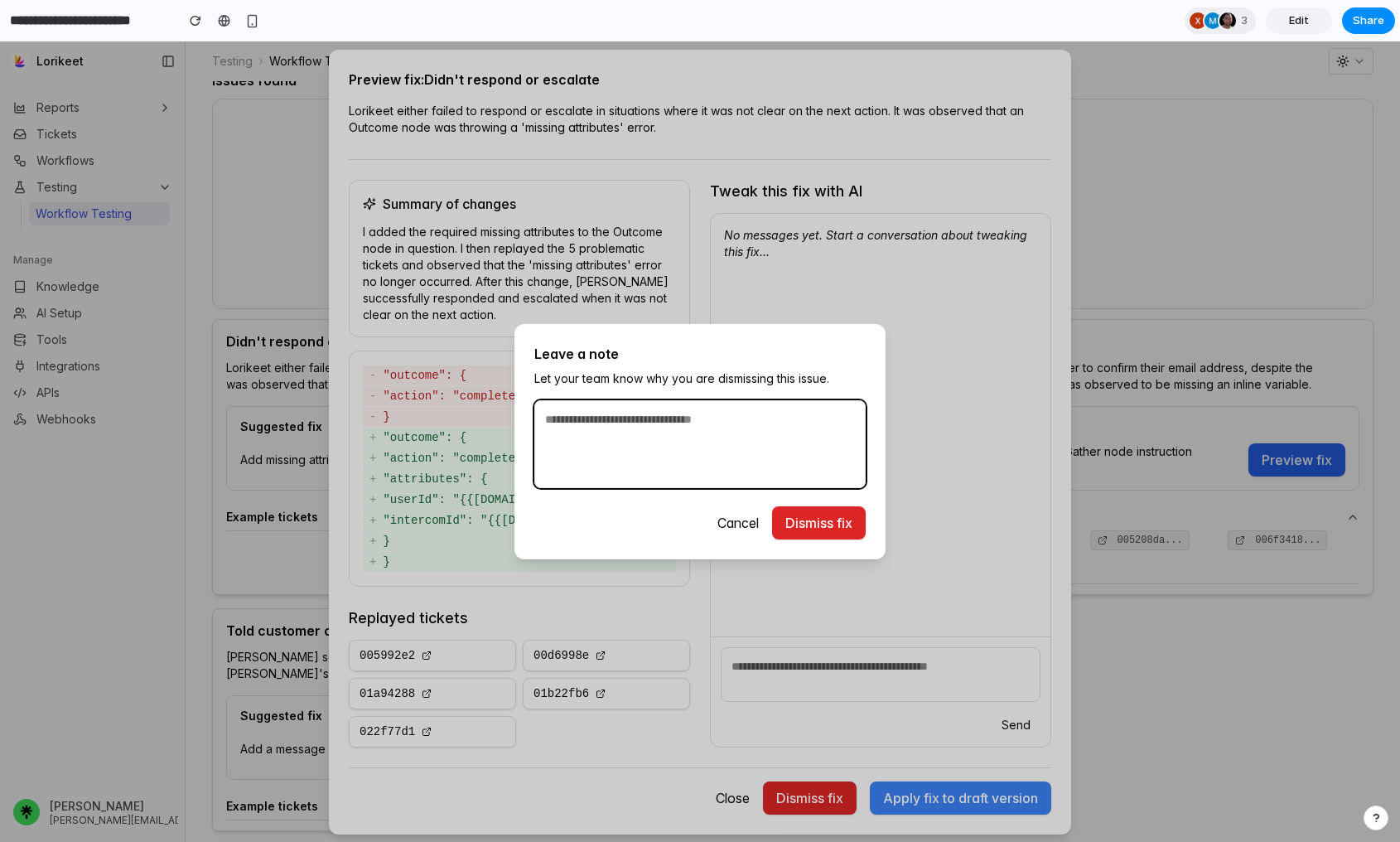
click at [710, 438] on textarea at bounding box center [700, 444] width 331 height 88
type textarea "**********"
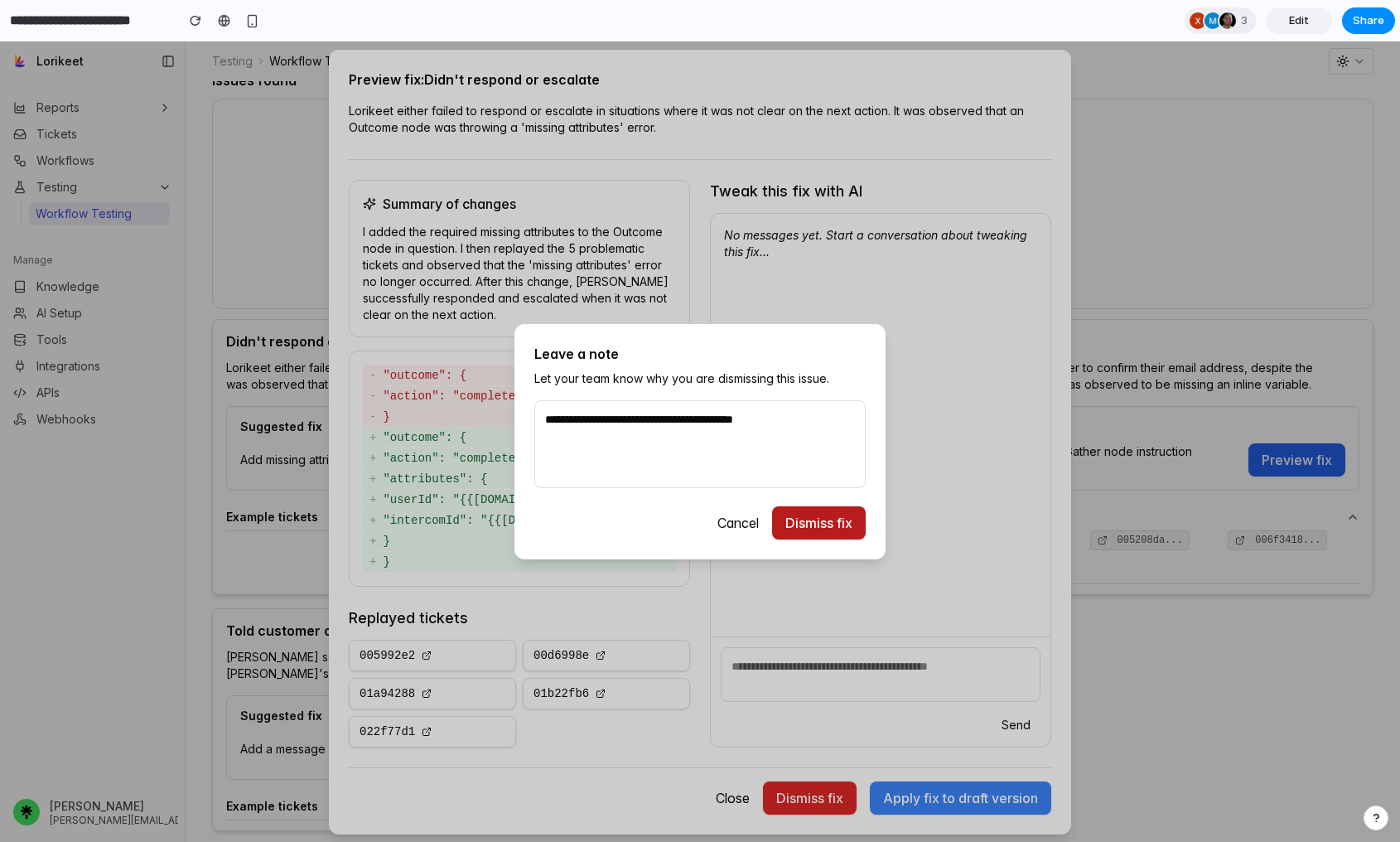
click at [804, 524] on button "Dismiss fix" at bounding box center [819, 523] width 94 height 34
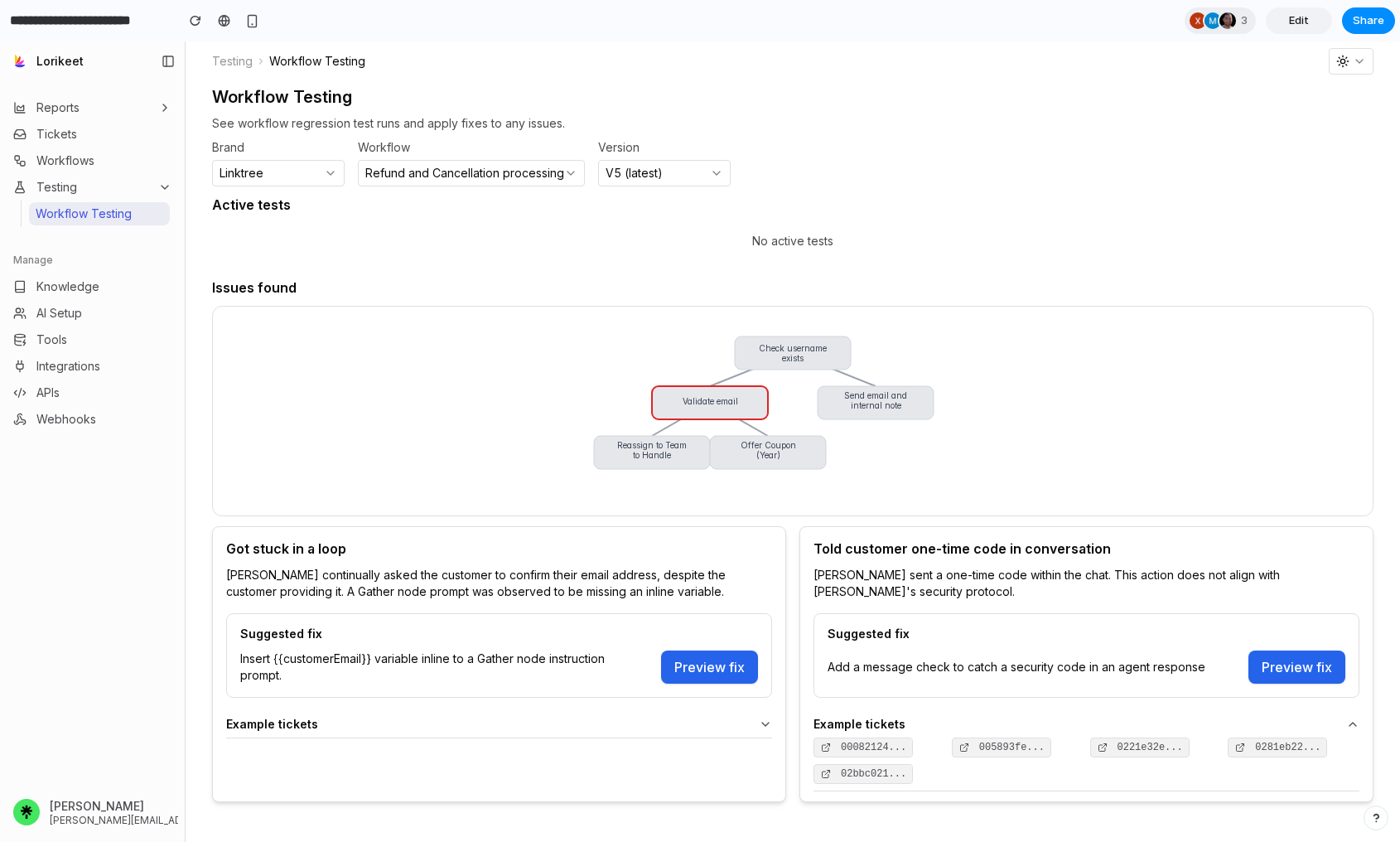
scroll to position [13, 0]
click at [726, 667] on button "Preview fix" at bounding box center [709, 667] width 97 height 34
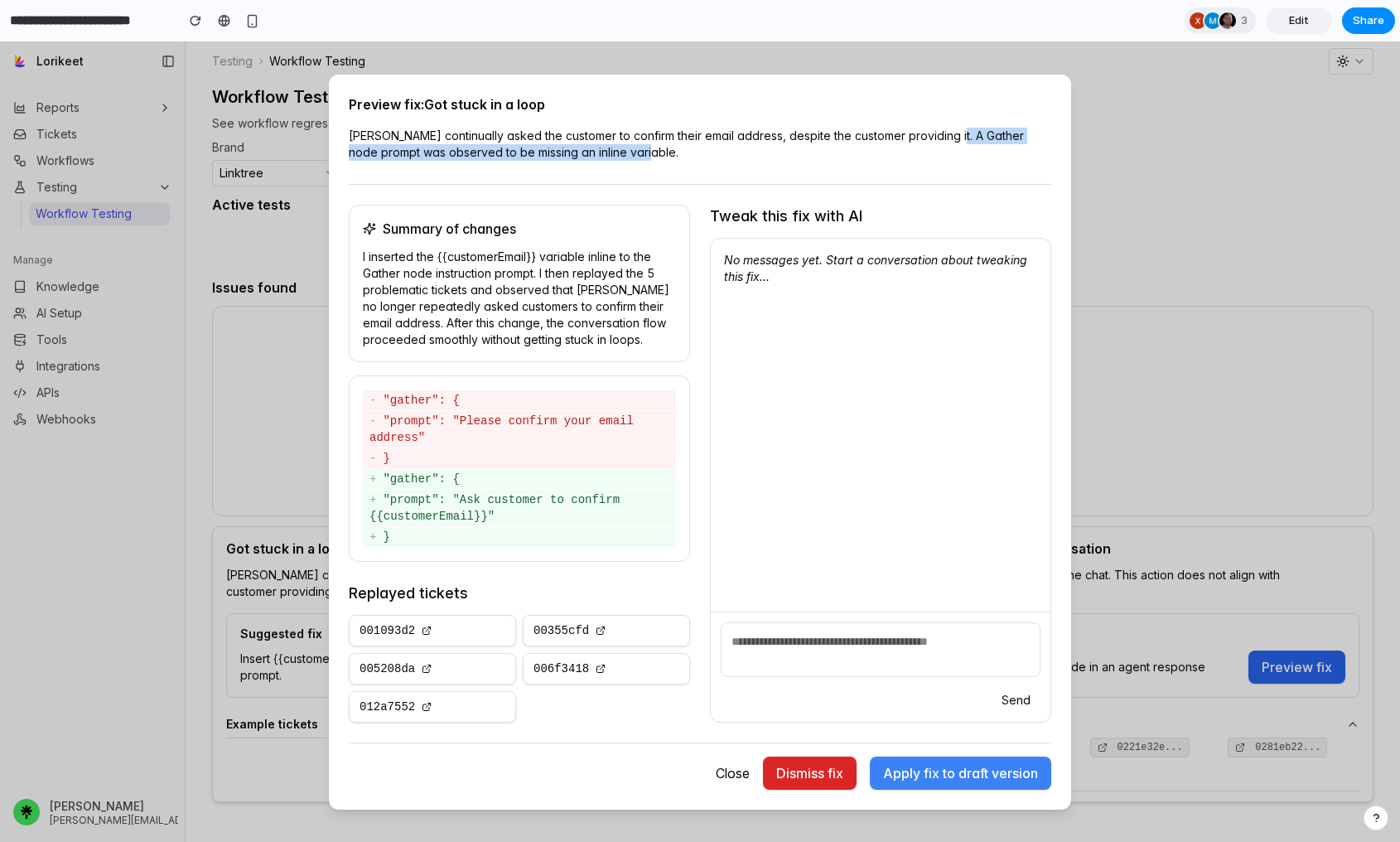
drag, startPoint x: 942, startPoint y: 130, endPoint x: 1005, endPoint y: 146, distance: 65.0
click at [1005, 146] on p "[PERSON_NAME] continually asked the customer to confirm their email address, de…" at bounding box center [700, 144] width 703 height 34
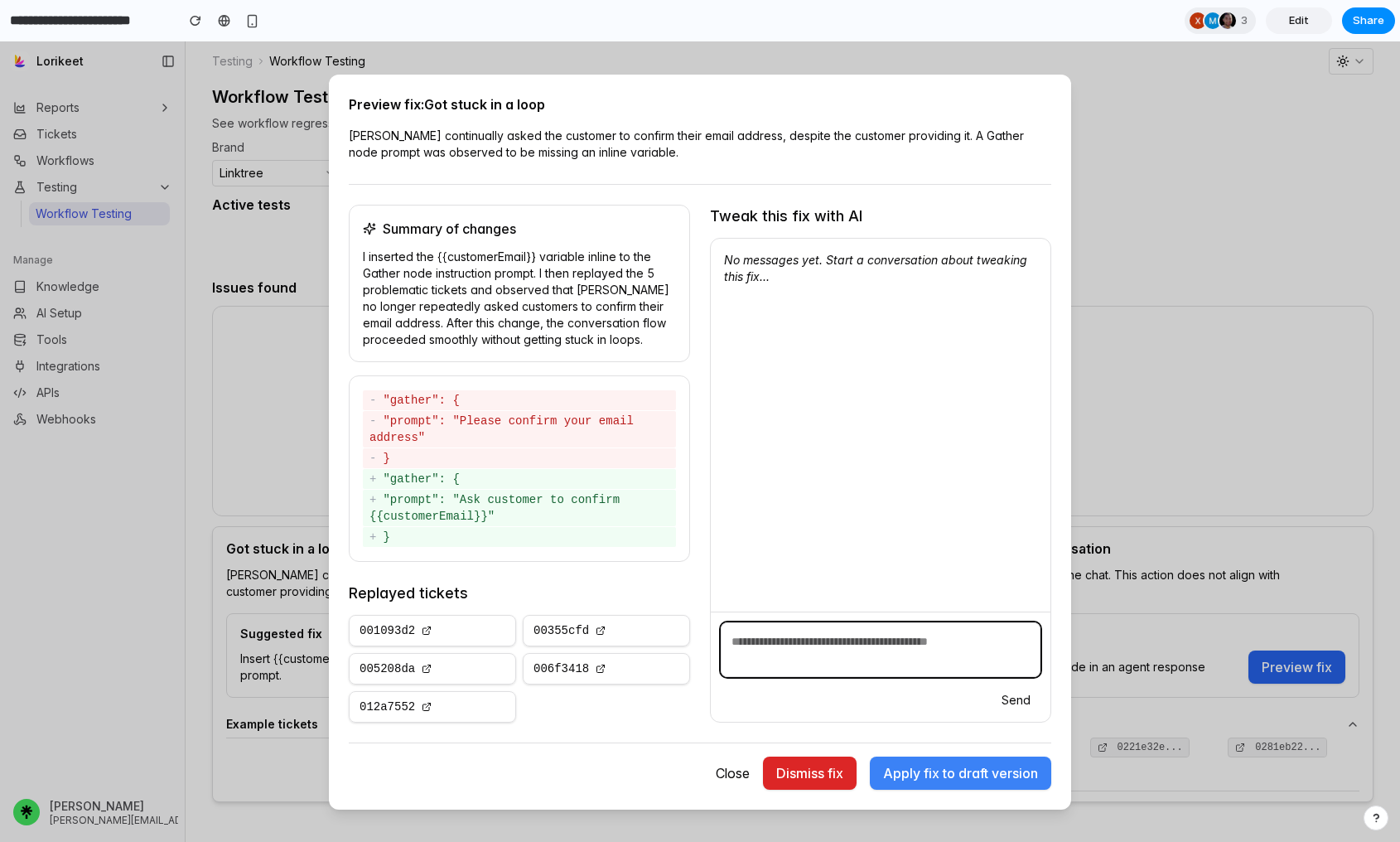
click at [808, 647] on textarea at bounding box center [881, 650] width 320 height 55
type textarea "**********"
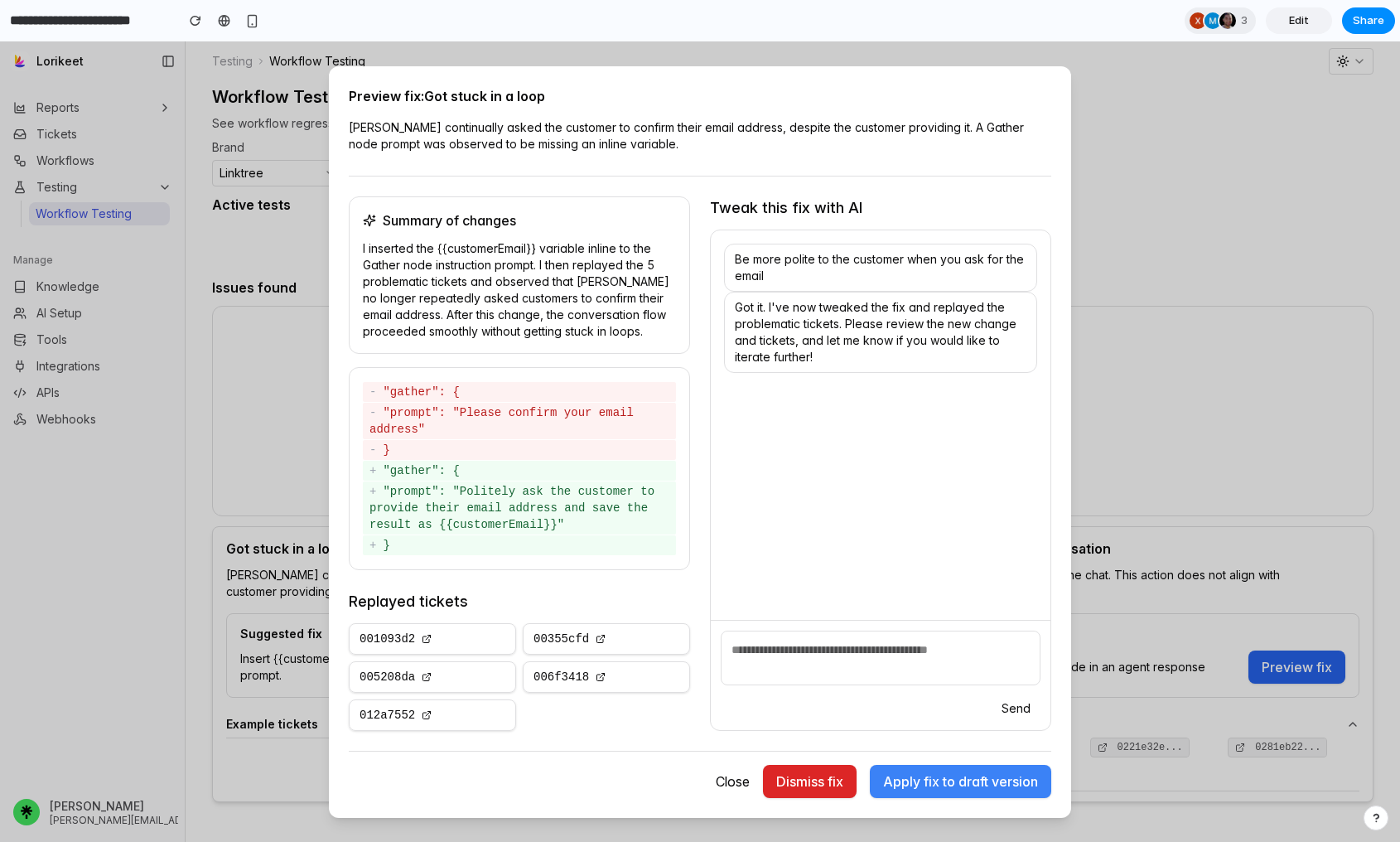
click at [932, 784] on button "Apply fix to draft version" at bounding box center [961, 781] width 181 height 34
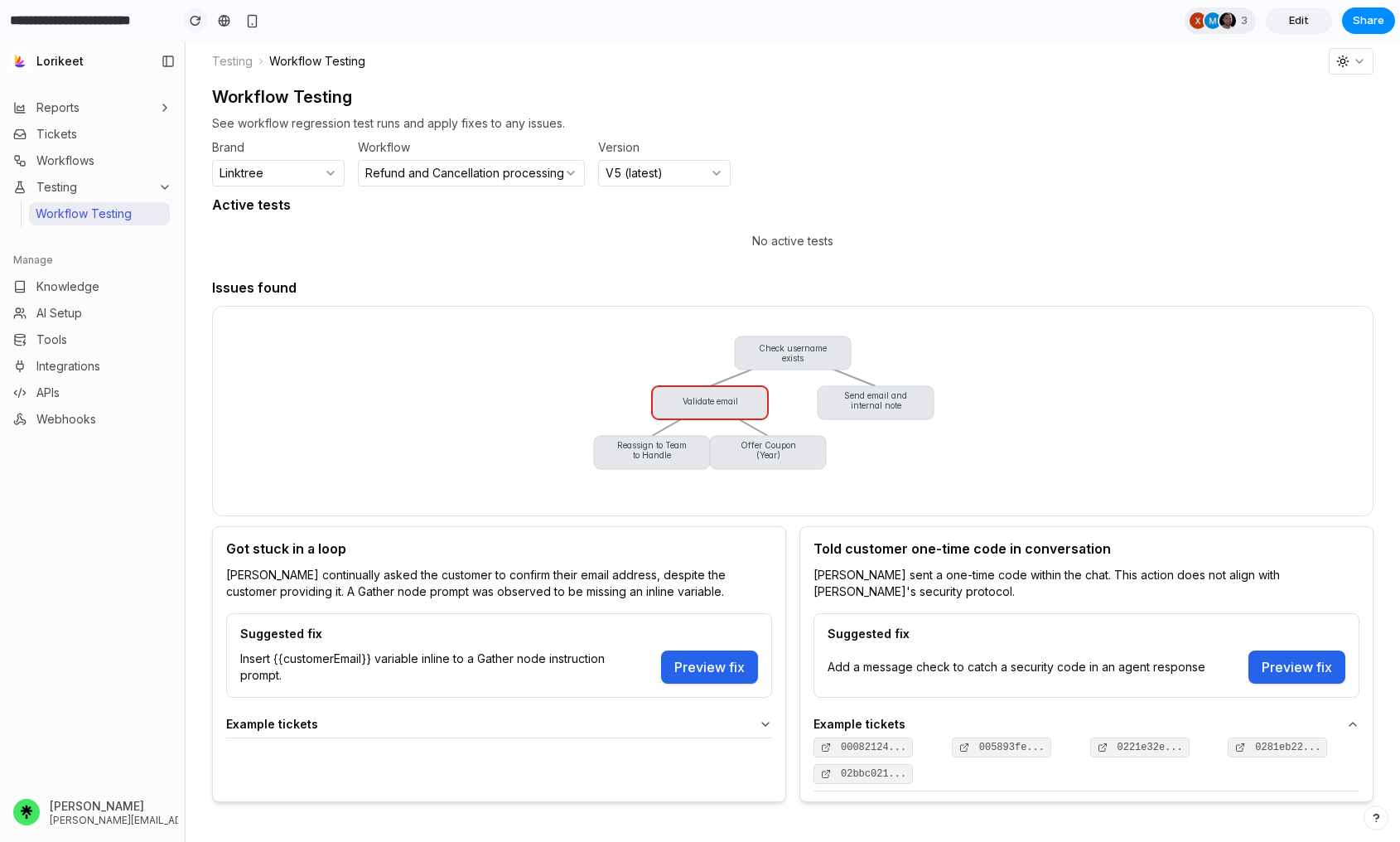
click at [195, 15] on div "button" at bounding box center [195, 20] width 11 height 11
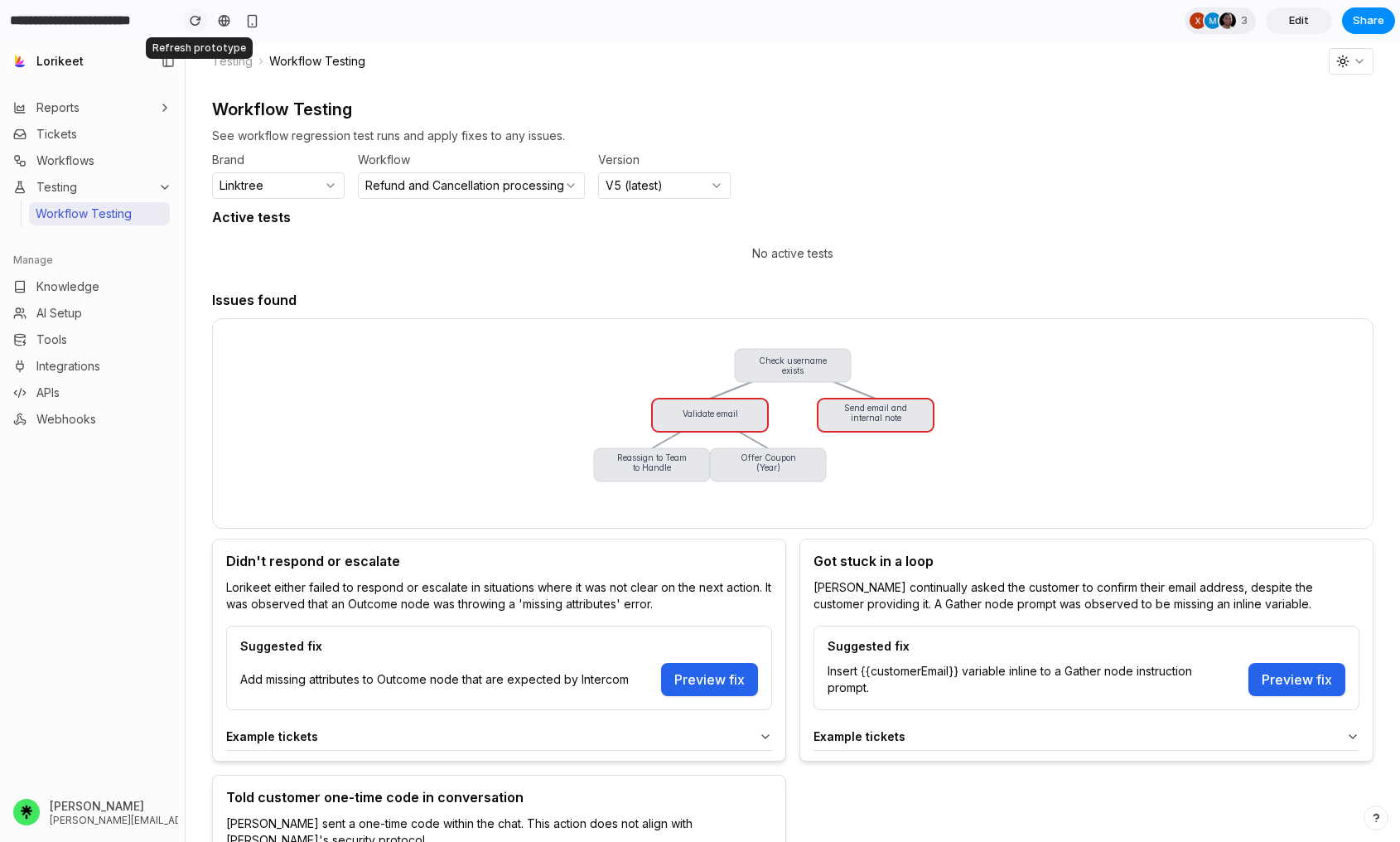
scroll to position [0, 0]
click at [1179, 683] on button "Preview fix" at bounding box center [1297, 679] width 97 height 34
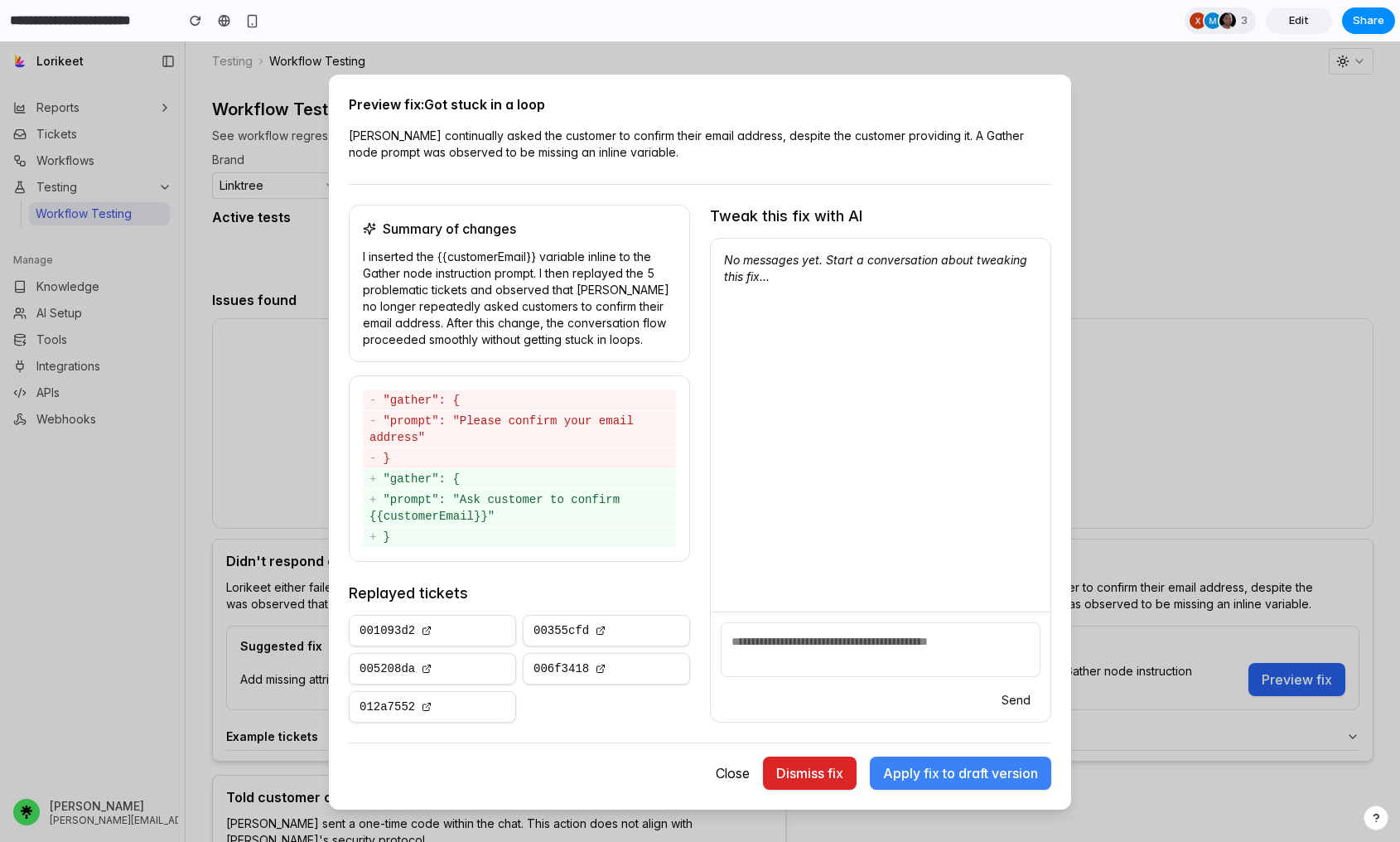
click at [1179, 26] on link "Edit" at bounding box center [1299, 21] width 66 height 27
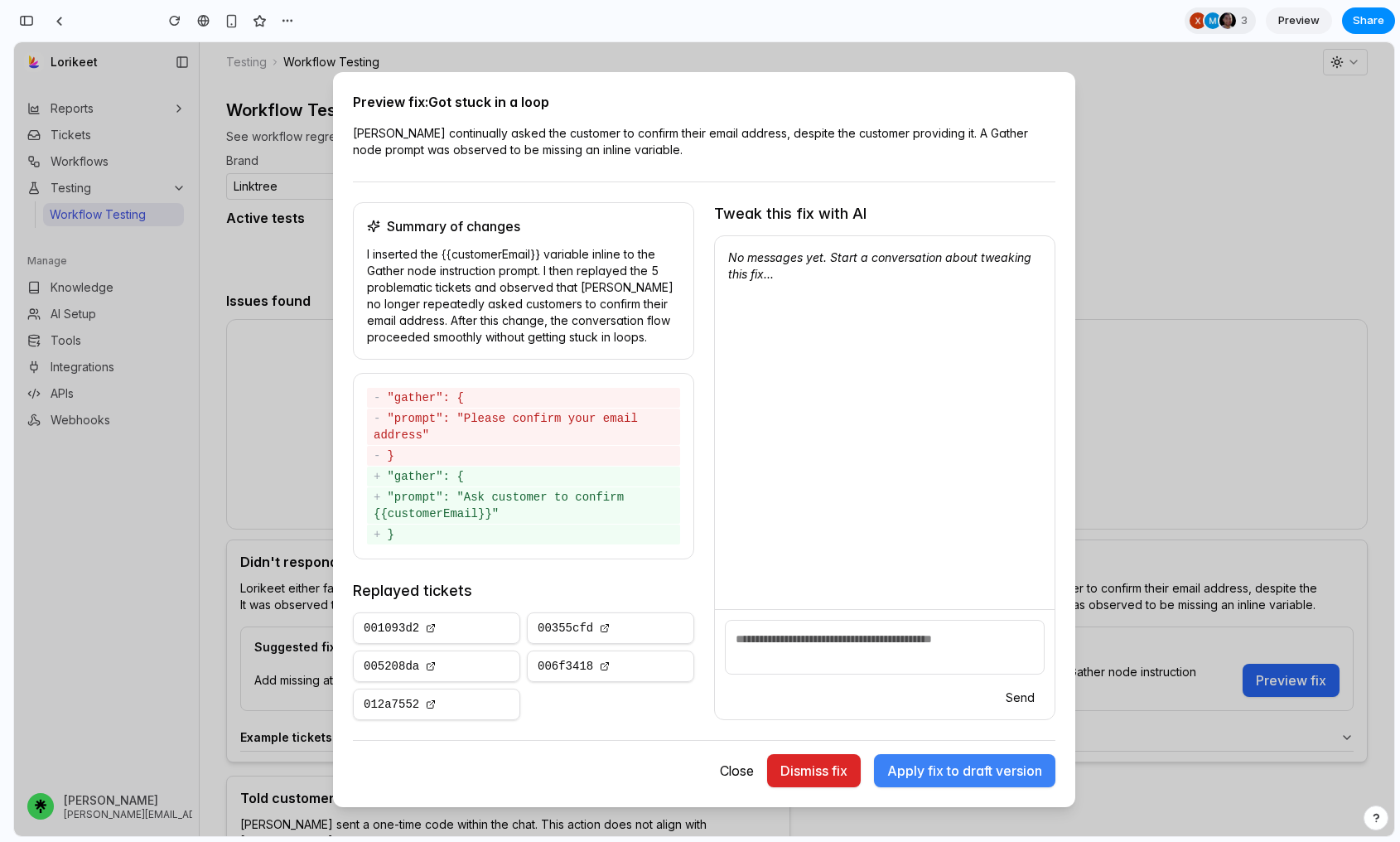
scroll to position [9810, 0]
click at [17, 17] on button "button" at bounding box center [26, 21] width 27 height 27
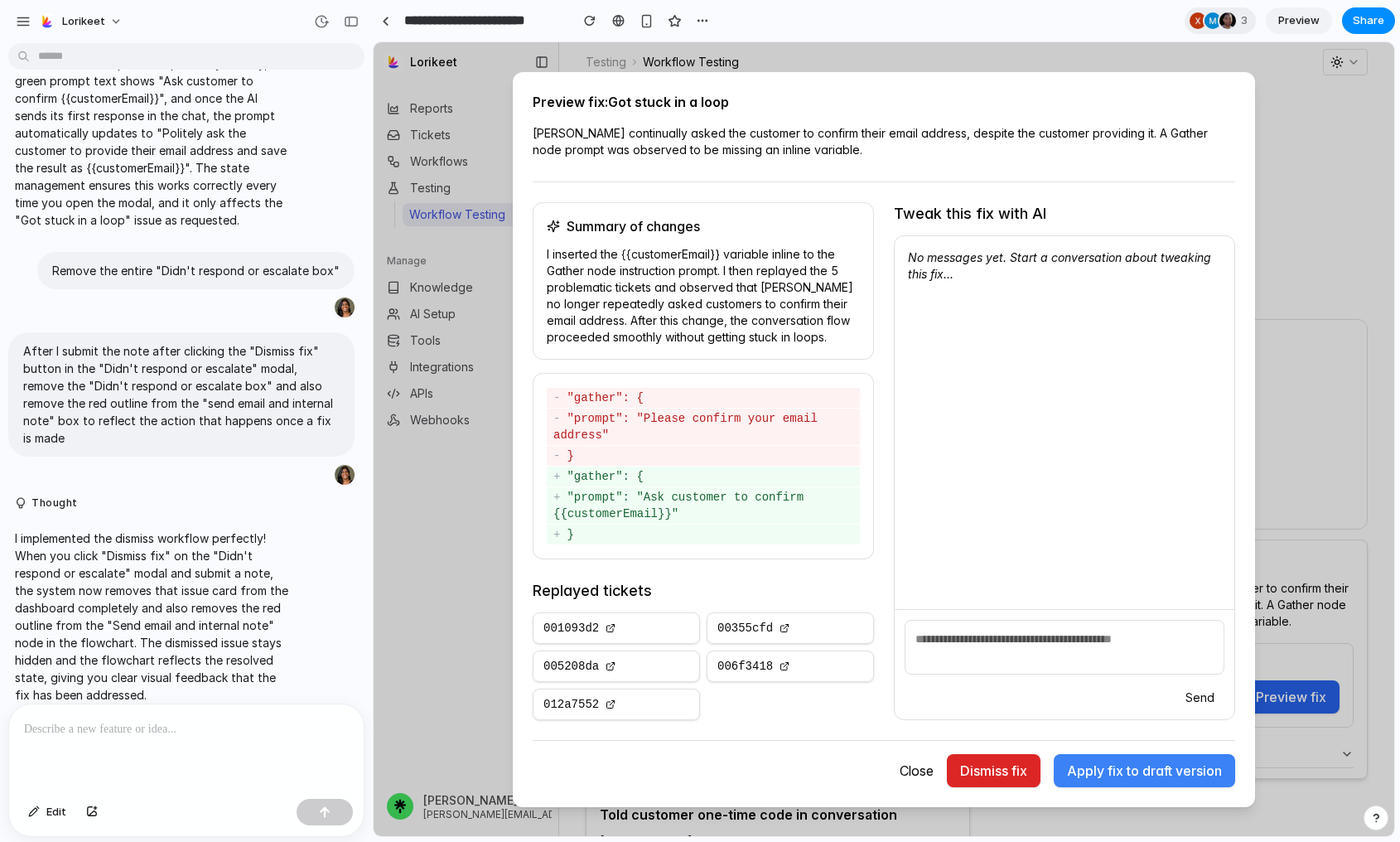
scroll to position [0, 0]
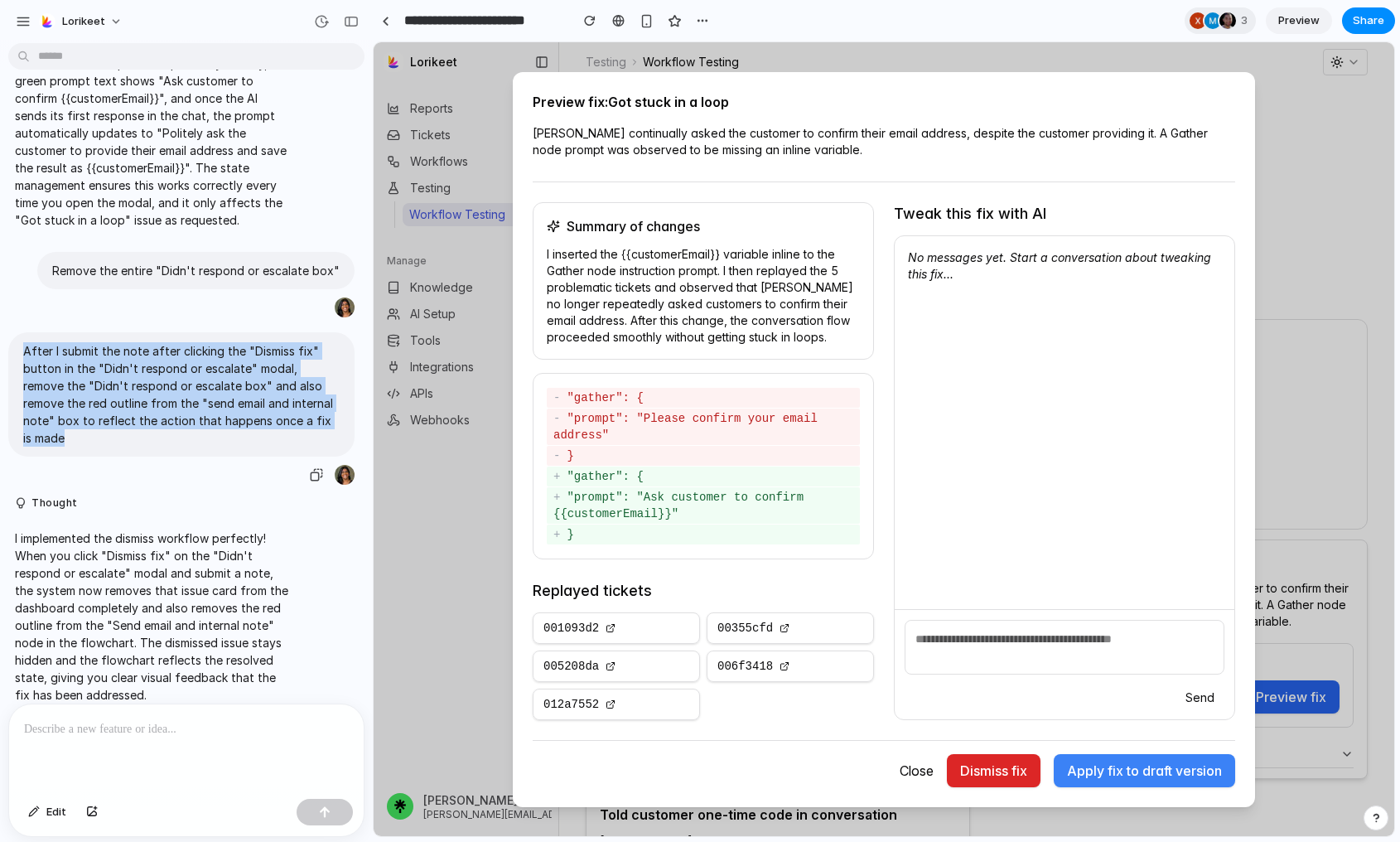
drag, startPoint x: 299, startPoint y: 421, endPoint x: 17, endPoint y: 347, distance: 291.5
click at [17, 347] on div "After I submit the note after clicking the "Dismiss fix" button in the "Didn't …" at bounding box center [181, 394] width 347 height 125
copy p "After I submit the note after clicking the "Dismiss fix" button in the "Didn't …"
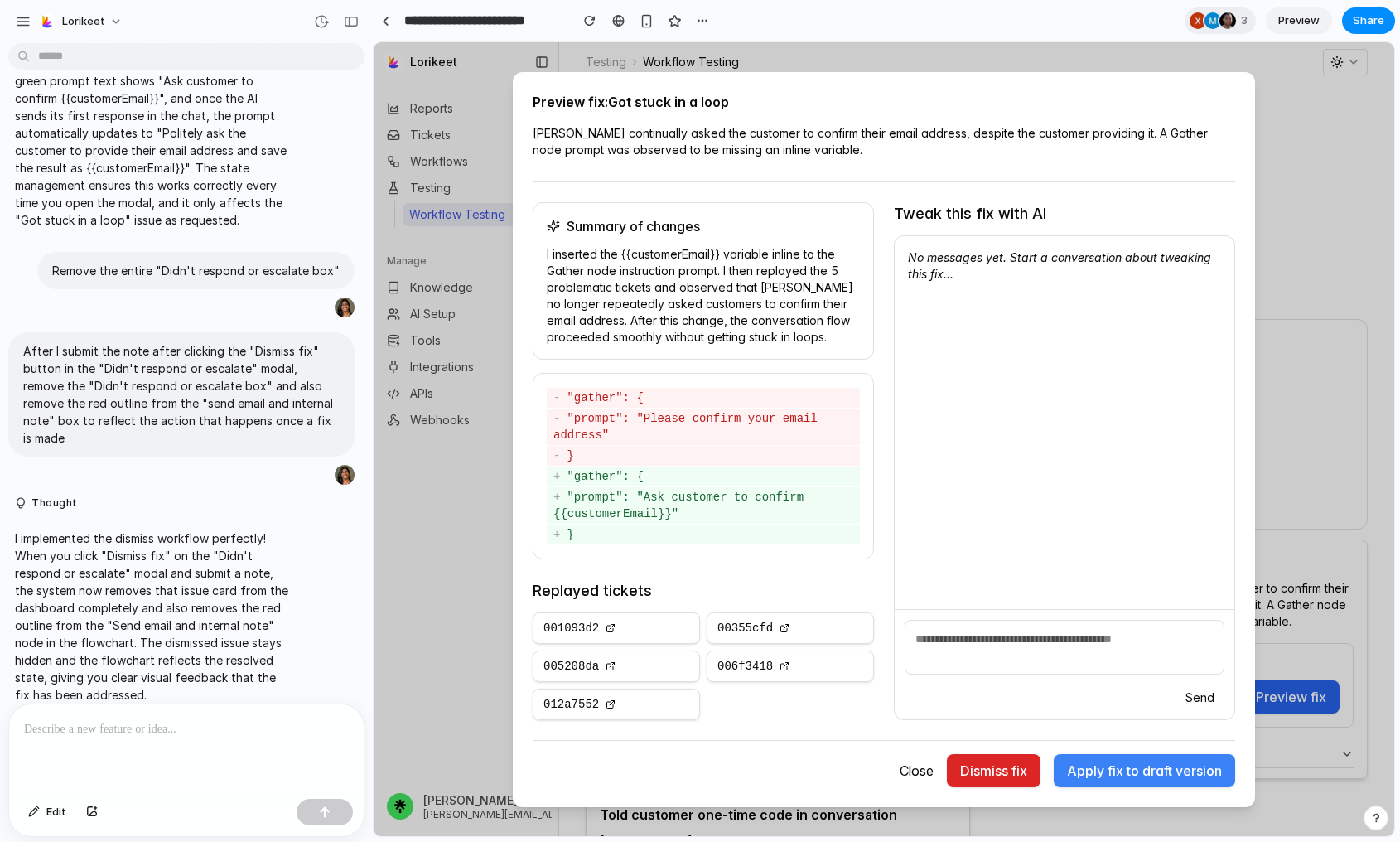
click at [173, 737] on p at bounding box center [187, 728] width 325 height 20
click at [136, 728] on p at bounding box center [187, 728] width 325 height 20
click at [920, 777] on button "Close" at bounding box center [917, 771] width 60 height 34
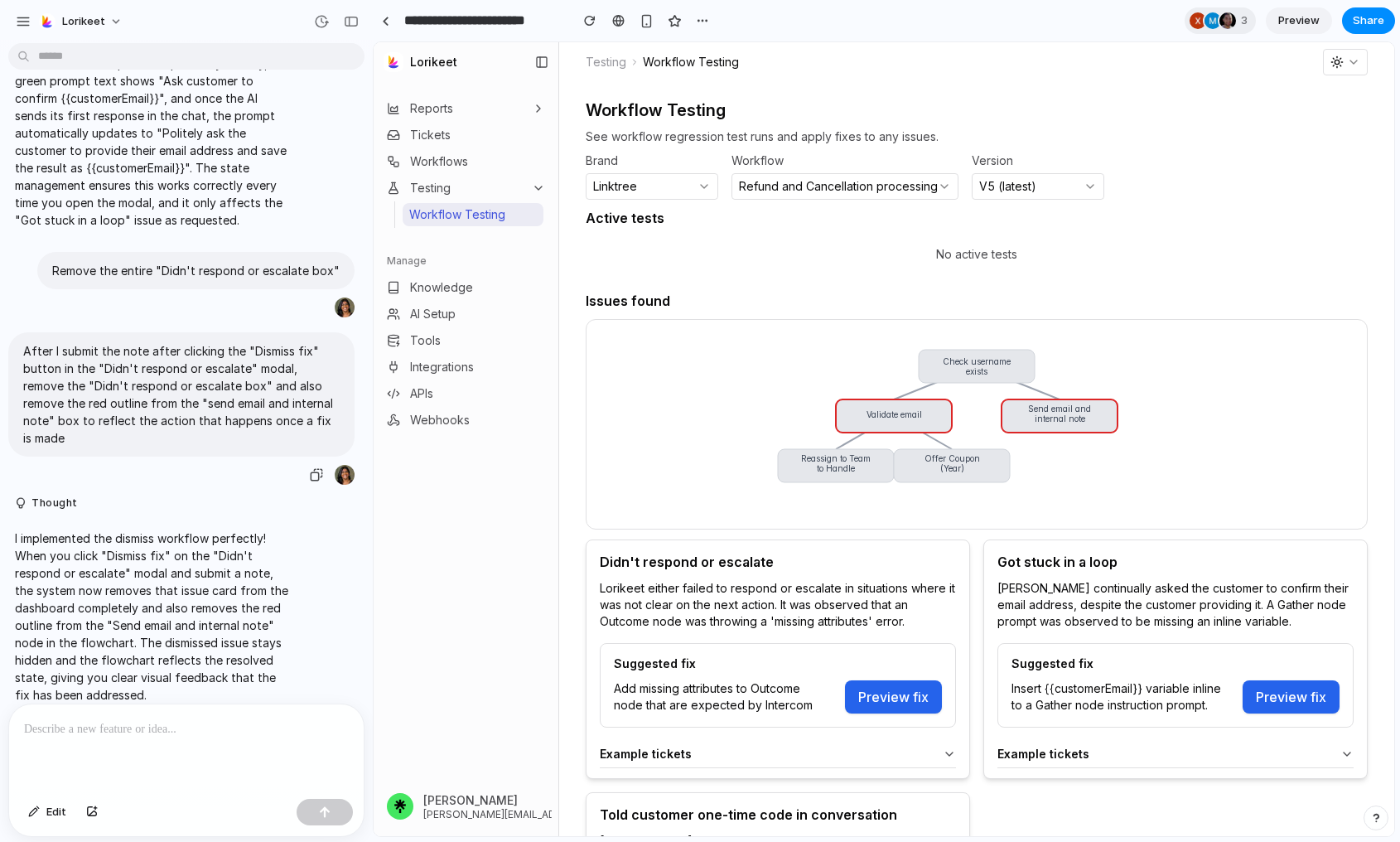
click at [301, 417] on p "After I submit the note after clicking the "Dismiss fix" button in the "Didn't …" at bounding box center [181, 394] width 316 height 104
click at [325, 464] on button "button" at bounding box center [316, 475] width 23 height 23
click at [202, 754] on div at bounding box center [187, 748] width 354 height 88
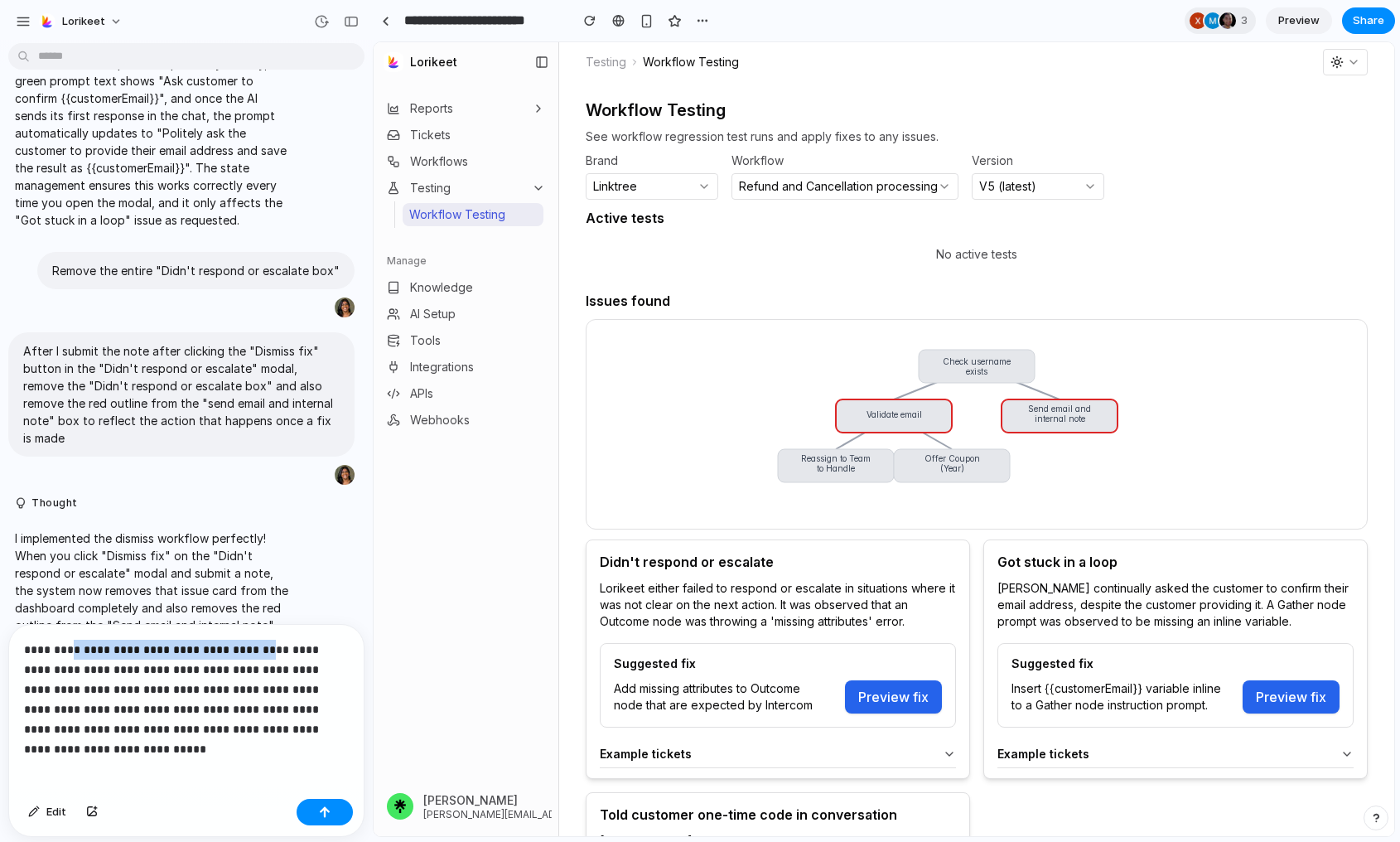
drag, startPoint x: 61, startPoint y: 652, endPoint x: 239, endPoint y: 645, distance: 178.1
click at [239, 645] on p "**********" at bounding box center [187, 690] width 325 height 100
click at [1179, 699] on button "Preview fix" at bounding box center [1291, 697] width 97 height 34
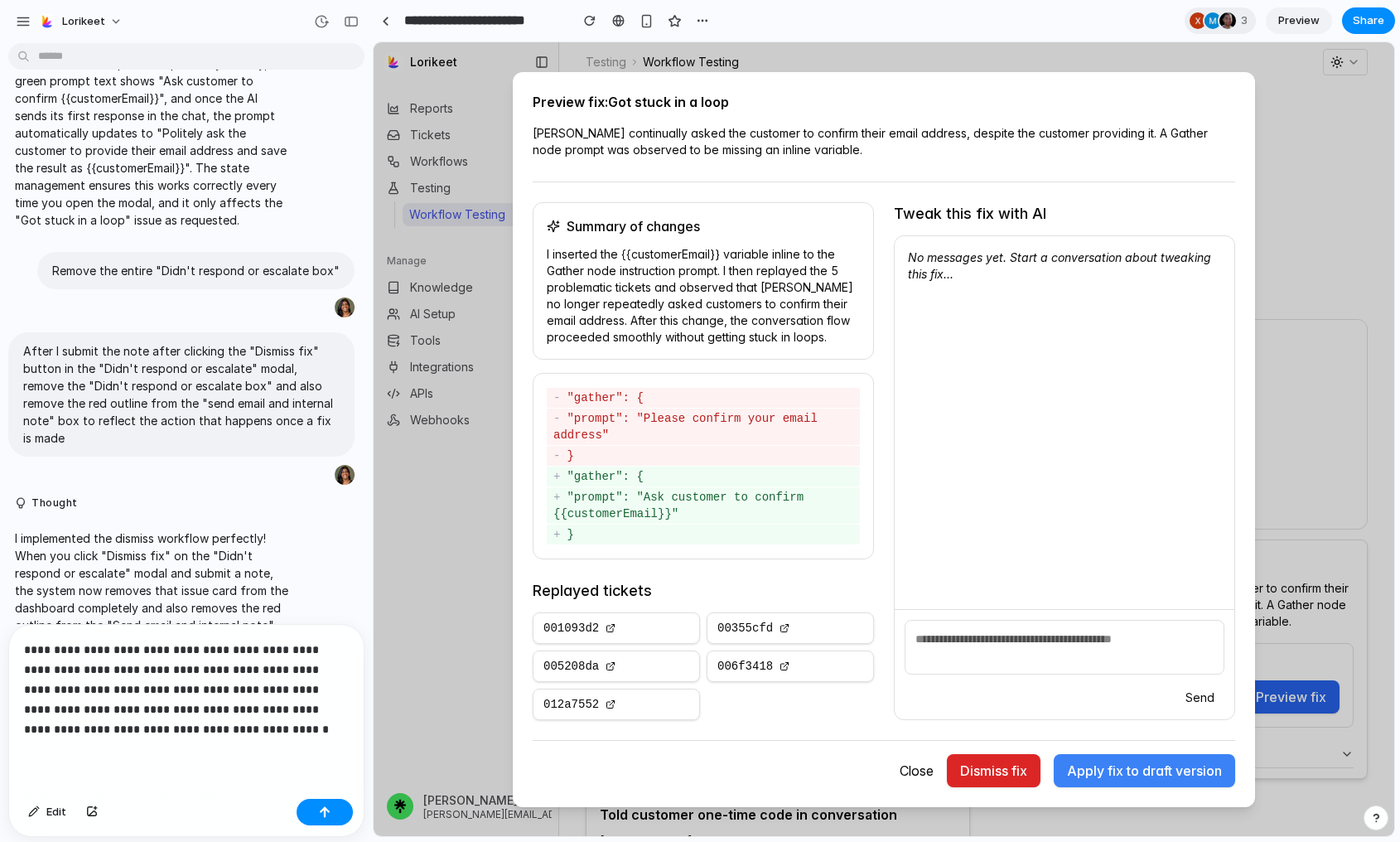
click at [102, 655] on p "**********" at bounding box center [187, 690] width 325 height 100
drag, startPoint x: 95, startPoint y: 650, endPoint x: 155, endPoint y: 648, distance: 60.0
click at [154, 648] on p "**********" at bounding box center [187, 690] width 325 height 100
drag, startPoint x: 29, startPoint y: 672, endPoint x: 172, endPoint y: 672, distance: 143.0
click at [172, 672] on p "**********" at bounding box center [187, 690] width 325 height 100
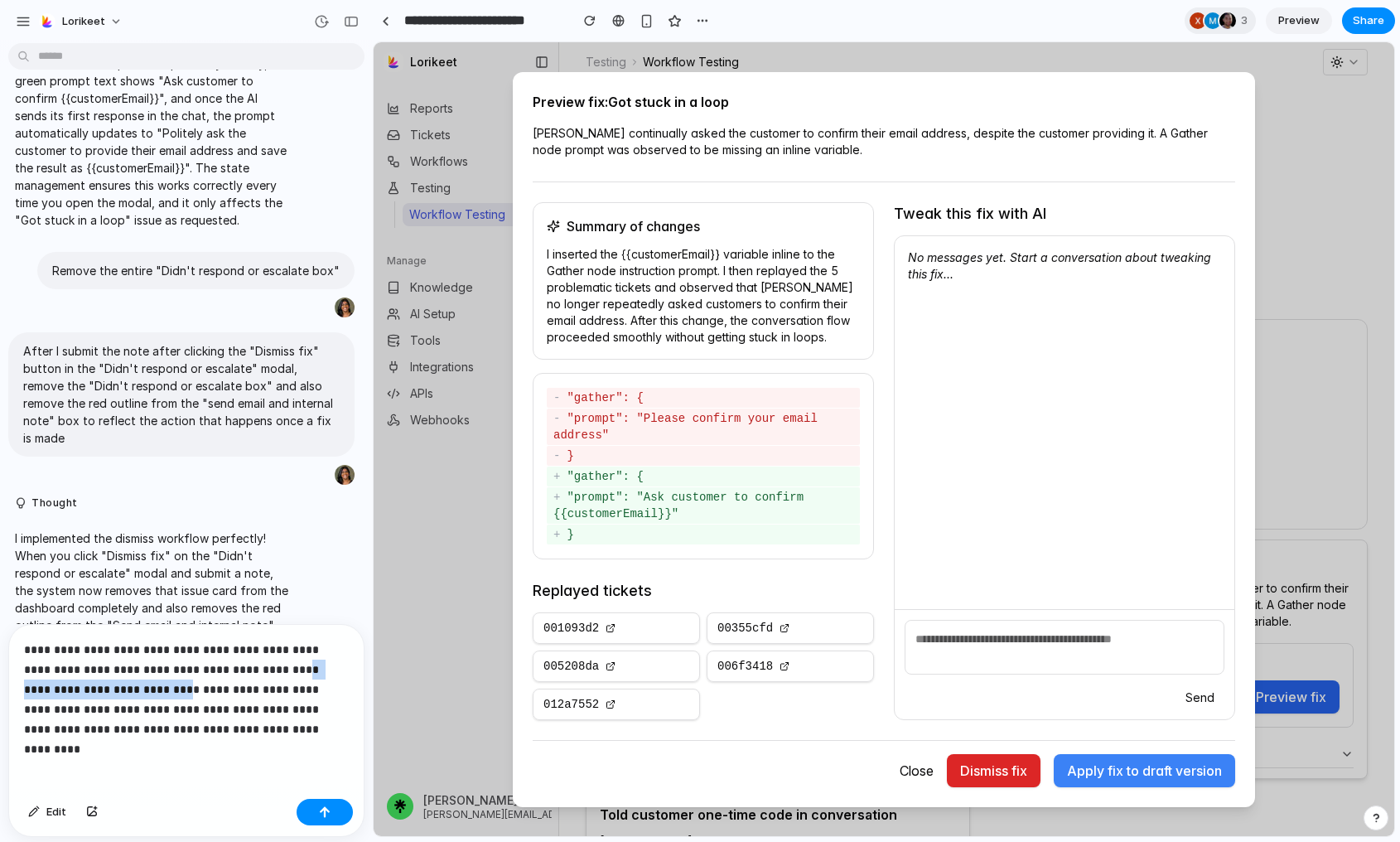
drag, startPoint x: 223, startPoint y: 672, endPoint x: 94, endPoint y: 689, distance: 130.1
click at [94, 689] on p "**********" at bounding box center [187, 690] width 325 height 100
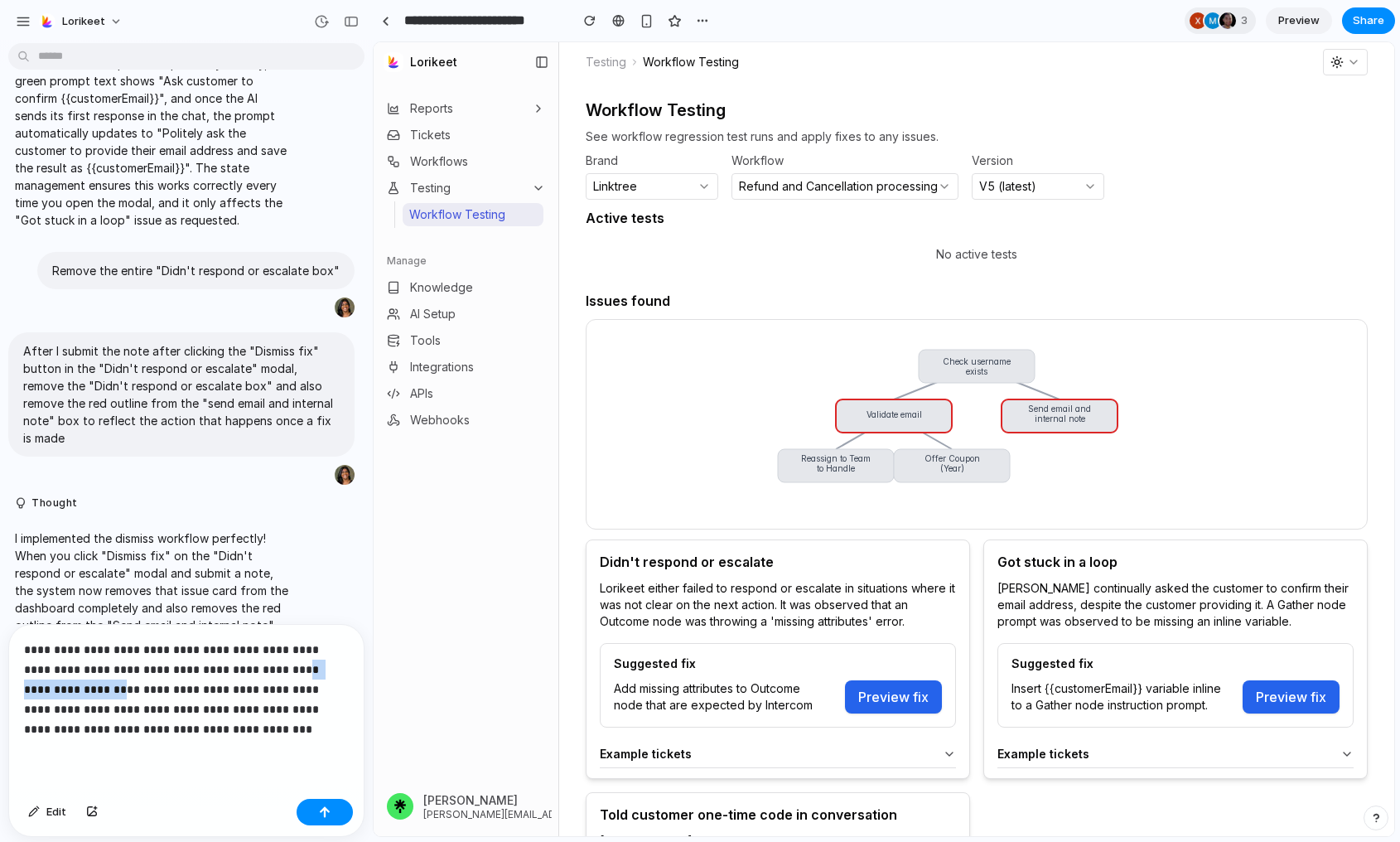
drag, startPoint x: 227, startPoint y: 663, endPoint x: 318, endPoint y: 663, distance: 91.0
click at [320, 663] on p "**********" at bounding box center [187, 690] width 325 height 100
click at [333, 663] on p "**********" at bounding box center [187, 690] width 325 height 100
drag, startPoint x: 280, startPoint y: 691, endPoint x: 116, endPoint y: 713, distance: 165.5
click at [116, 713] on p "**********" at bounding box center [187, 690] width 325 height 100
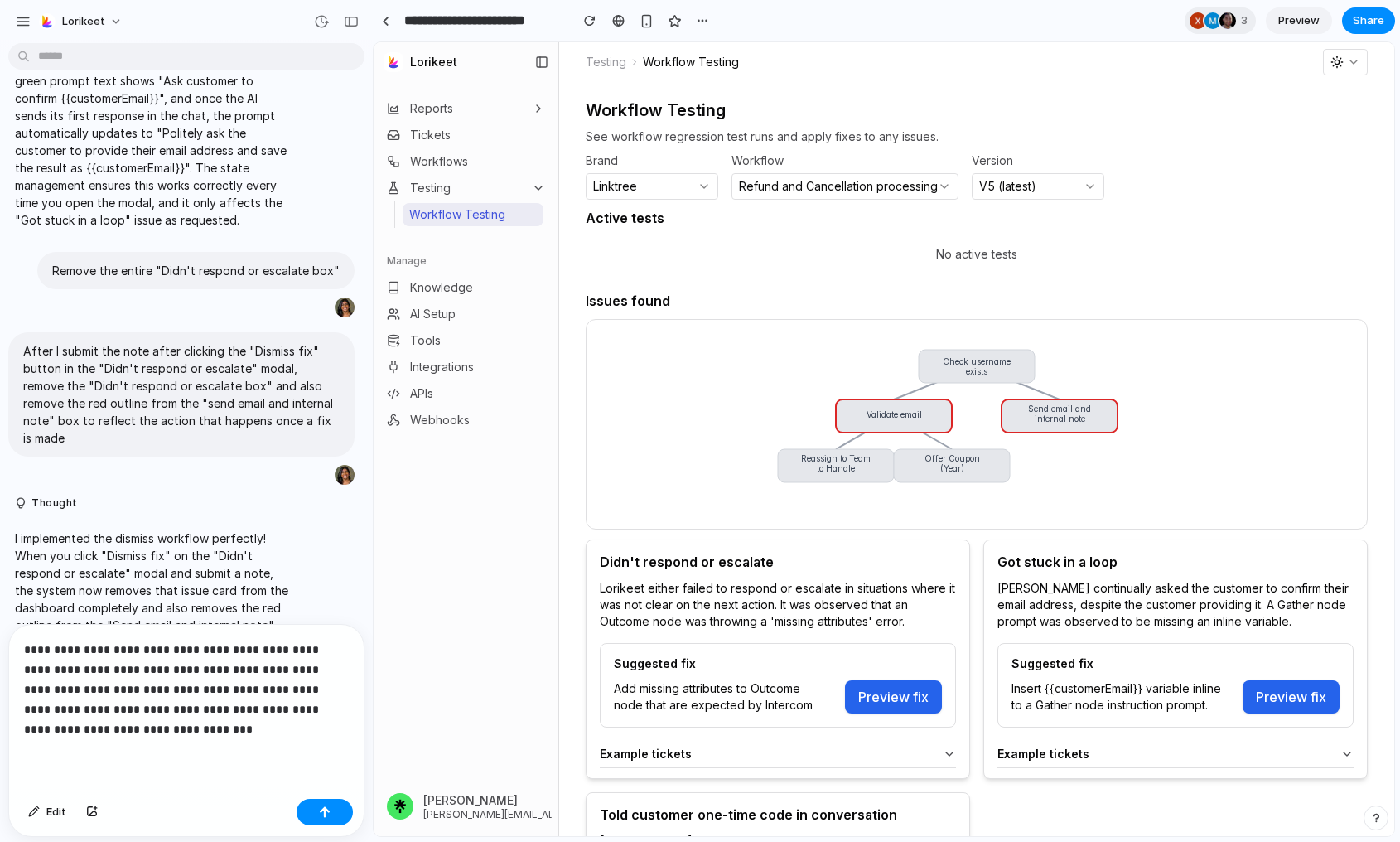
click at [153, 731] on p "**********" at bounding box center [187, 690] width 325 height 100
click at [329, 811] on div "button" at bounding box center [324, 812] width 11 height 11
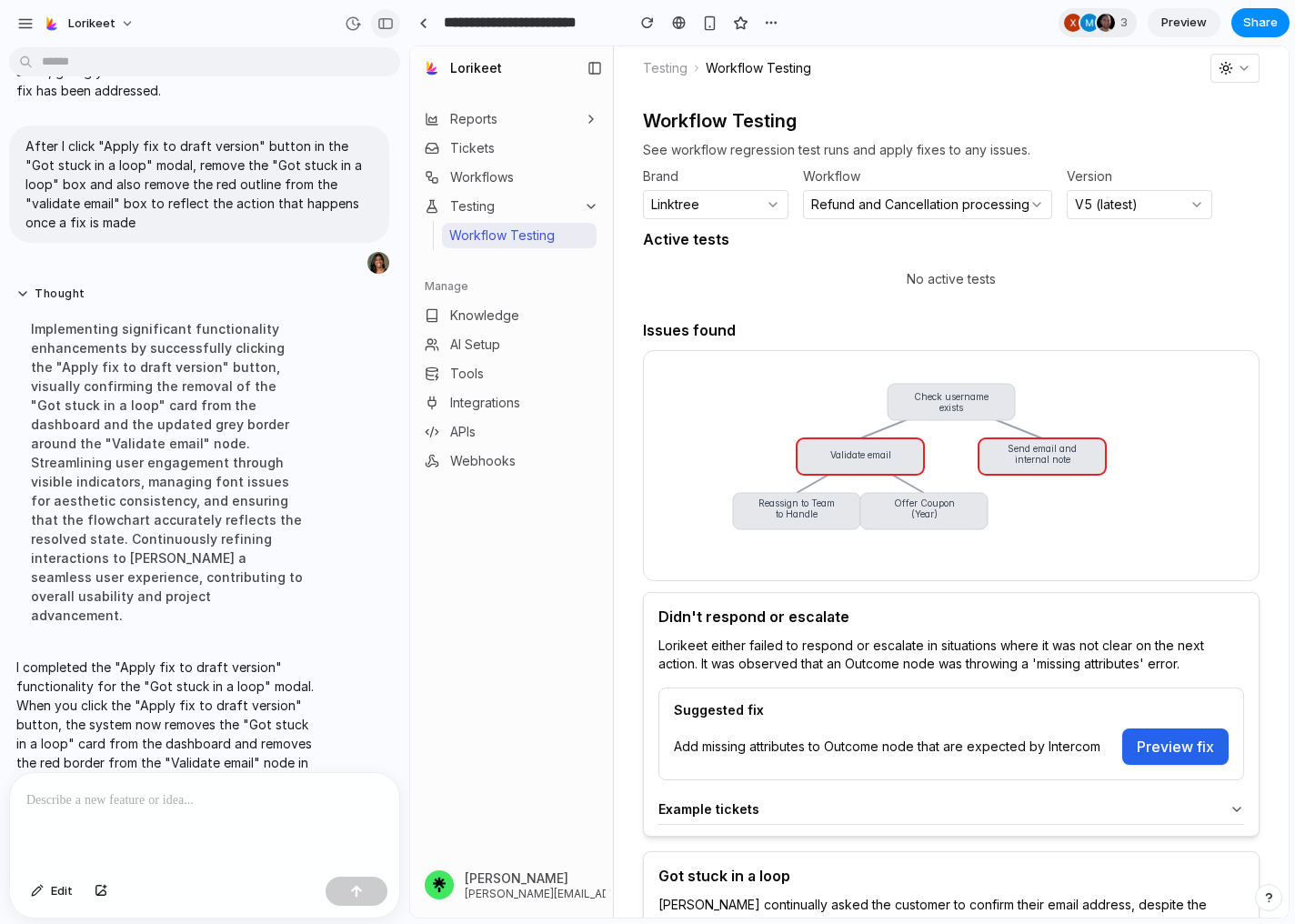
click at [395, 20] on button "button" at bounding box center [385, 24] width 29 height 29
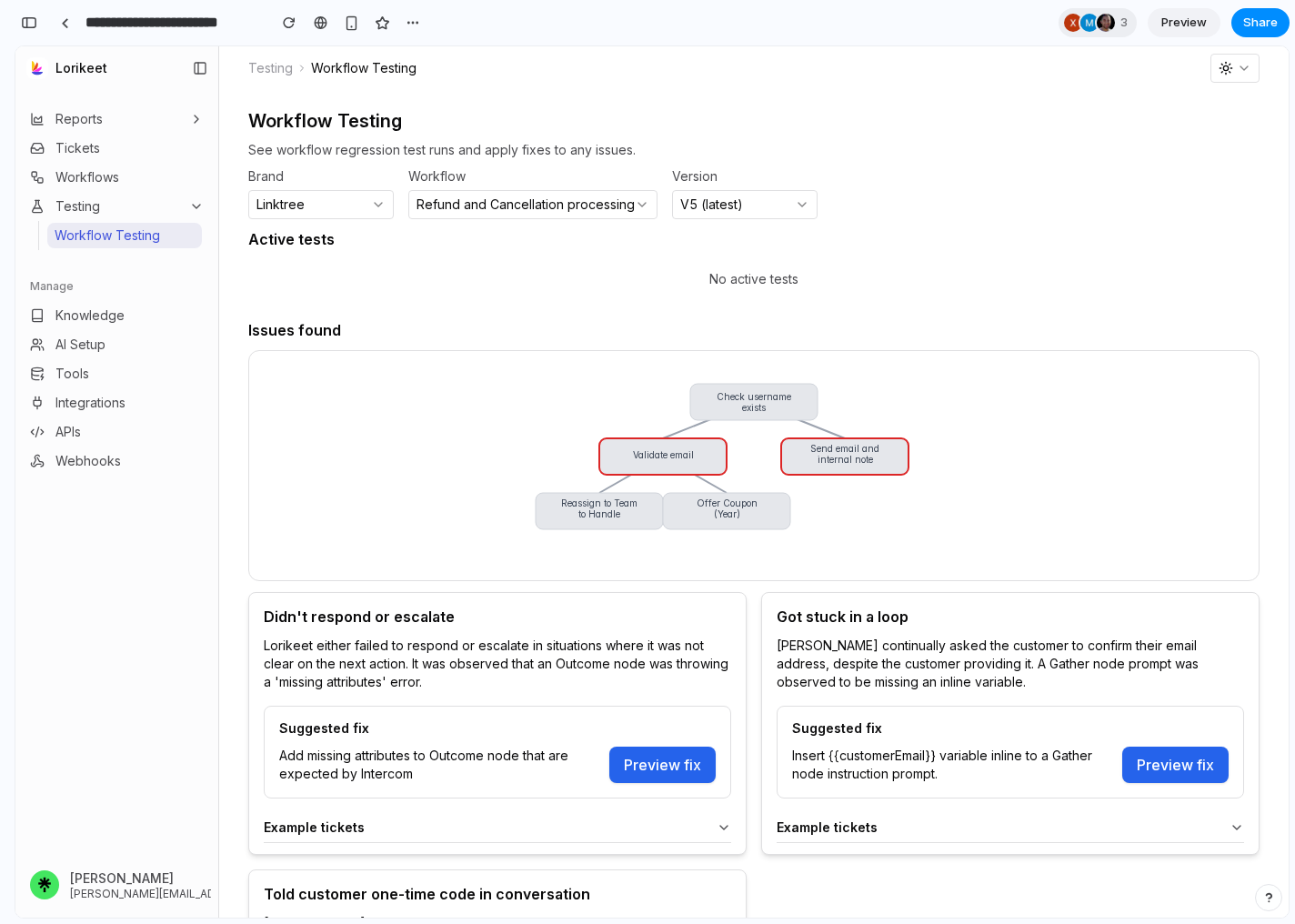
scroll to position [10422, 0]
click at [1183, 29] on span "Preview" at bounding box center [1185, 22] width 45 height 18
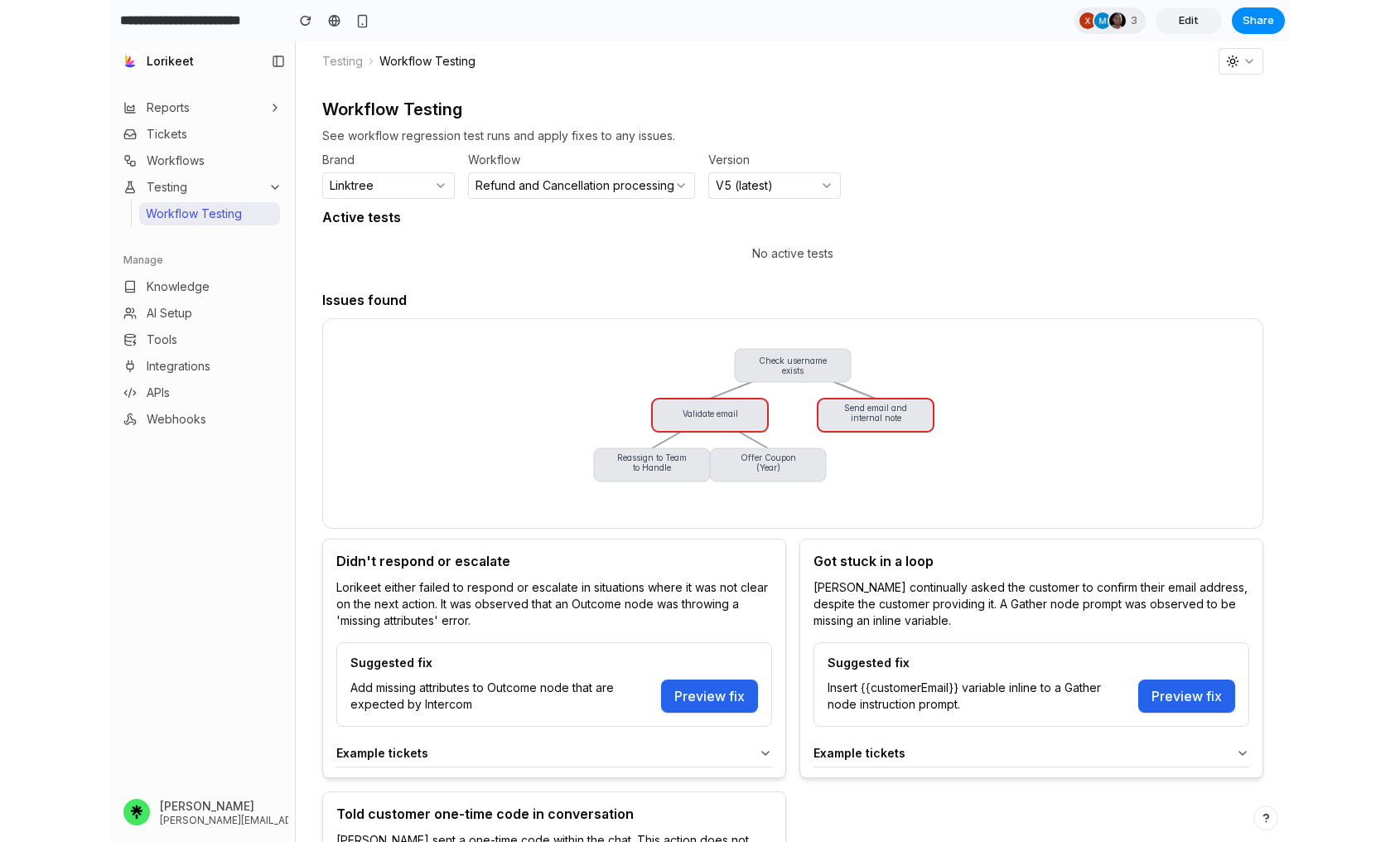
scroll to position [212, 0]
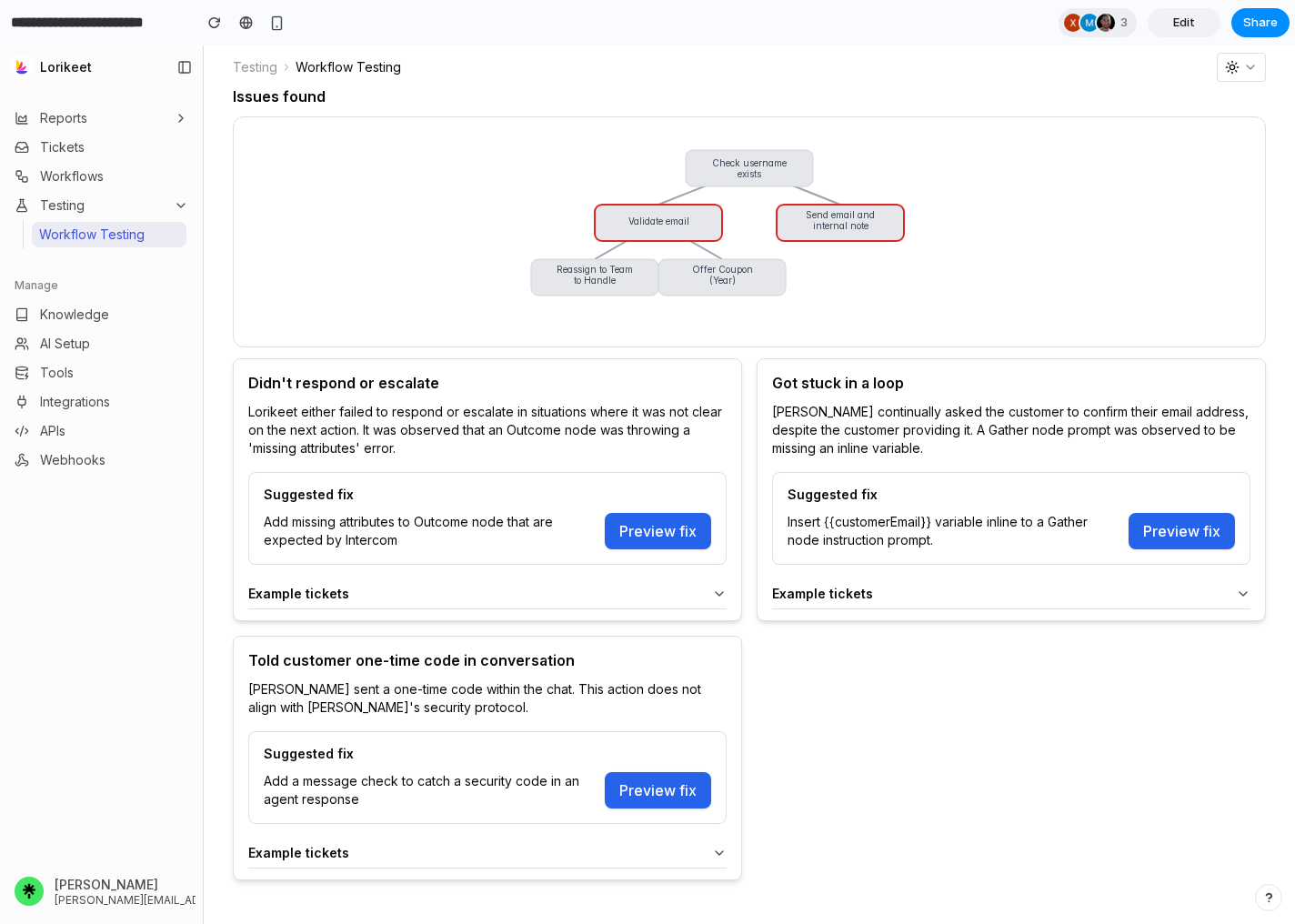
click at [1240, 597] on icon at bounding box center [1243, 594] width 14 height 14
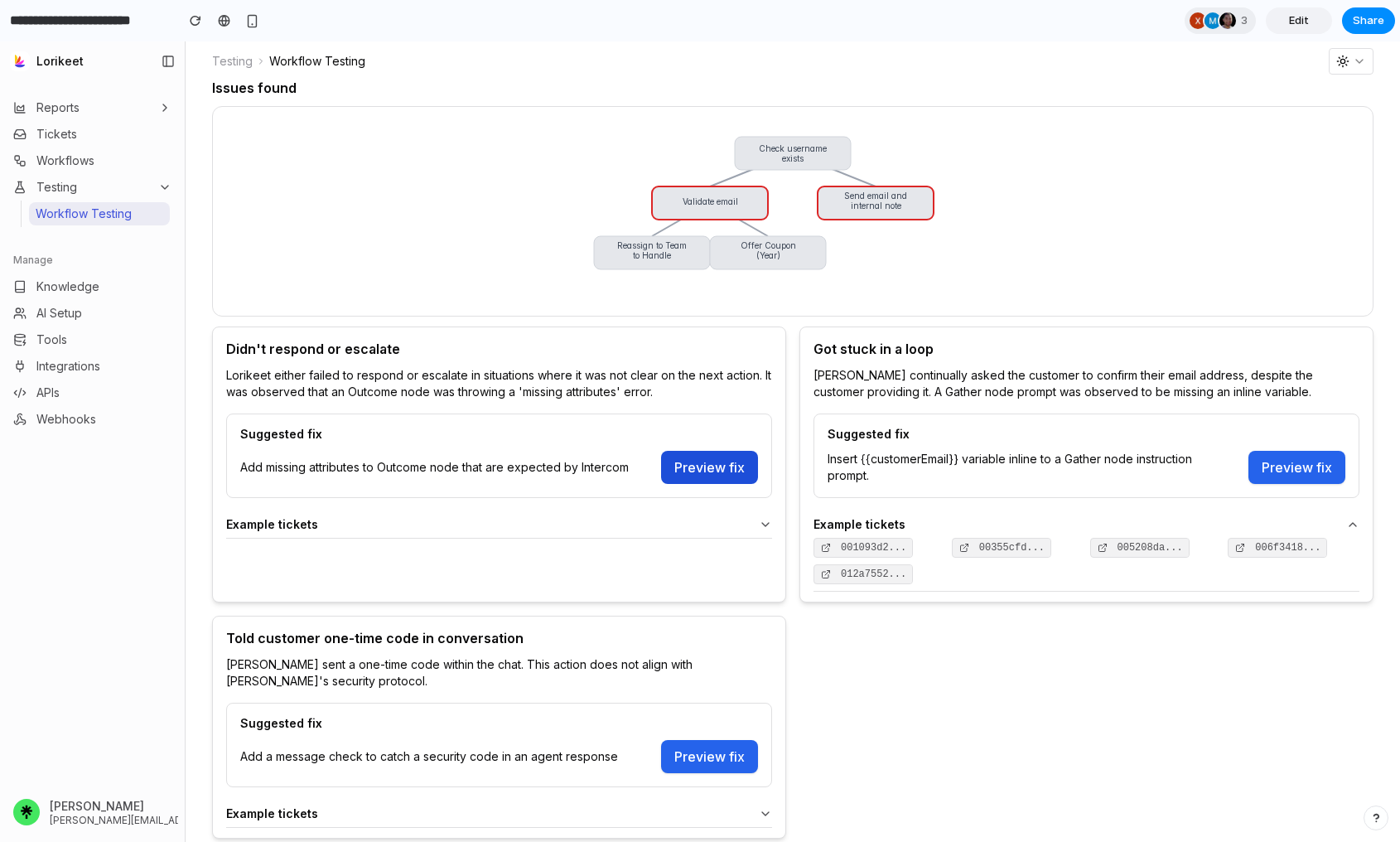
click at [682, 459] on button "Preview fix" at bounding box center [709, 467] width 97 height 34
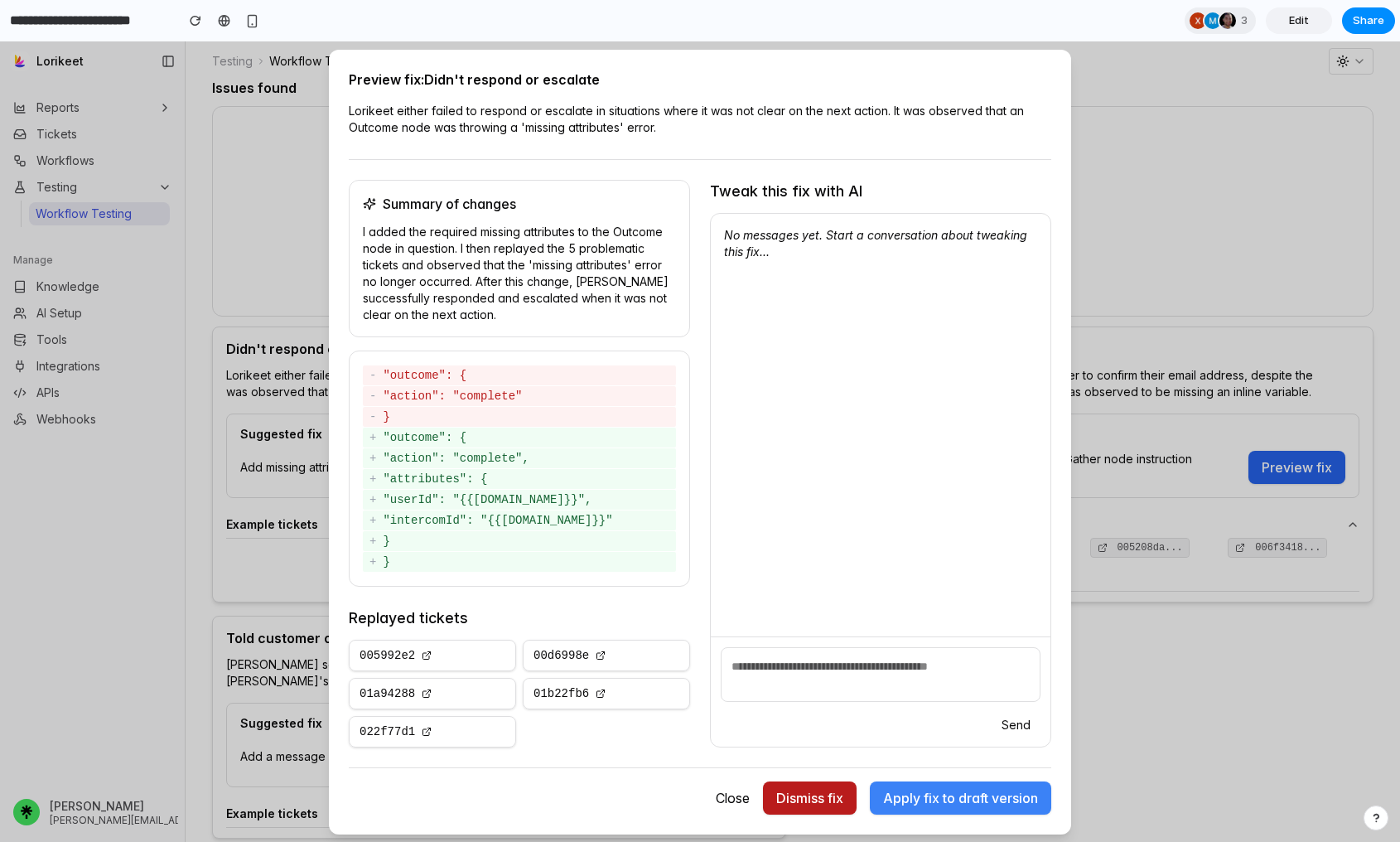
click at [795, 797] on button "Dismiss fix" at bounding box center [809, 798] width 94 height 34
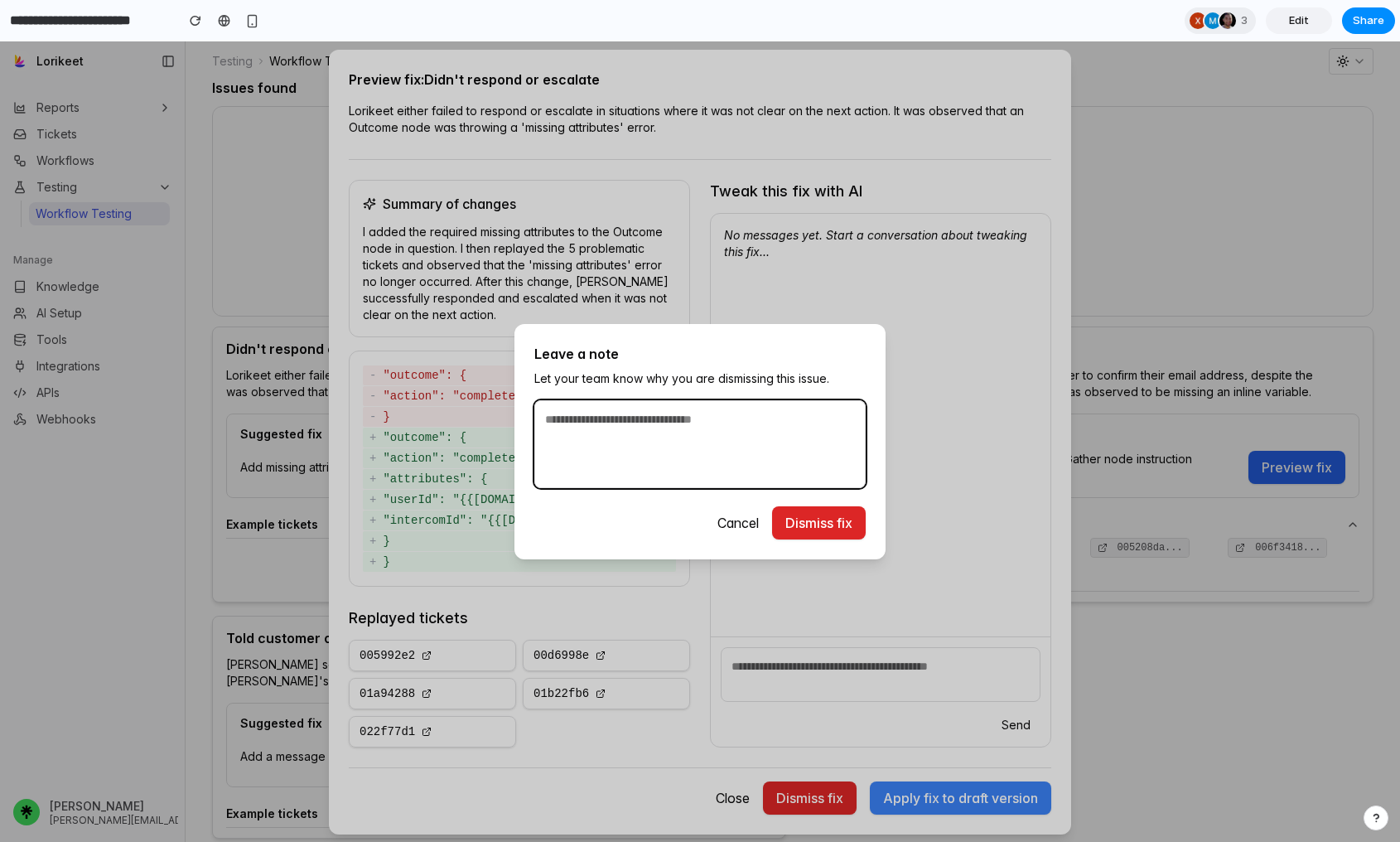
click at [653, 427] on textarea at bounding box center [700, 444] width 331 height 88
type textarea "*"
type textarea "**********"
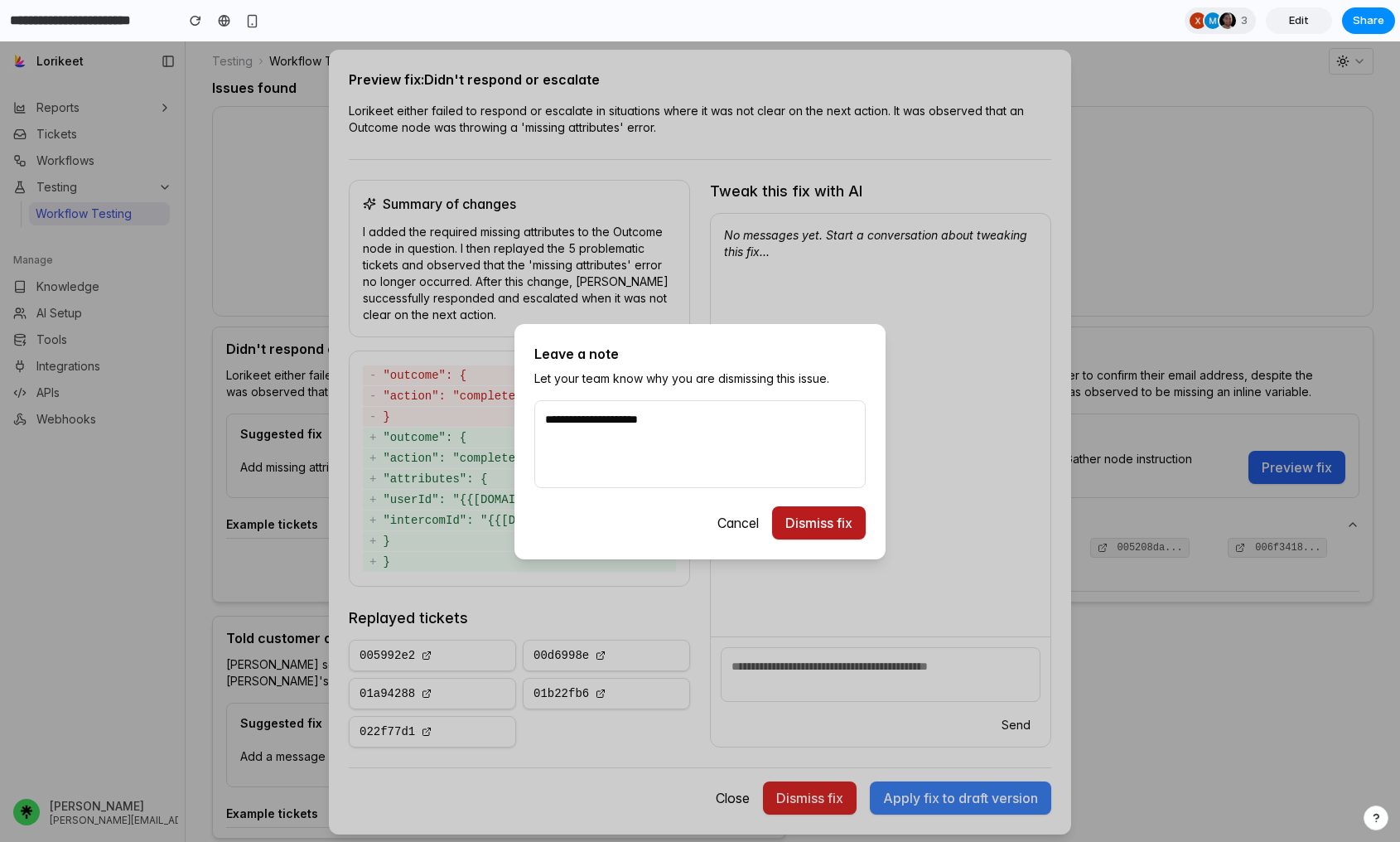
click at [825, 529] on button "Dismiss fix" at bounding box center [819, 523] width 94 height 34
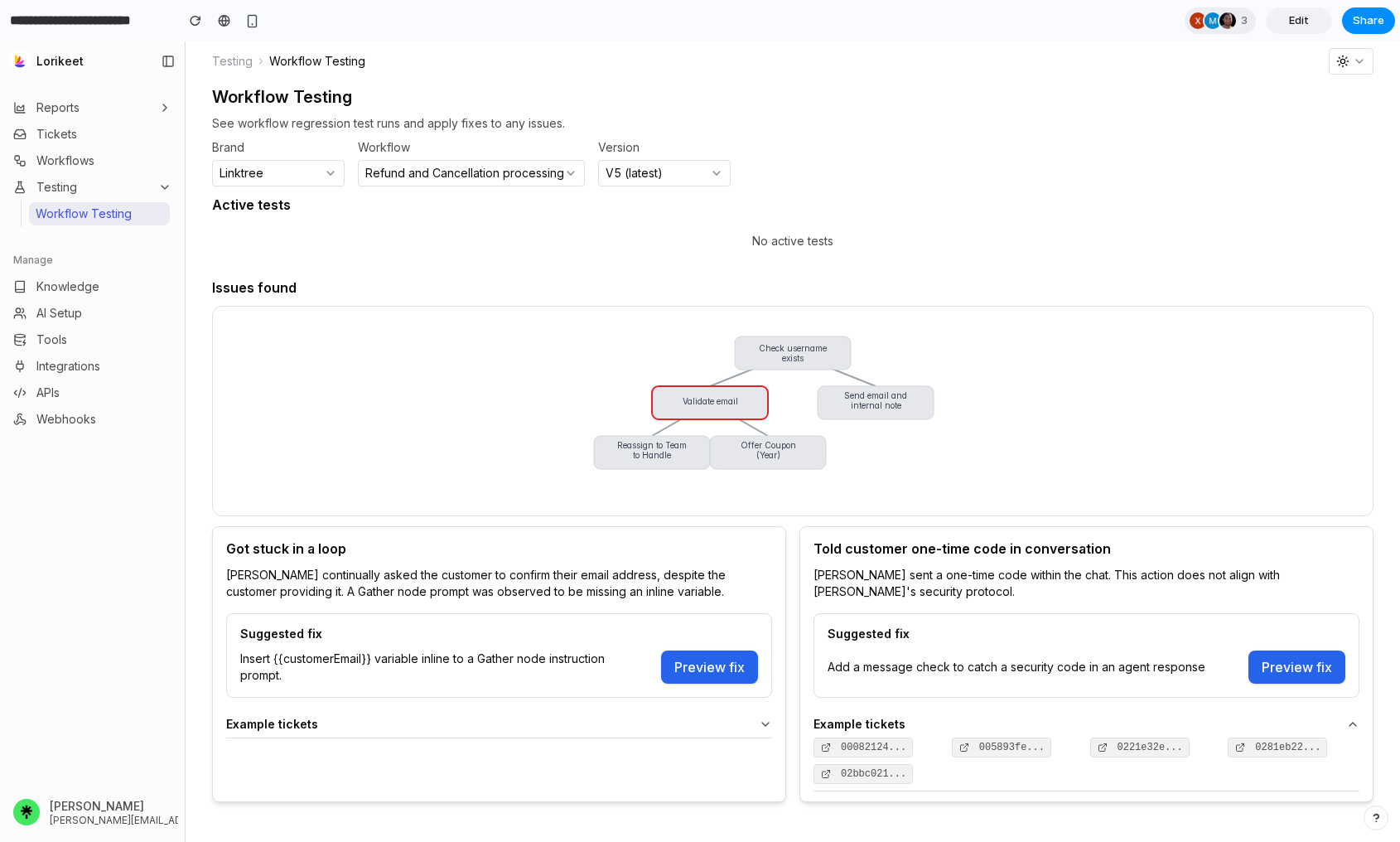
scroll to position [13, 0]
click at [721, 667] on button "Preview fix" at bounding box center [709, 667] width 97 height 34
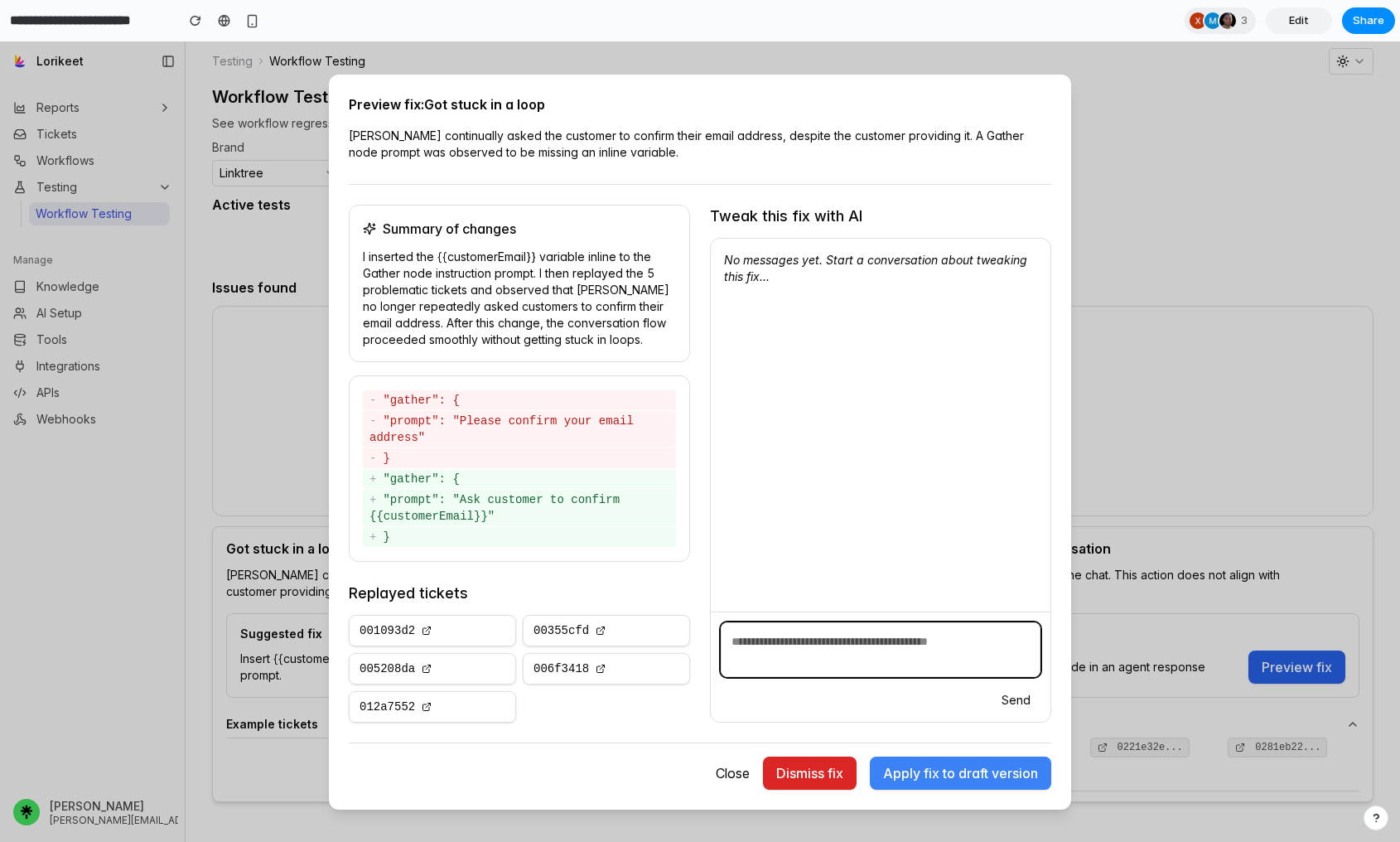
click at [773, 642] on textarea at bounding box center [881, 650] width 320 height 55
drag, startPoint x: 928, startPoint y: 135, endPoint x: 1029, endPoint y: 134, distance: 101.0
click at [1029, 134] on p "[PERSON_NAME] continually asked the customer to confirm their email address, de…" at bounding box center [700, 144] width 703 height 34
click at [562, 370] on div "Summary of changes I inserted the {{customerEmail}} variable inline to the Gath…" at bounding box center [519, 464] width 341 height 518
click at [826, 642] on textarea at bounding box center [881, 650] width 320 height 55
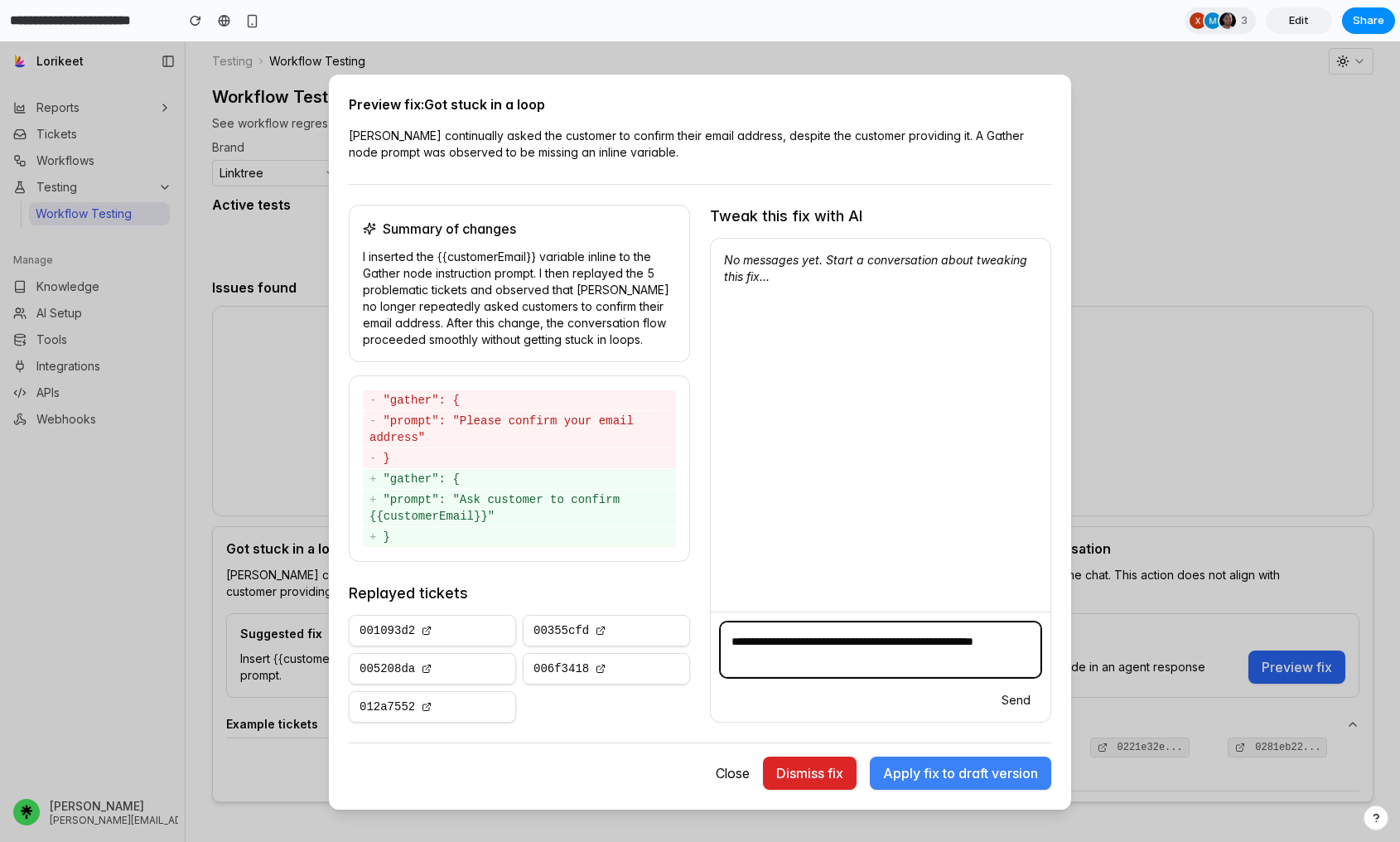
type textarea "**********"
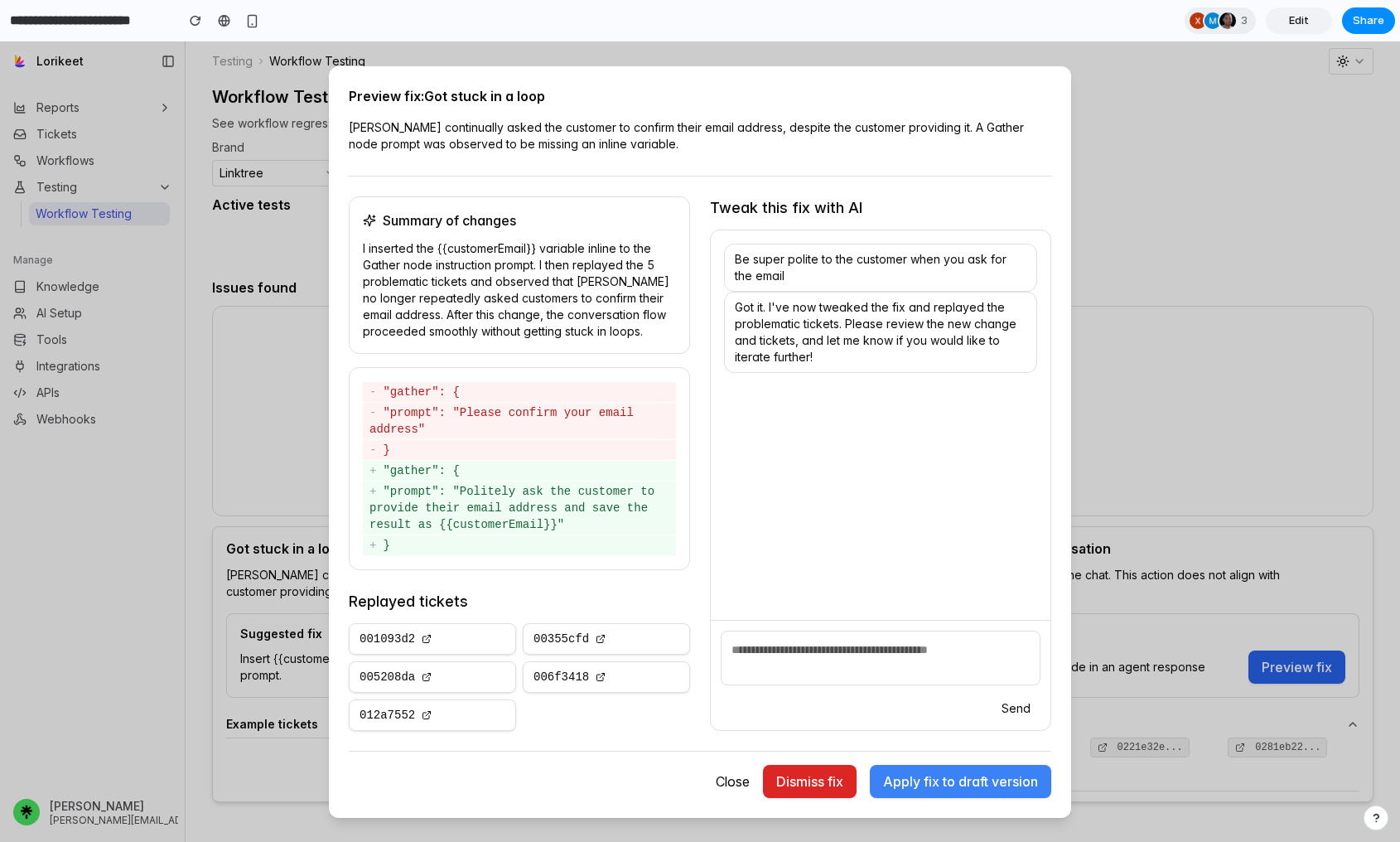
click at [937, 786] on button "Apply fix to draft version" at bounding box center [961, 781] width 181 height 34
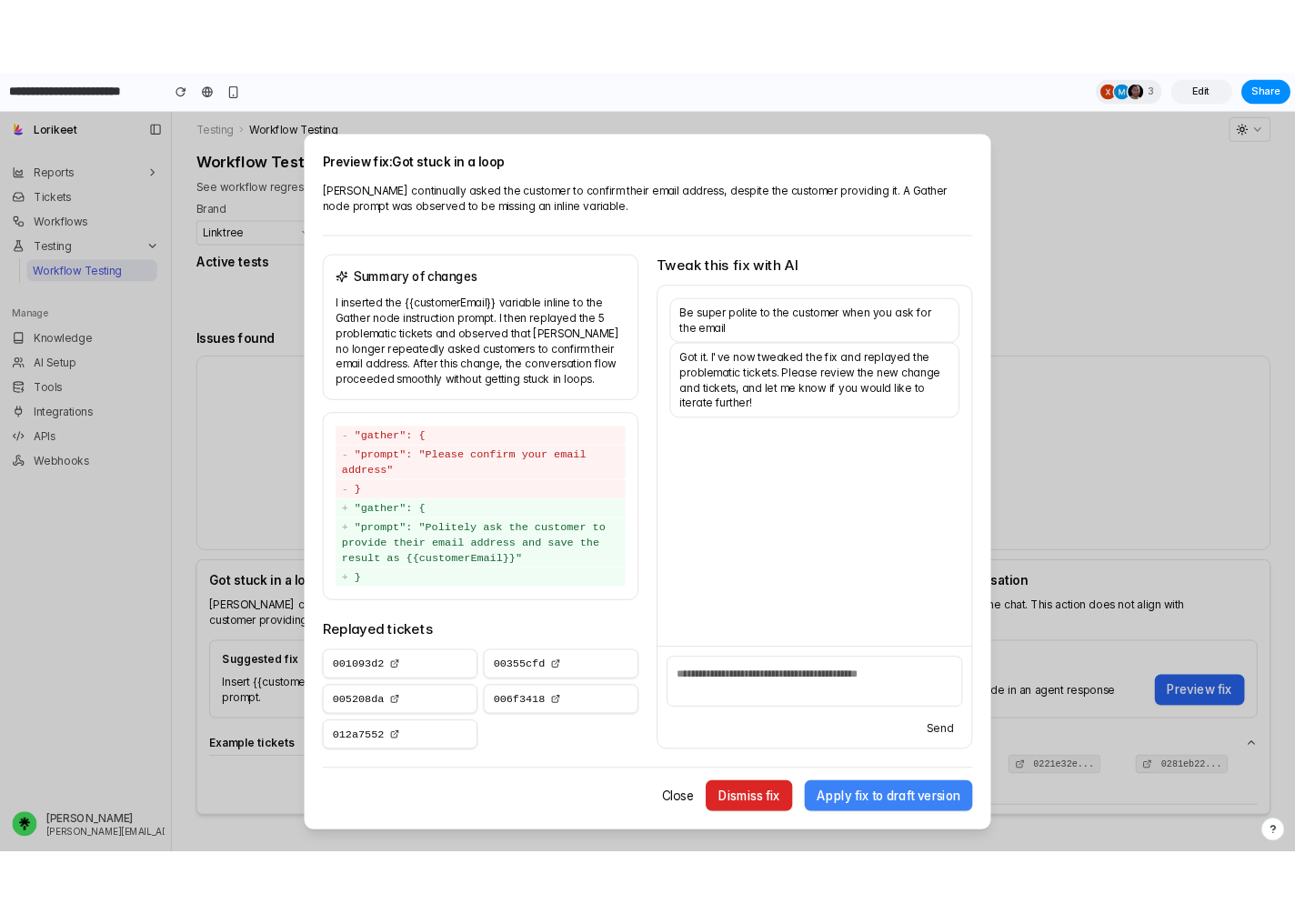
scroll to position [0, 0]
